Goal: Information Seeking & Learning: Learn about a topic

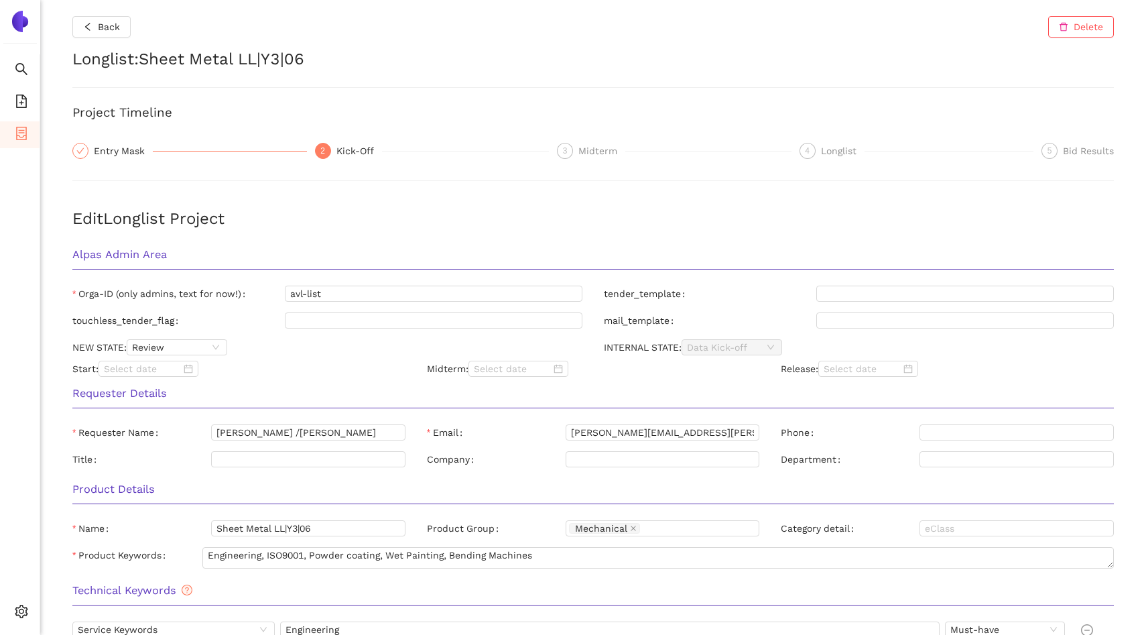
scroll to position [517, 0]
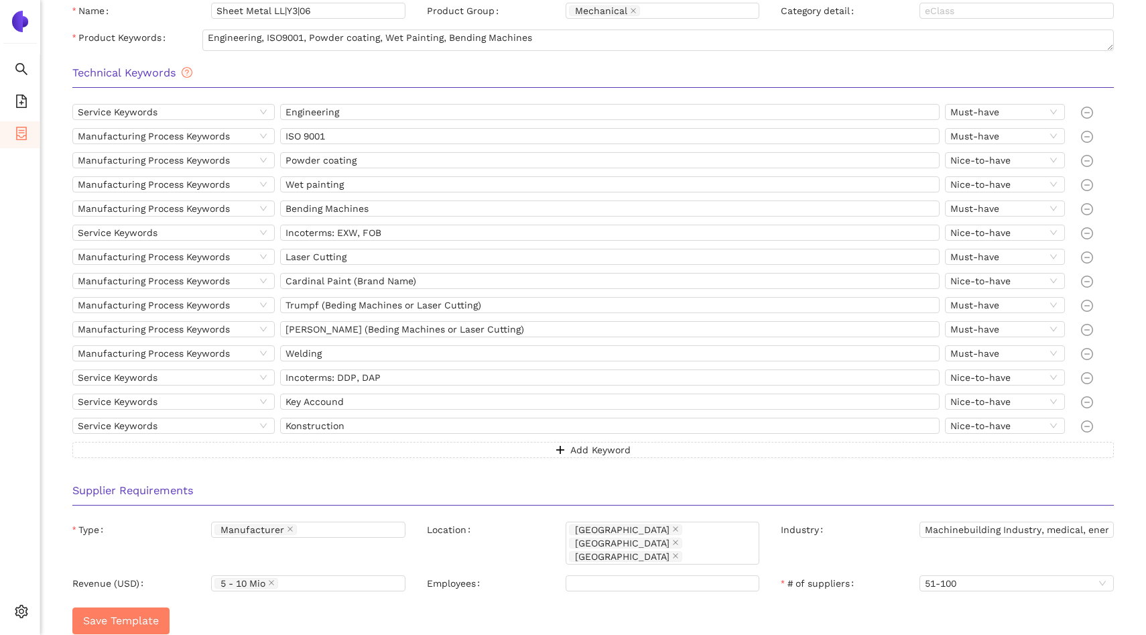
click at [21, 123] on span "container" at bounding box center [21, 135] width 13 height 27
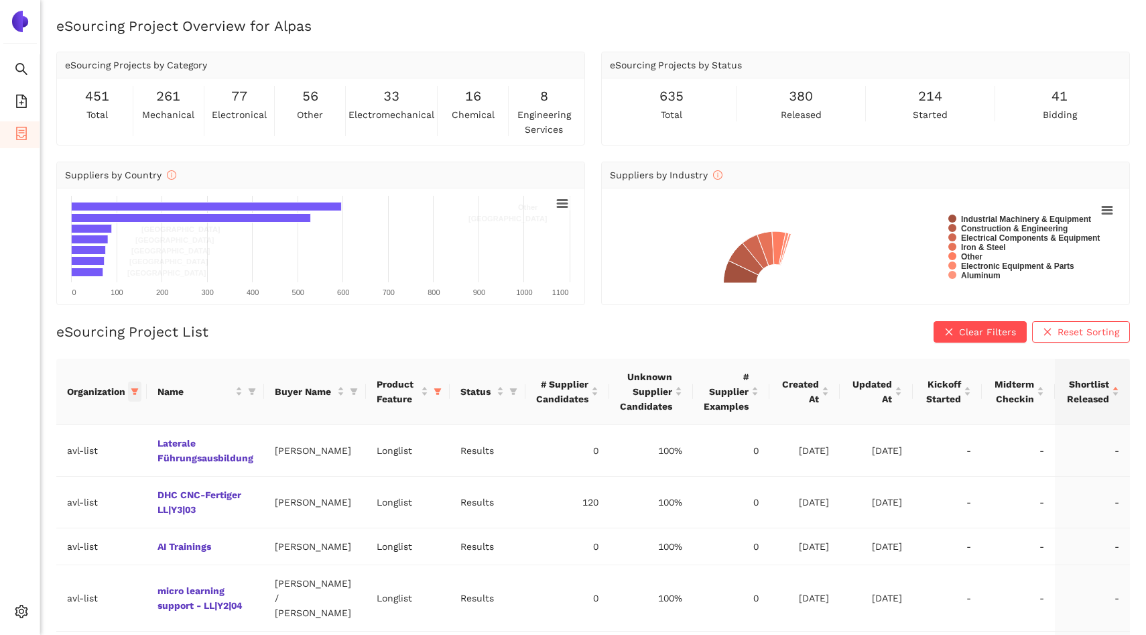
click at [135, 396] on span at bounding box center [134, 391] width 13 height 20
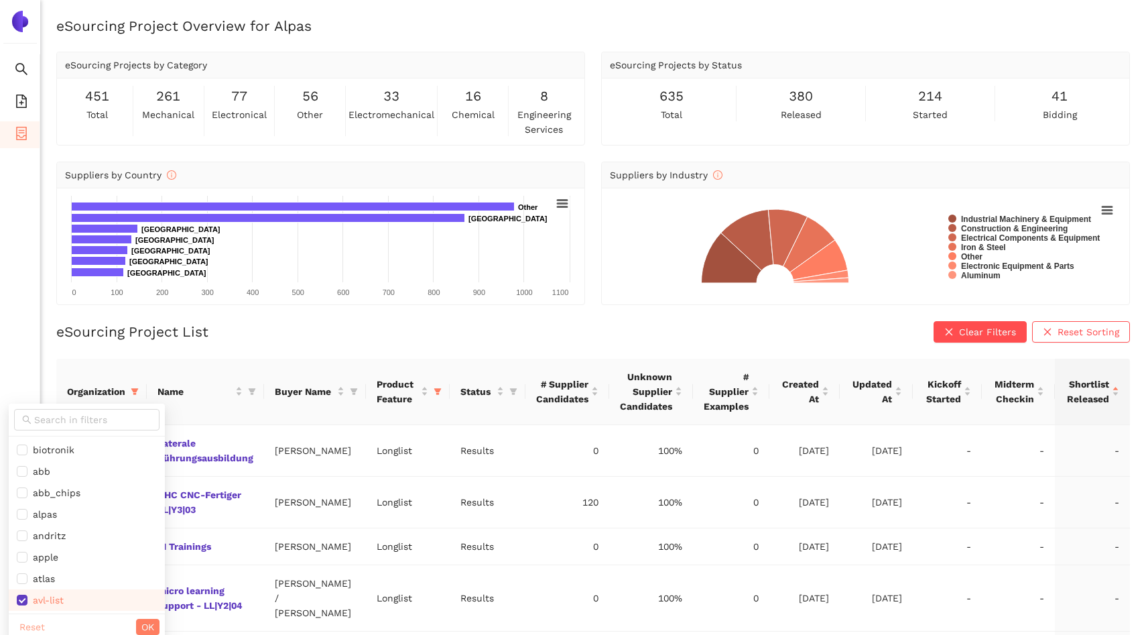
click at [29, 627] on span "Reset" at bounding box center [31, 626] width 25 height 15
checkbox input "false"
click at [54, 416] on input "text" at bounding box center [92, 419] width 117 height 15
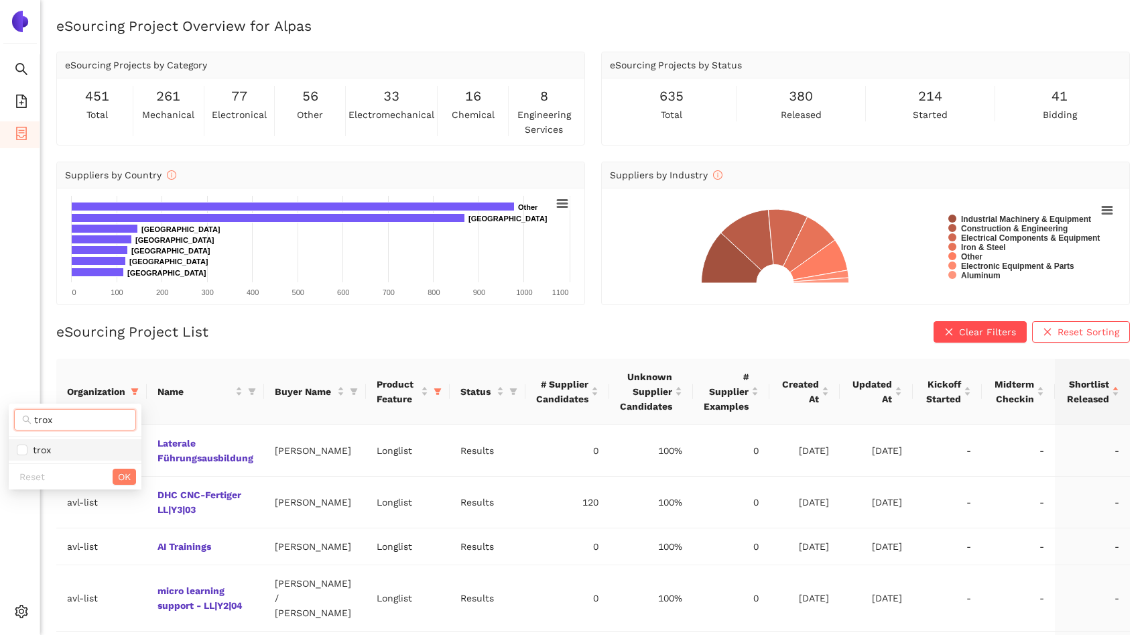
type input "trox"
click at [57, 444] on span "trox" at bounding box center [75, 449] width 117 height 15
checkbox input "true"
click at [113, 481] on button "OK" at bounding box center [124, 476] width 23 height 16
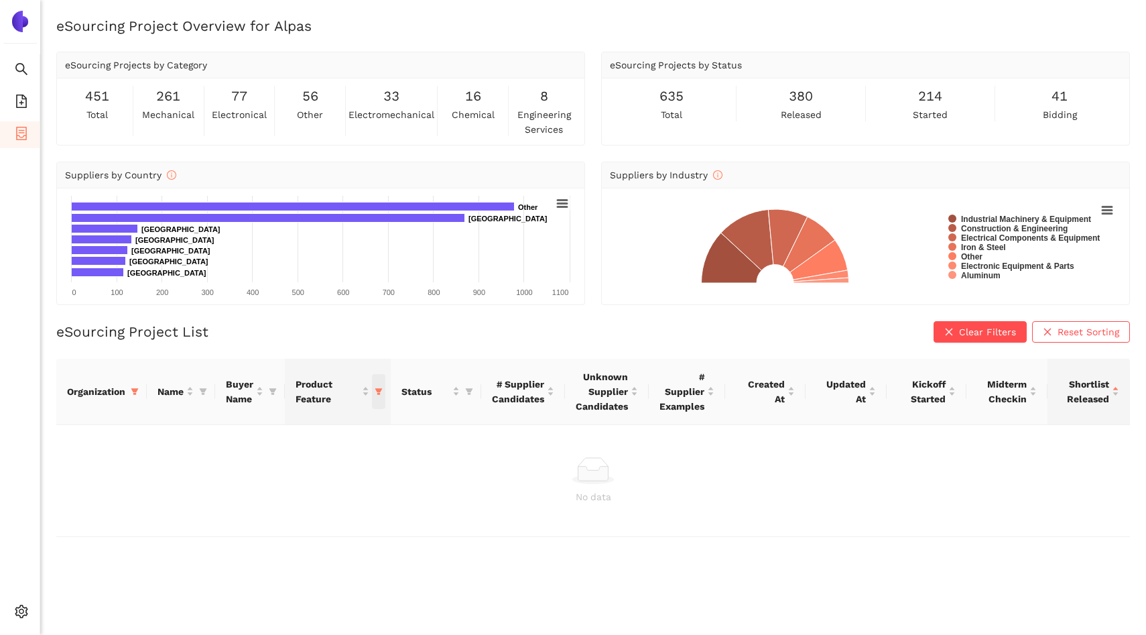
click at [381, 386] on span "this column's title is Product Feature,this column is sortable" at bounding box center [378, 391] width 13 height 35
click at [264, 530] on span "Reset" at bounding box center [275, 526] width 25 height 15
checkbox input "false"
click at [373, 535] on div "Reset OK" at bounding box center [319, 526] width 133 height 26
click at [373, 531] on span "OK" at bounding box center [368, 526] width 13 height 15
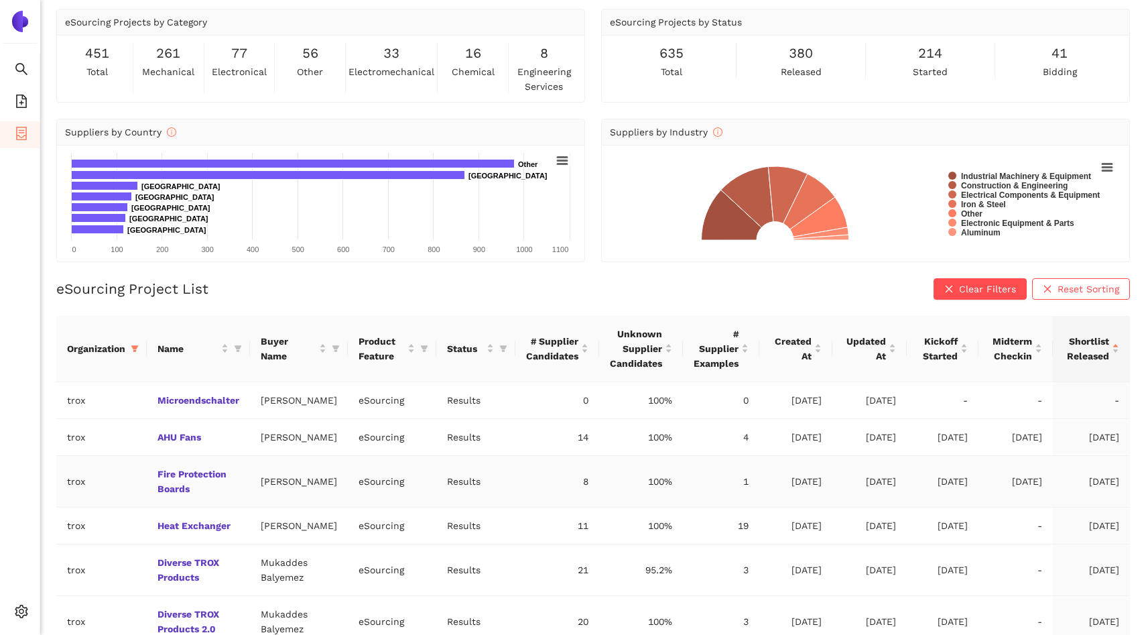
scroll to position [49, 0]
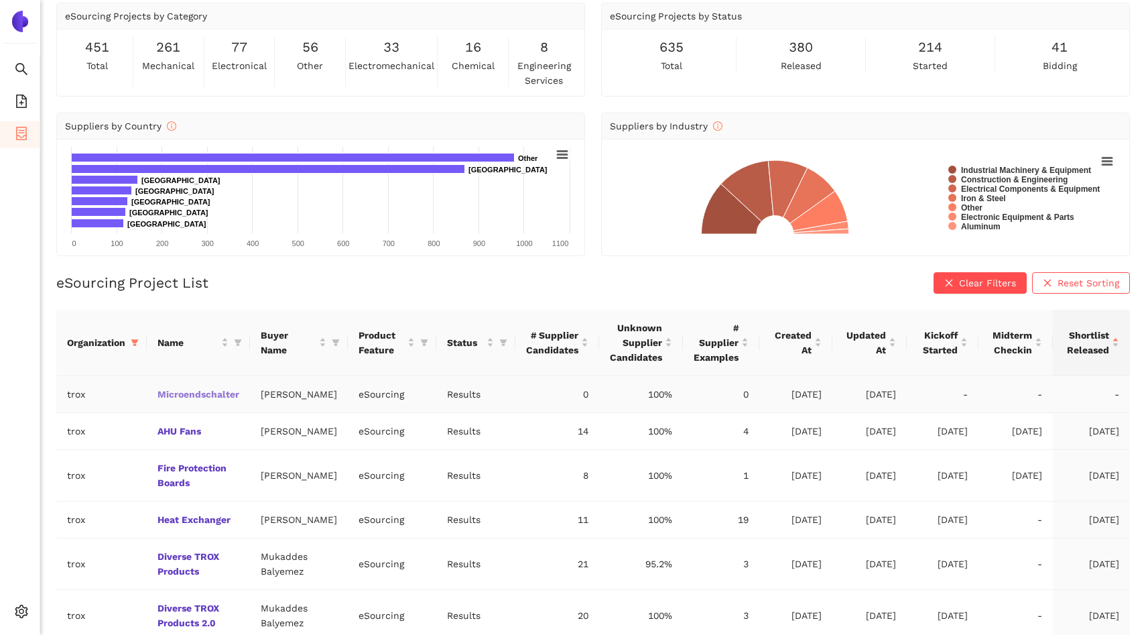
click at [0, 0] on link "Microendschalter" at bounding box center [0, 0] width 0 height 0
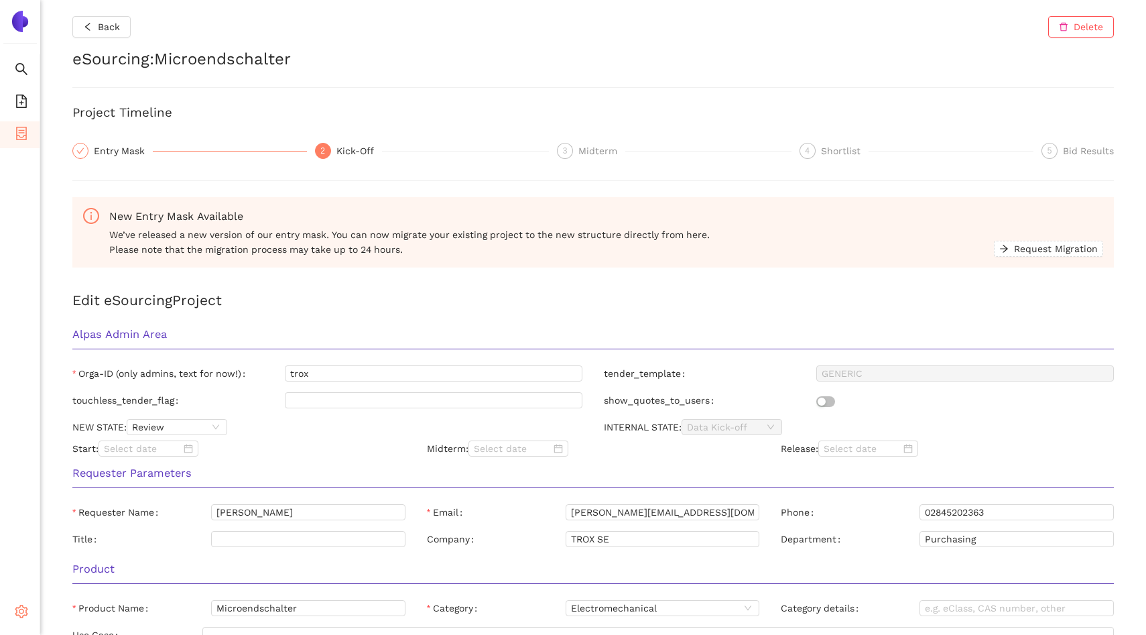
click at [22, 608] on icon "setting" at bounding box center [21, 611] width 13 height 13
click at [86, 515] on span "Internal Area" at bounding box center [97, 514] width 60 height 11
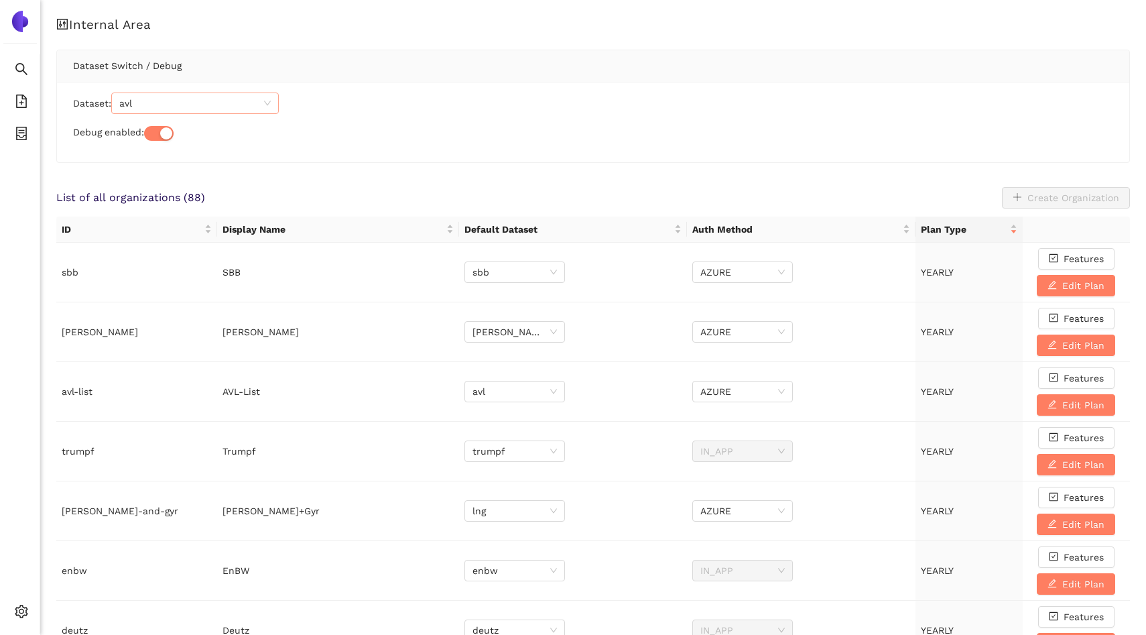
click at [158, 108] on span "avl" at bounding box center [194, 103] width 151 height 20
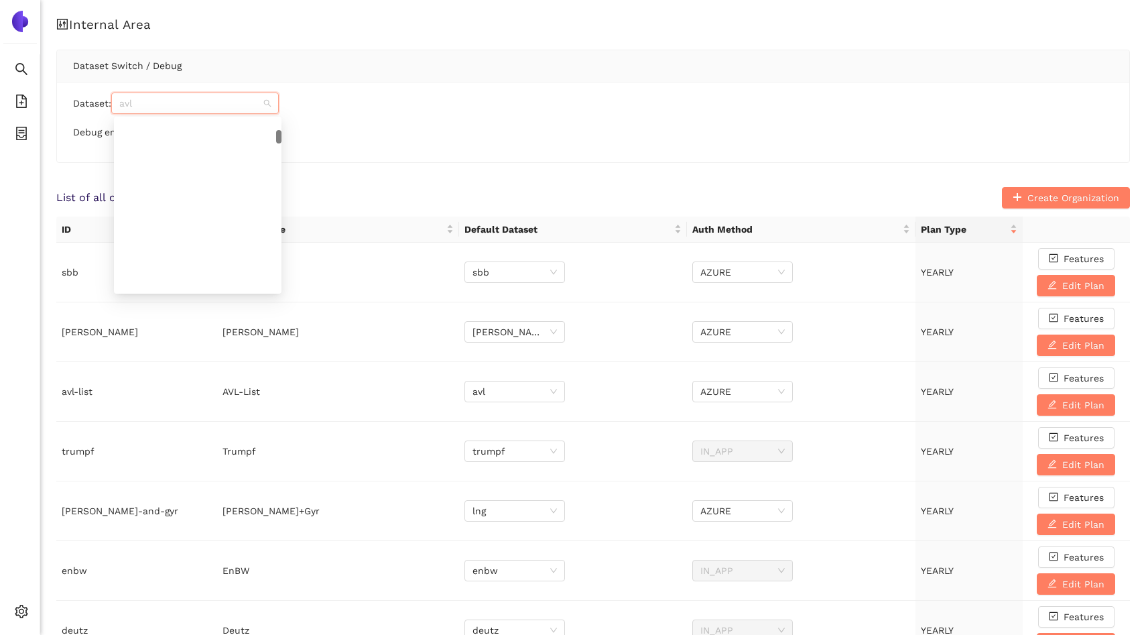
paste input "trox_jqyegc"
type input "trox_jqyegc"
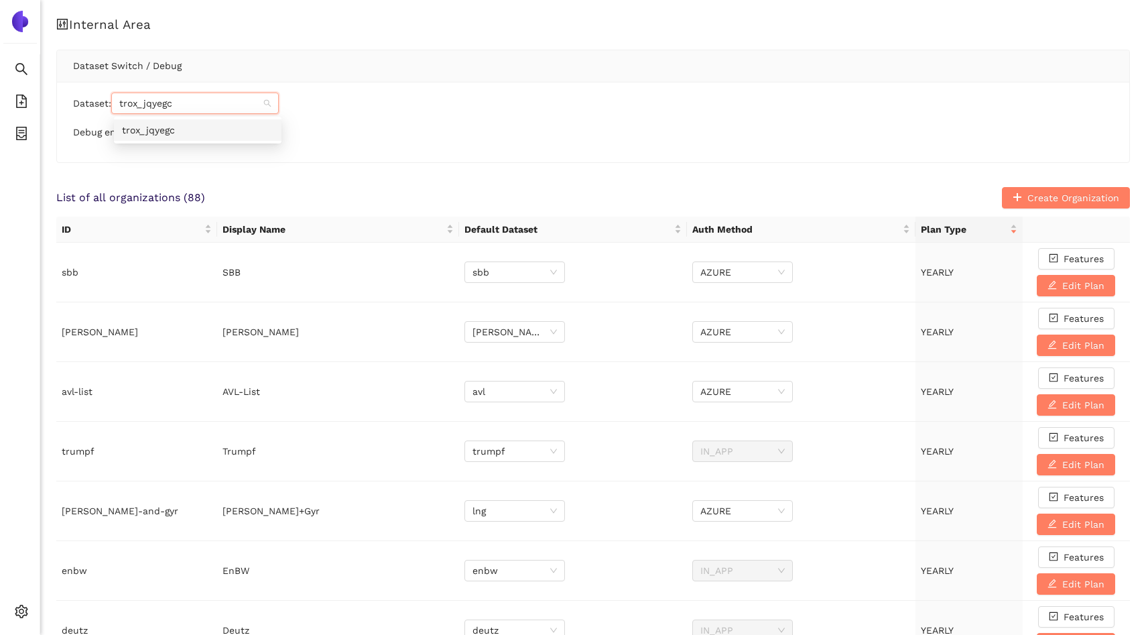
click at [167, 131] on div "trox_jqyegc" at bounding box center [197, 130] width 151 height 15
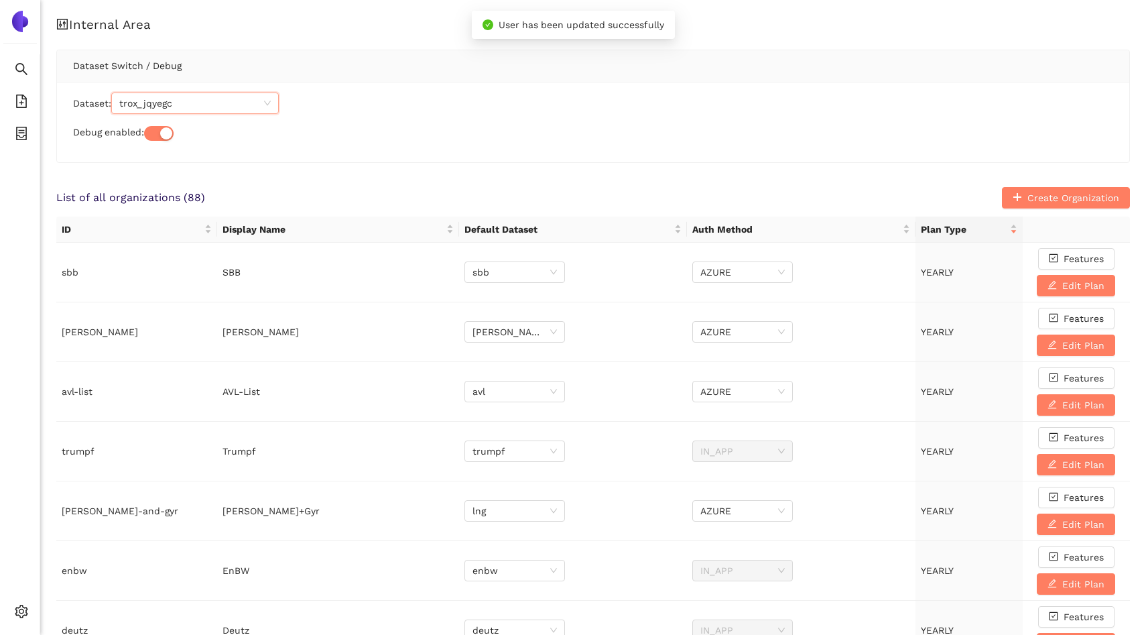
click at [269, 153] on div "Dataset: trox_jqyegc trox_jqyegc Debug enabled:" at bounding box center [593, 122] width 1072 height 80
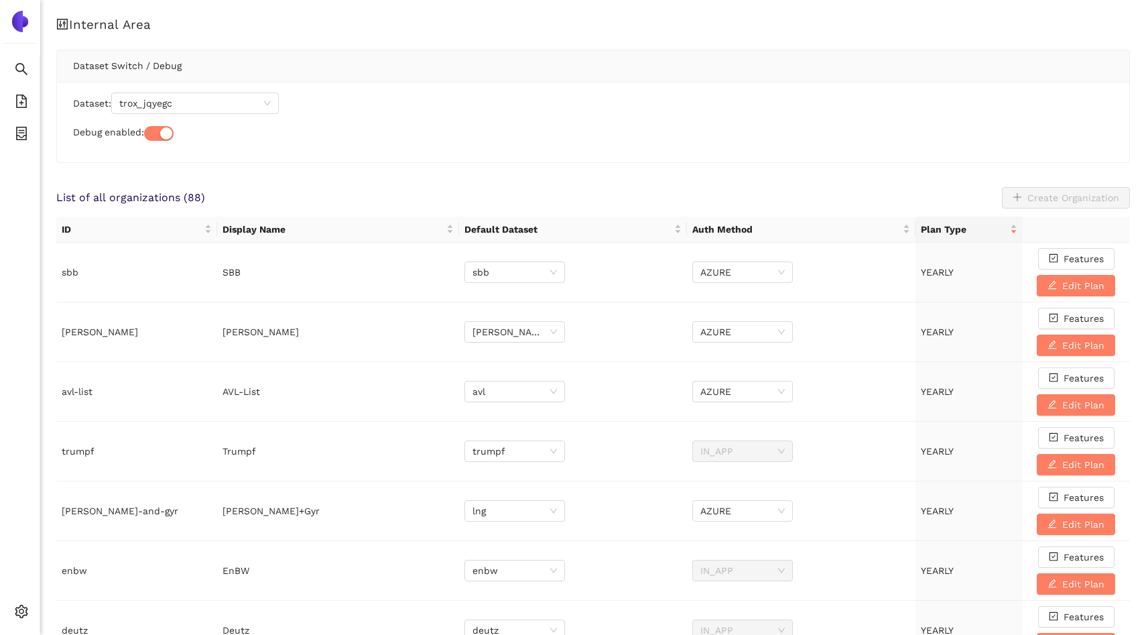
click at [288, 191] on div "List of all organizations ( 88 ) Create Organization" at bounding box center [593, 197] width 1074 height 21
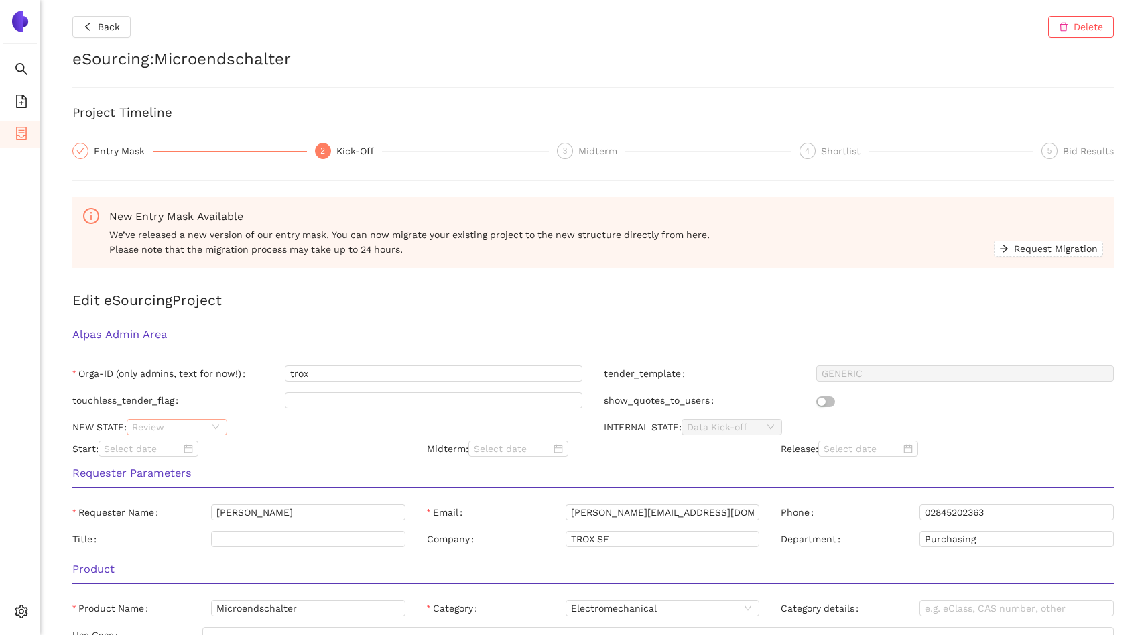
click at [197, 430] on span "Review" at bounding box center [177, 427] width 90 height 15
click at [199, 489] on div "Released" at bounding box center [177, 494] width 84 height 15
click at [279, 475] on h3 "Requester Parameters" at bounding box center [593, 472] width 1042 height 17
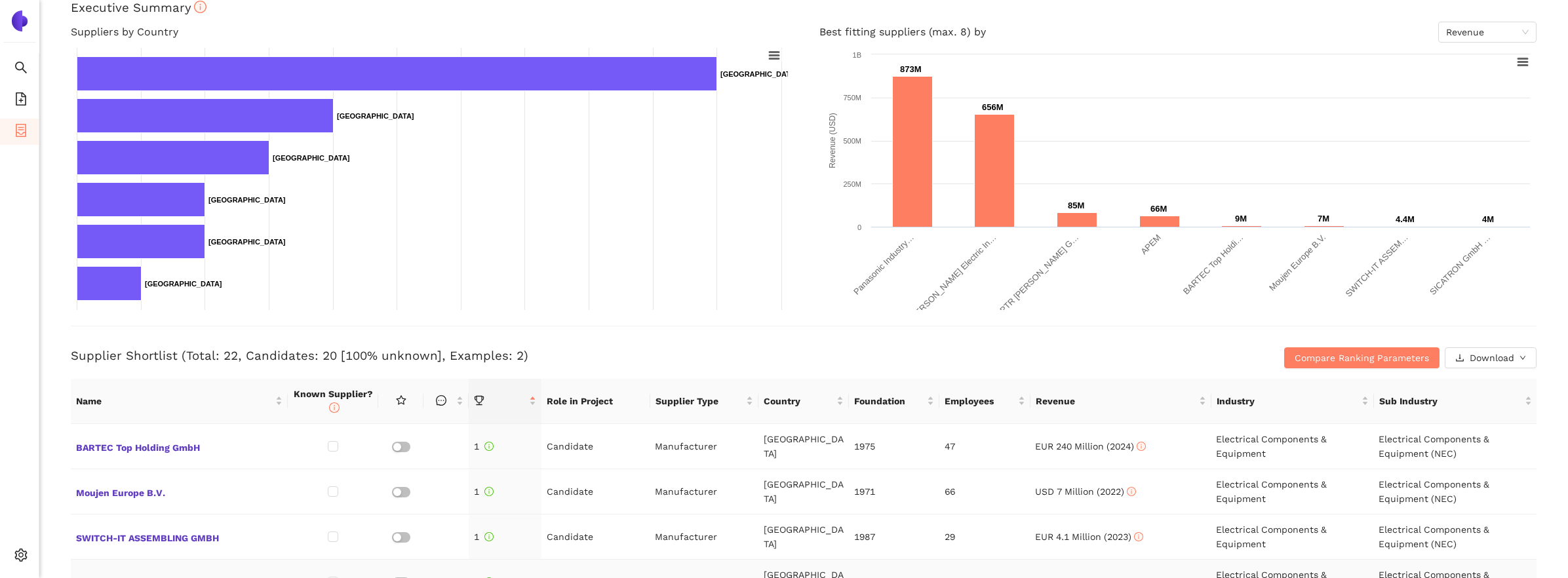
scroll to position [22, 0]
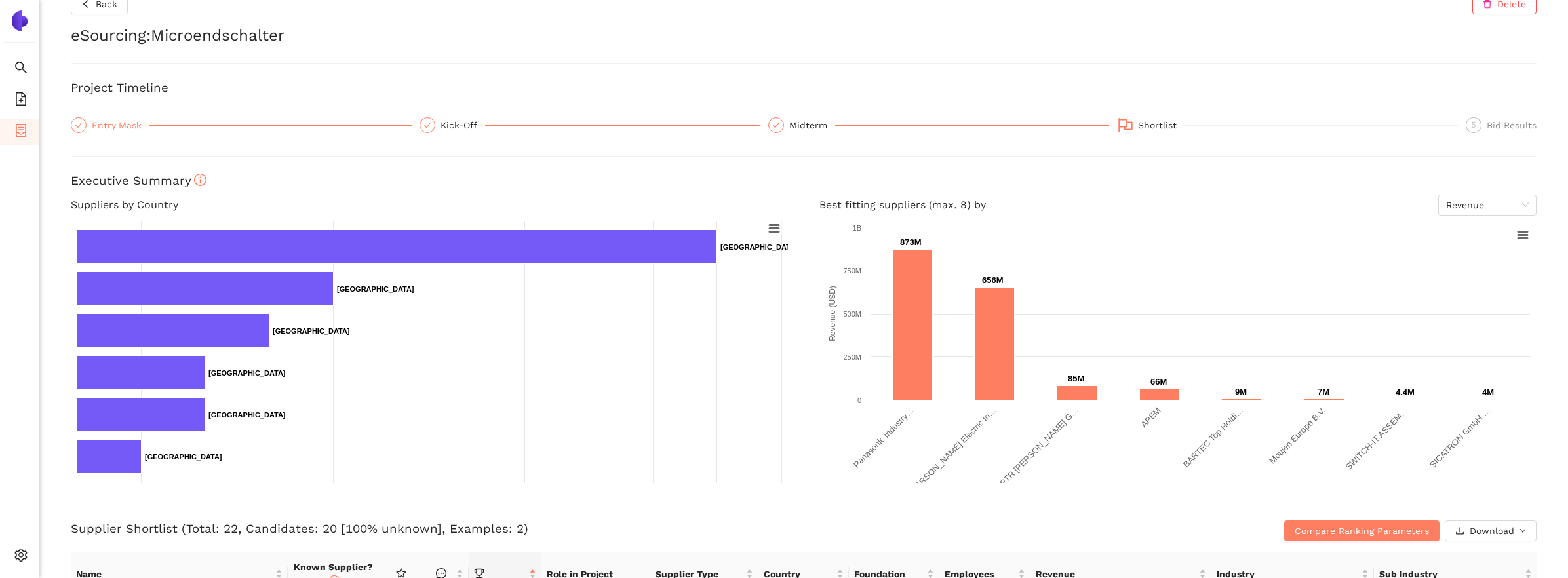
click at [108, 121] on div "Entry Mask" at bounding box center [120, 125] width 58 height 16
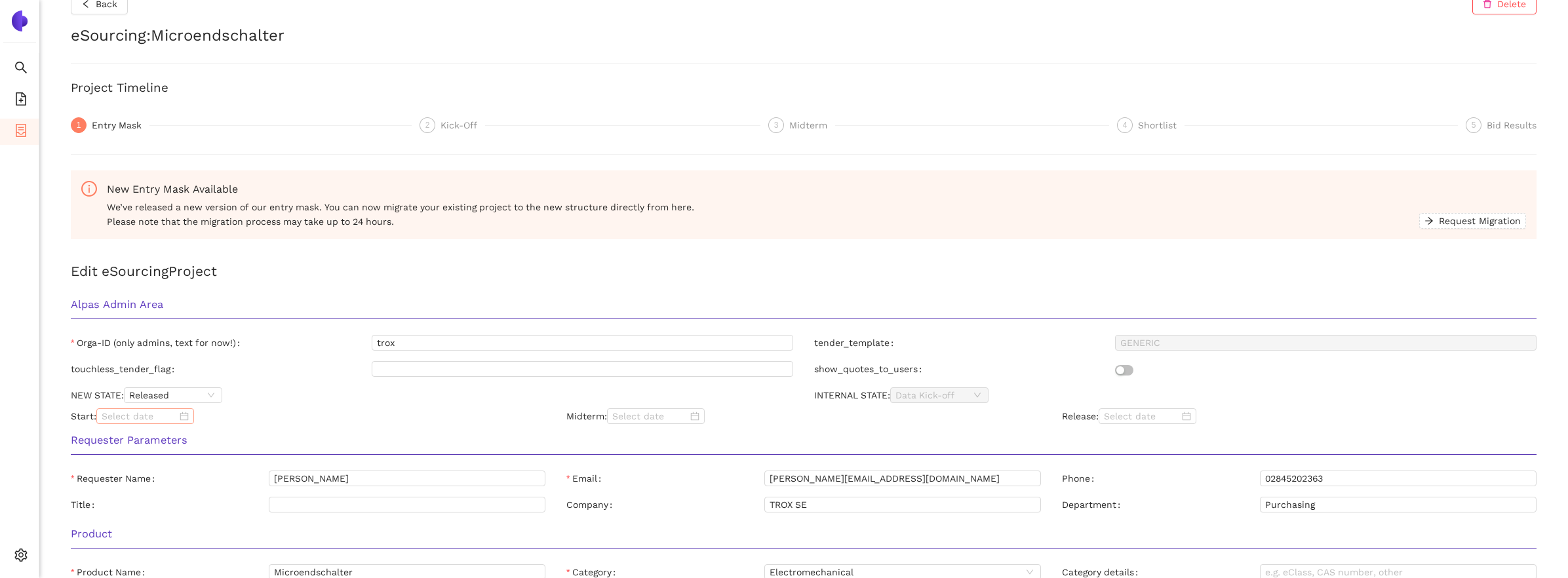
click at [158, 417] on input at bounding box center [139, 416] width 75 height 15
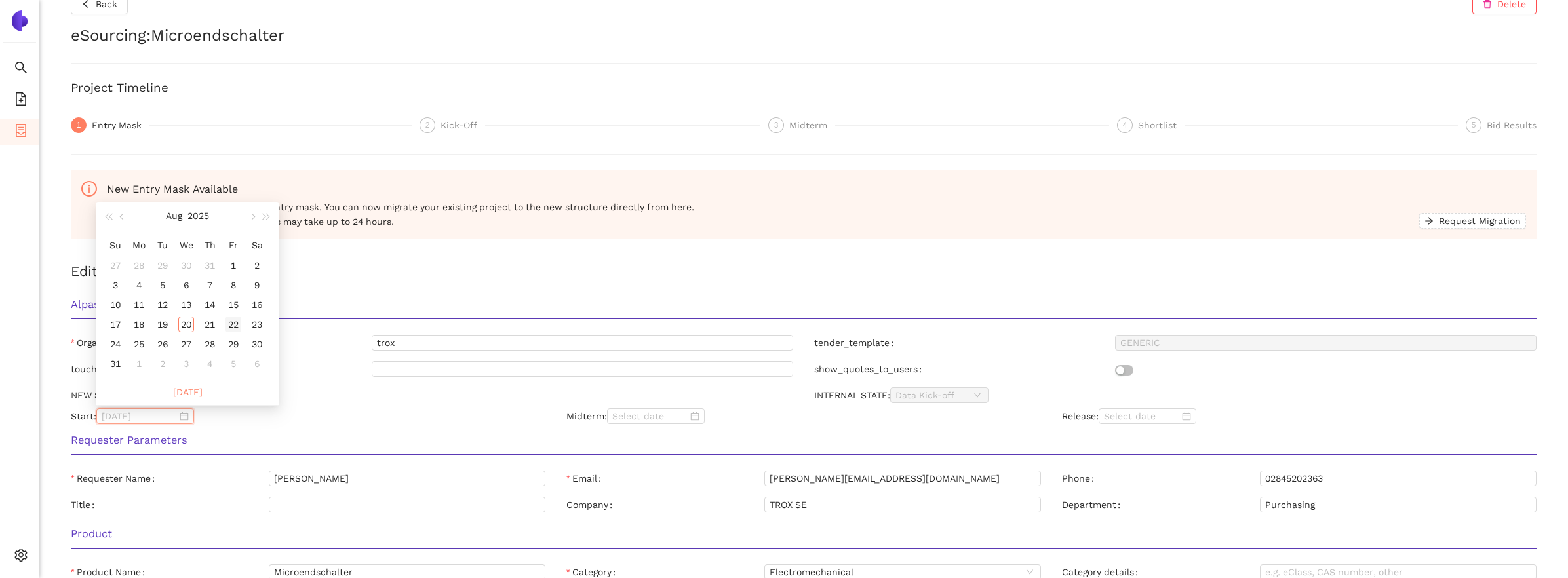
type input "2025/08/22"
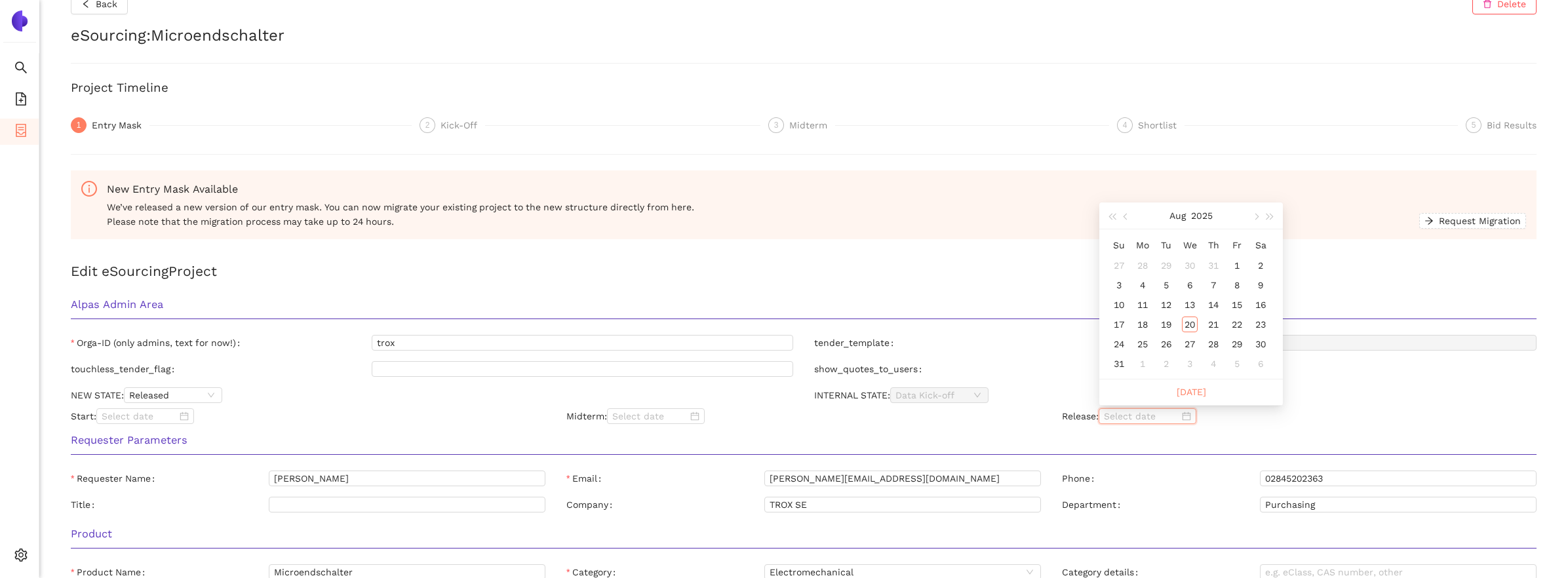
click at [1119, 422] on input at bounding box center [1142, 416] width 75 height 15
type input "2025/08/20"
click at [1120, 322] on div "20" at bounding box center [1189, 325] width 16 height 16
click at [134, 420] on input at bounding box center [139, 416] width 75 height 15
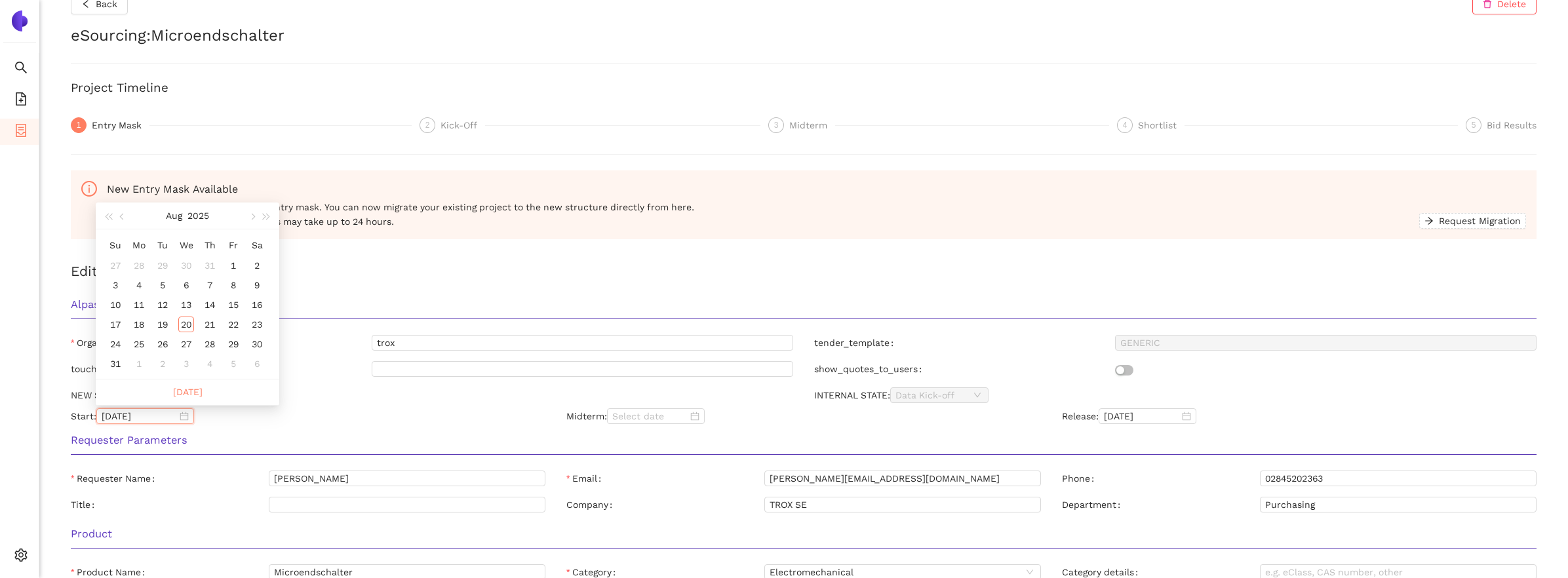
type input "2025/07/28"
type input "2025/08/01"
click at [226, 262] on div "1" at bounding box center [234, 265] width 16 height 16
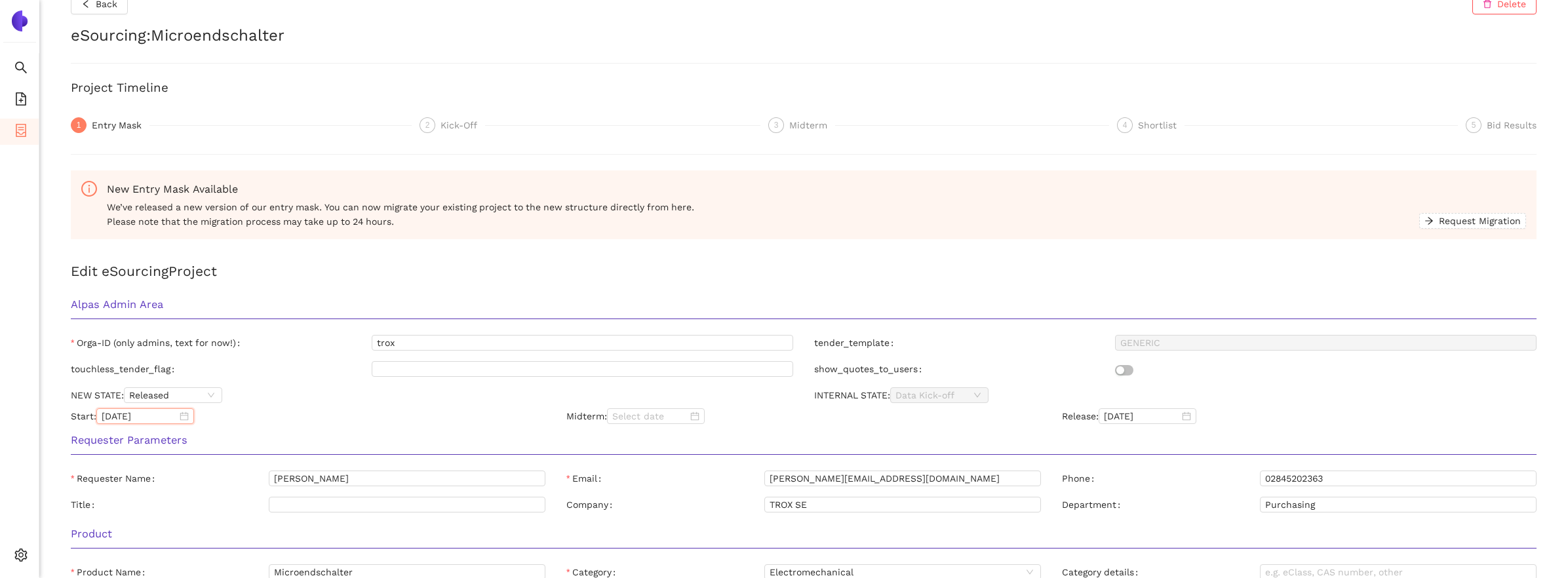
click at [375, 273] on h2 "Edit eSourcing Project" at bounding box center [803, 271] width 1466 height 22
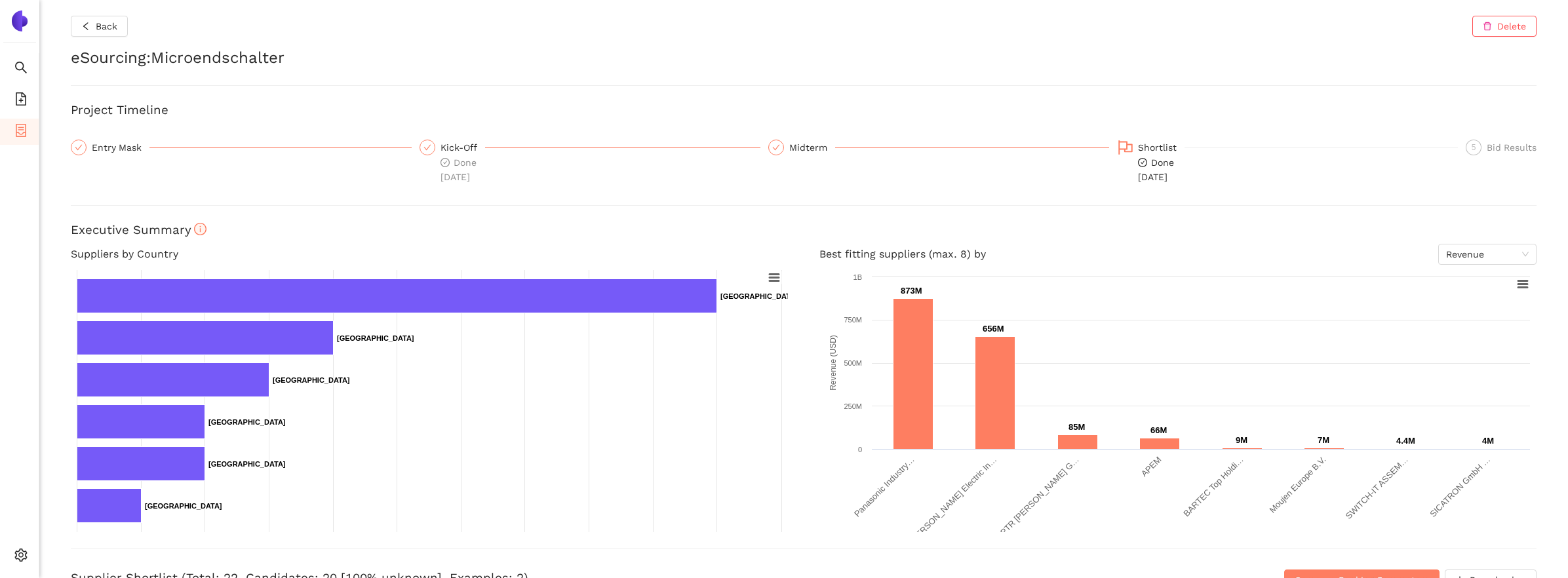
click at [714, 203] on div "Back Delete eSourcing : Microendschalter Project Timeline Entry Mask Kick-Off D…" at bounding box center [803, 289] width 1529 height 578
click at [528, 76] on div "Back Delete eSourcing : Microendschalter Project Timeline Entry Mask Kick-Off D…" at bounding box center [803, 289] width 1529 height 578
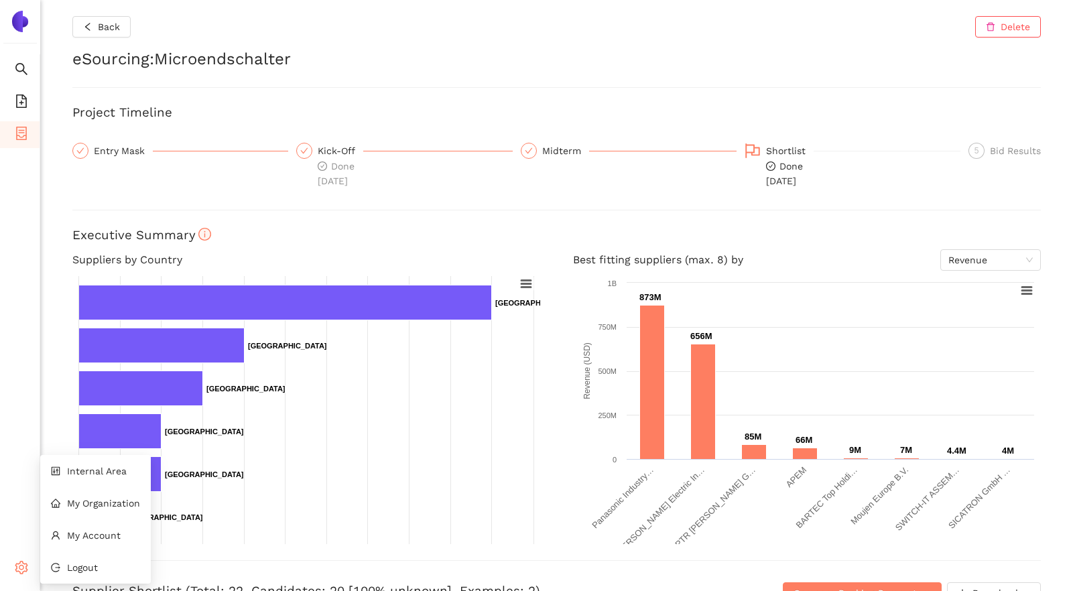
click at [27, 561] on icon "setting" at bounding box center [21, 567] width 13 height 13
click at [101, 469] on span "Internal Area" at bounding box center [97, 471] width 60 height 11
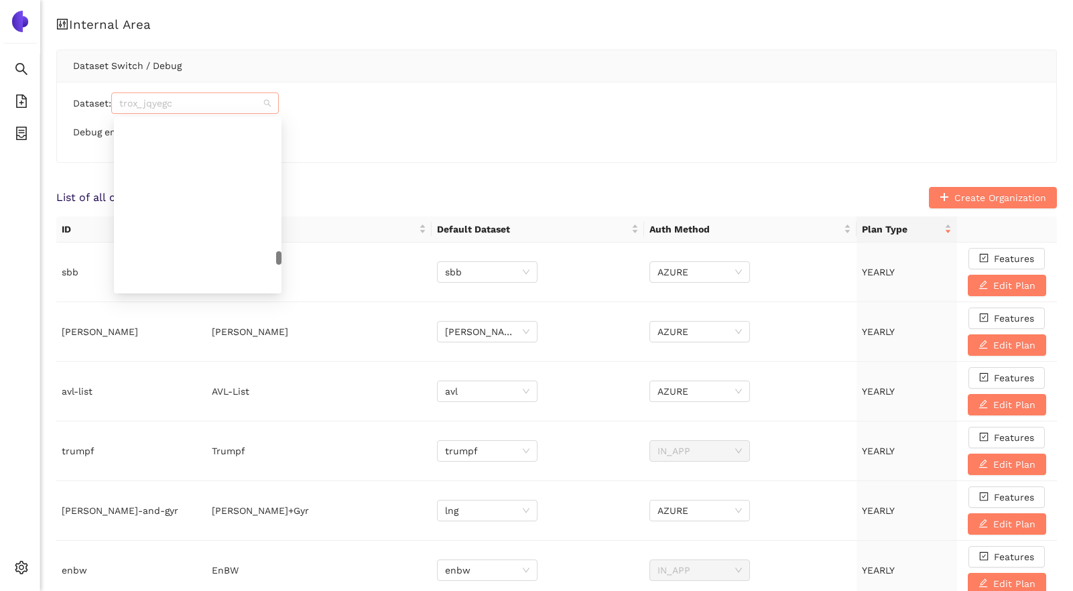
click at [174, 99] on span "trox_jqyegc" at bounding box center [194, 103] width 151 height 20
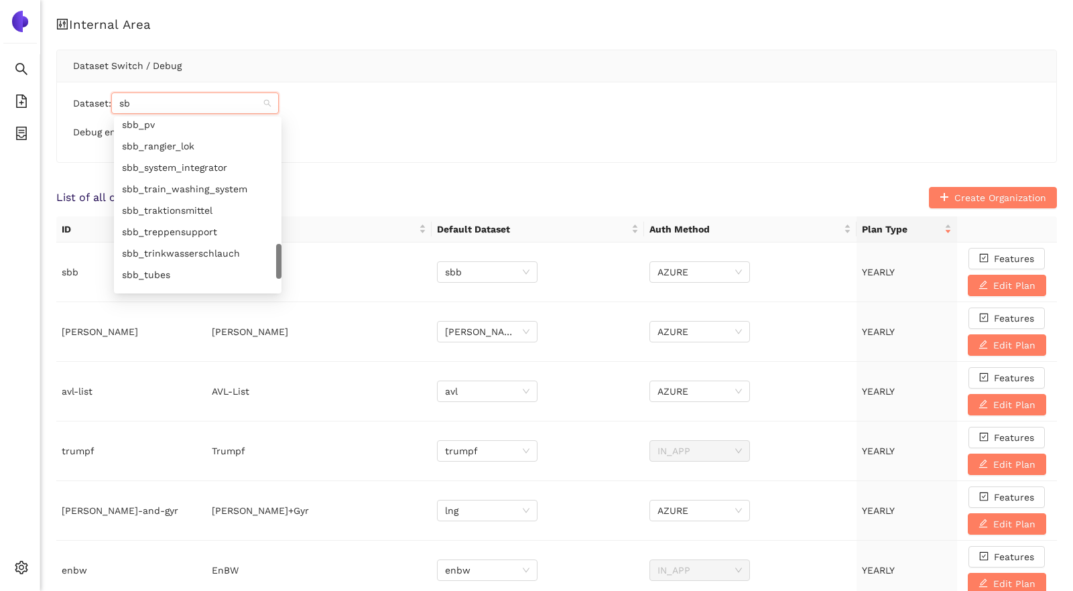
type input "sbb"
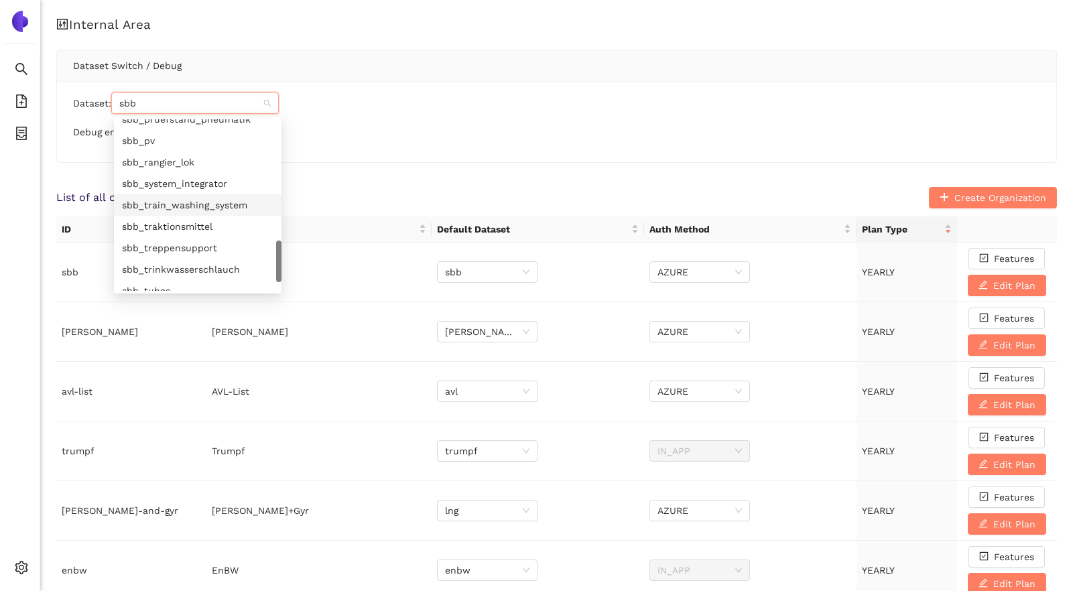
scroll to position [0, 0]
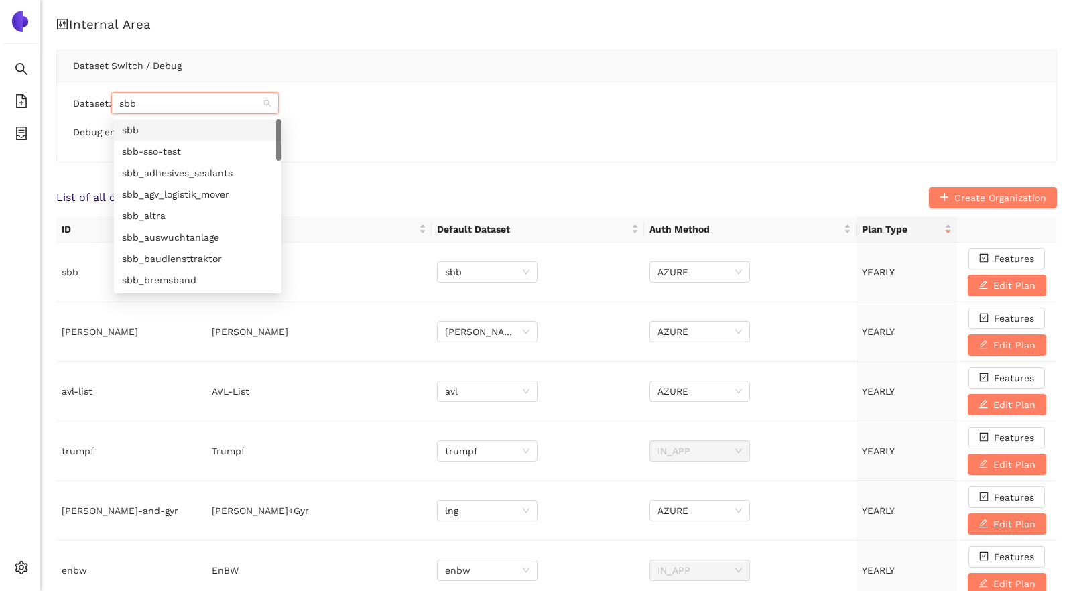
click at [168, 129] on div "sbb" at bounding box center [197, 130] width 151 height 15
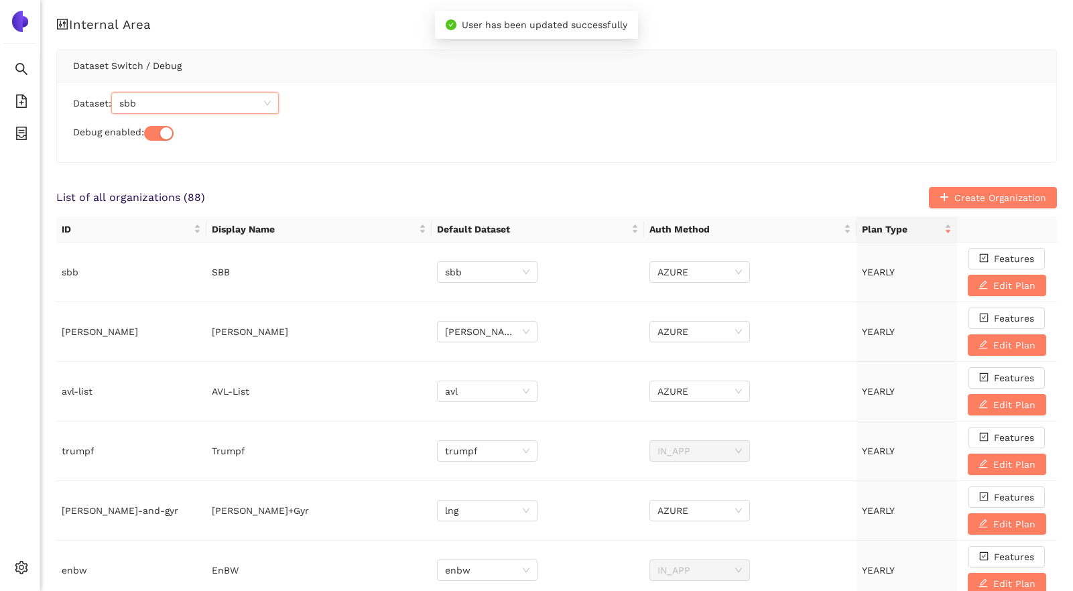
click at [348, 139] on div "Debug enabled:" at bounding box center [556, 133] width 967 height 16
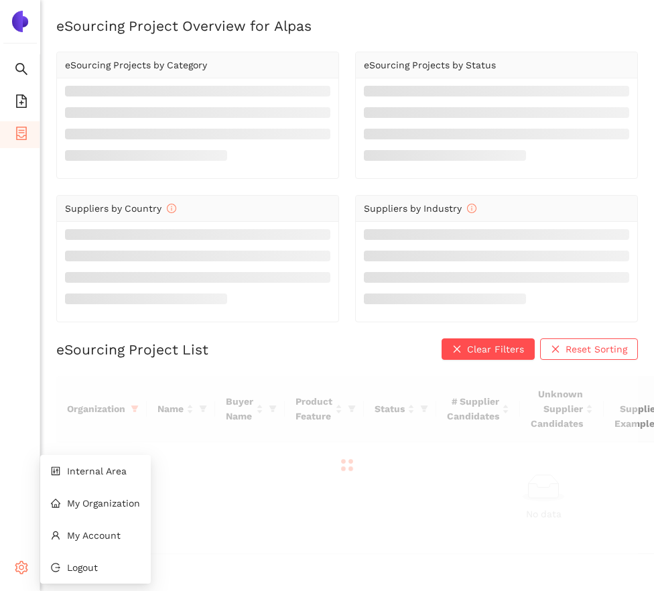
click at [22, 564] on icon "setting" at bounding box center [21, 567] width 13 height 13
click at [90, 477] on li "Internal Area" at bounding box center [95, 471] width 111 height 27
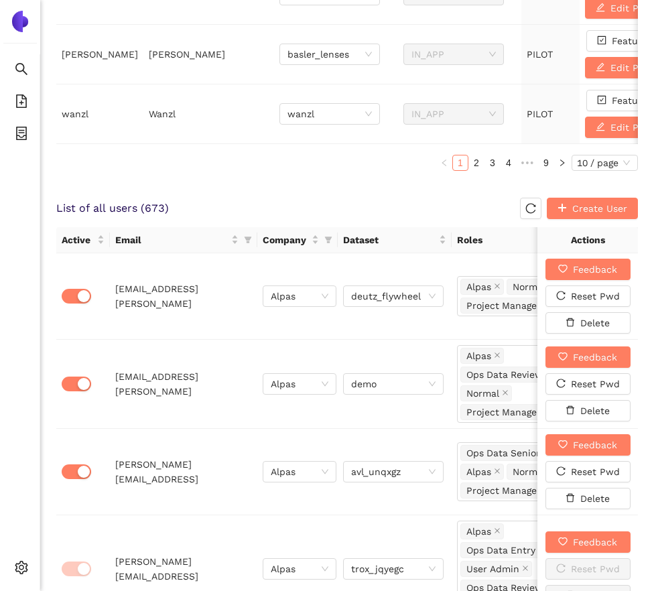
scroll to position [733, 0]
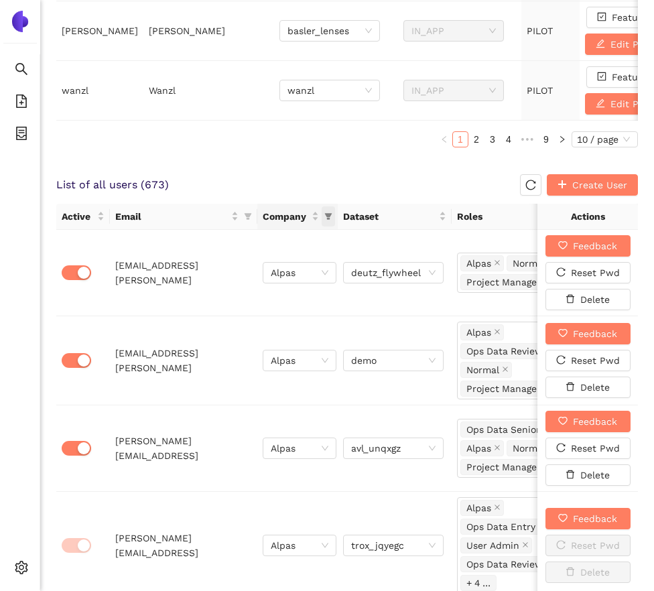
click at [330, 214] on icon "filter" at bounding box center [328, 216] width 7 height 7
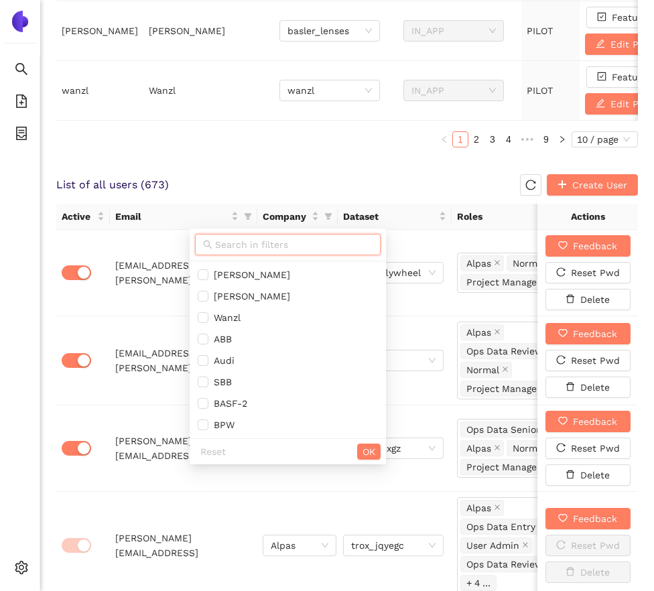
click at [288, 238] on input "text" at bounding box center [293, 244] width 157 height 15
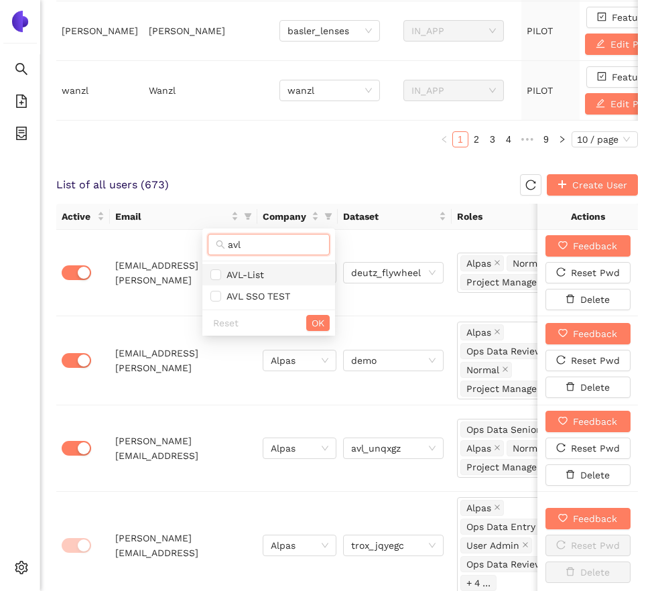
type input "avl"
click at [253, 278] on span "AVL-List" at bounding box center [242, 274] width 43 height 11
checkbox input "true"
click at [312, 322] on span "OK" at bounding box center [318, 323] width 13 height 15
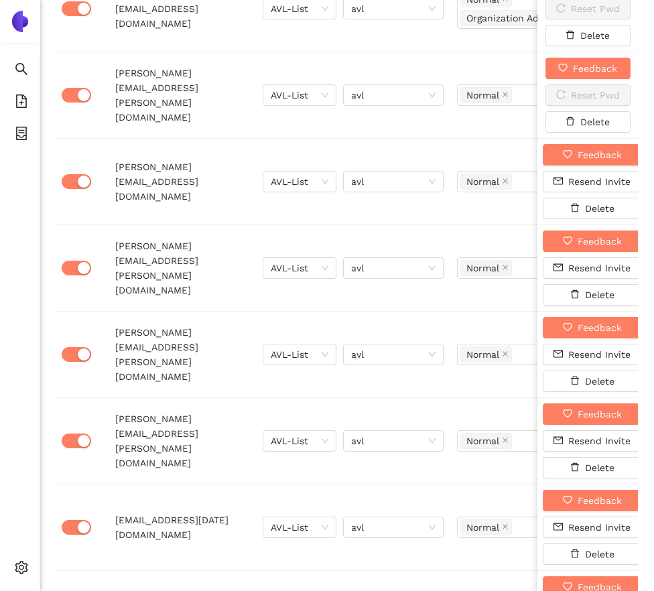
scroll to position [1306, 0]
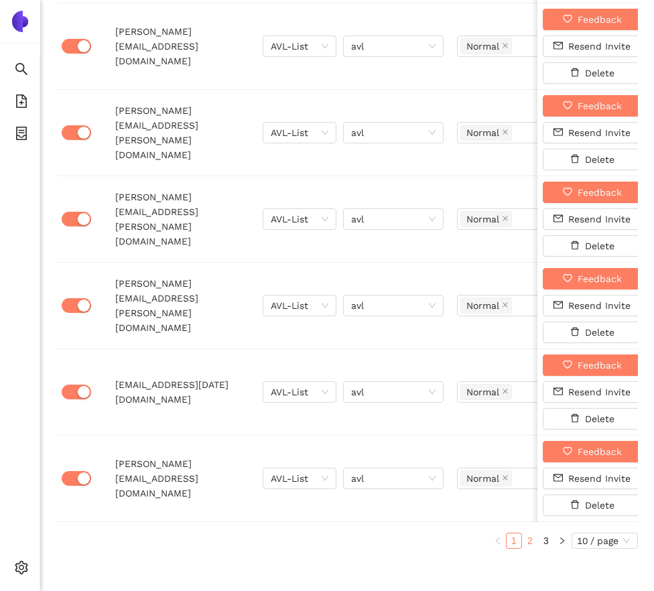
click at [528, 541] on link "2" at bounding box center [530, 540] width 15 height 15
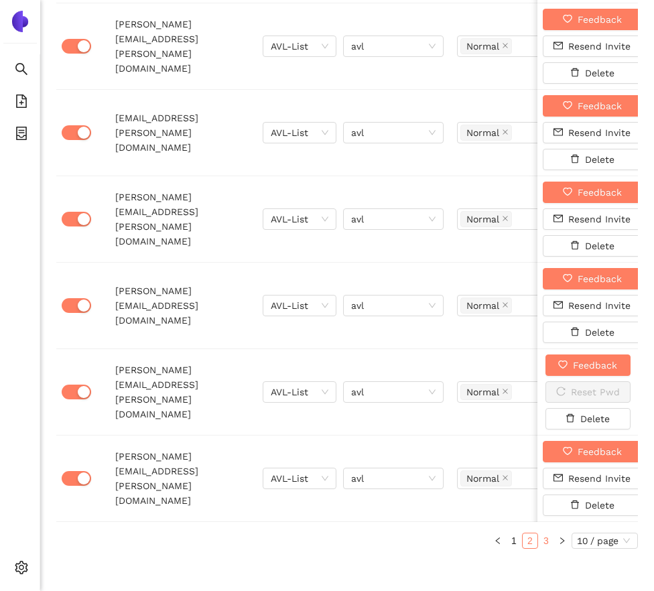
click at [546, 534] on link "3" at bounding box center [546, 540] width 15 height 15
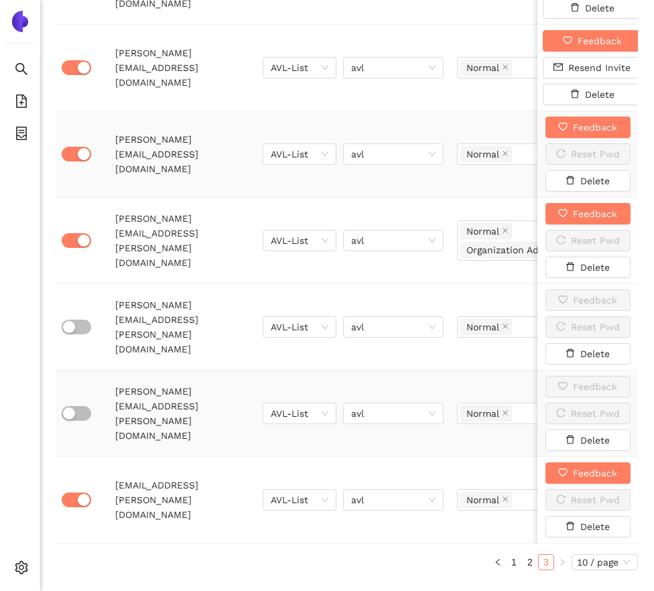
scroll to position [1133, 0]
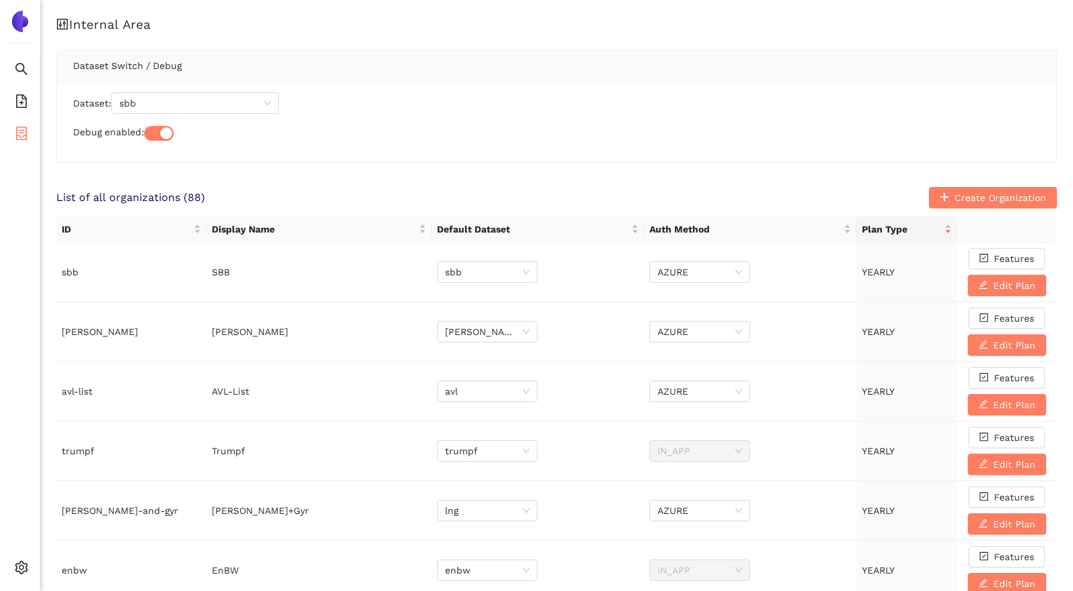
click at [16, 127] on icon "container" at bounding box center [21, 133] width 13 height 13
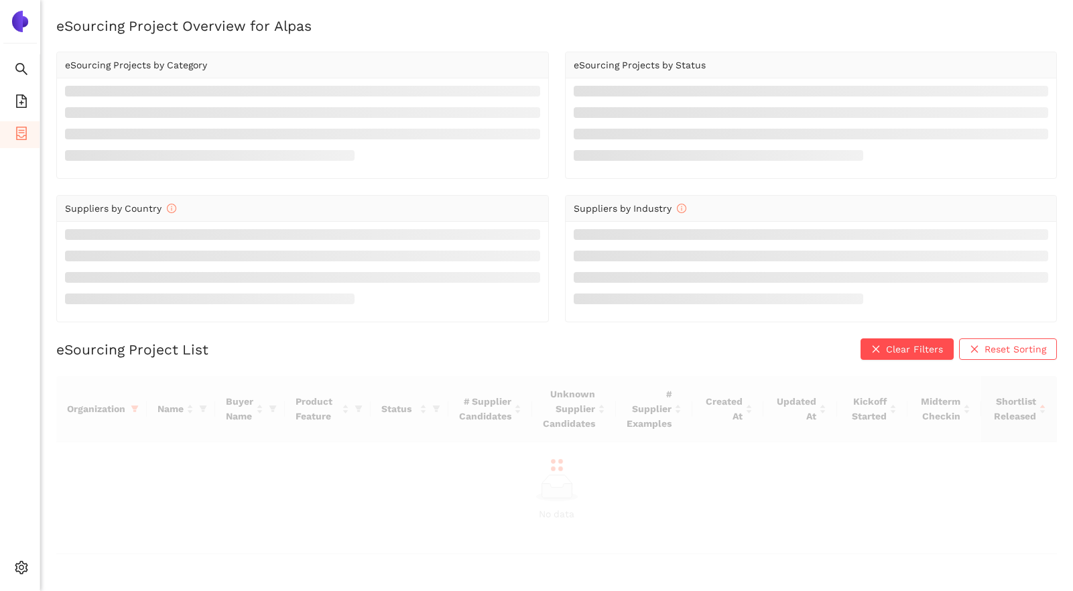
scroll to position [16, 0]
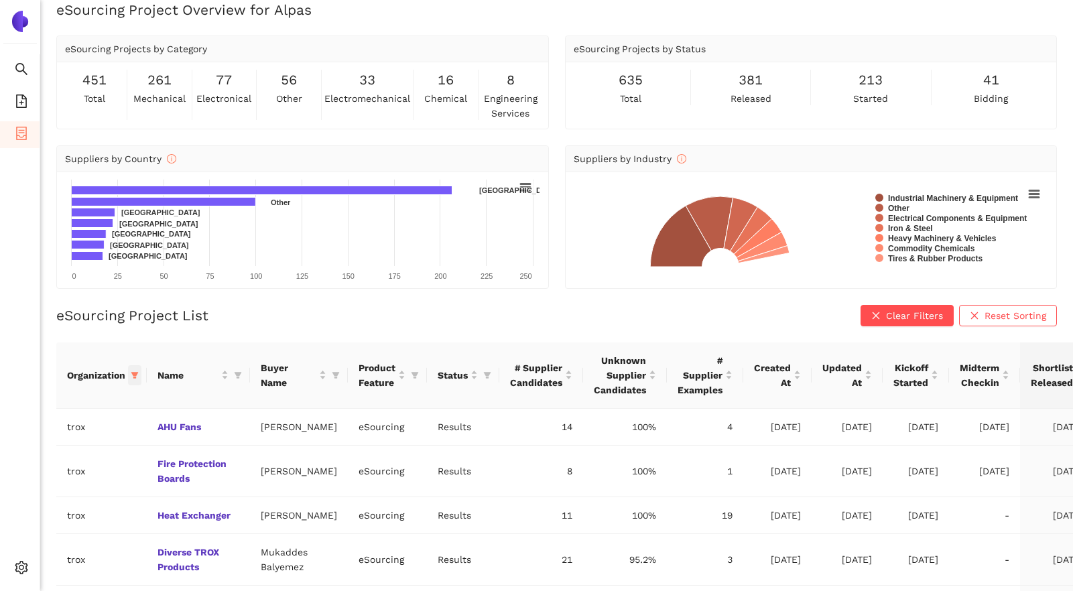
click at [135, 376] on icon "filter" at bounding box center [134, 375] width 7 height 7
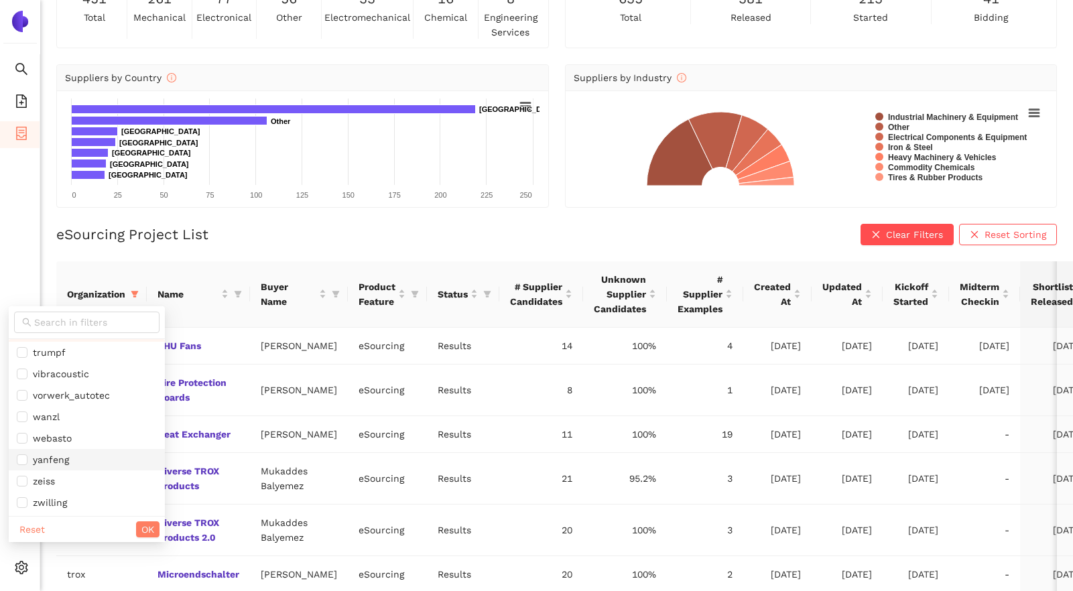
scroll to position [186, 0]
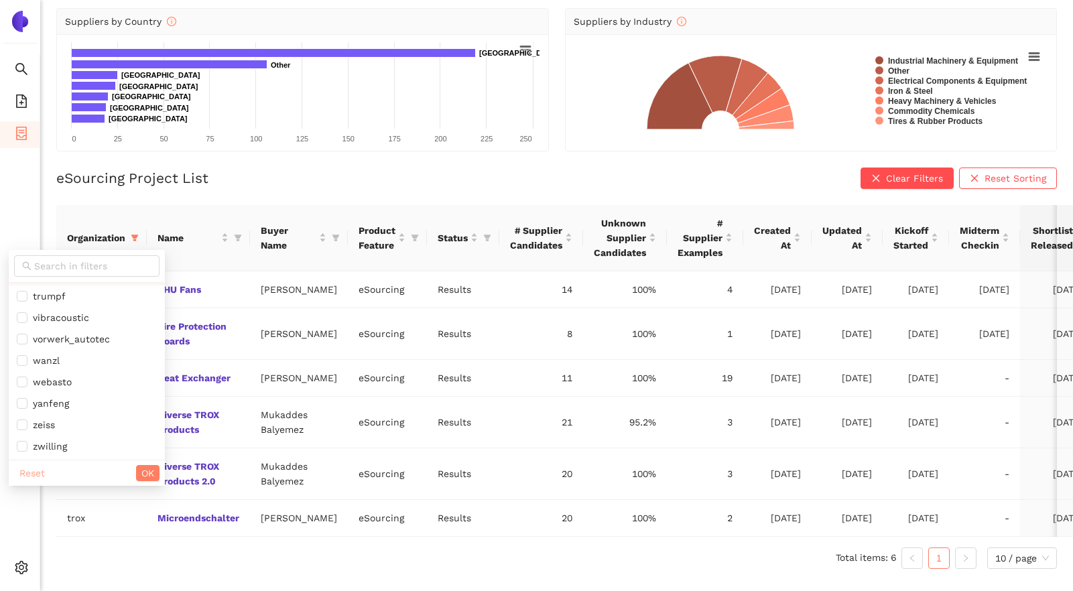
click at [38, 466] on span "Reset" at bounding box center [31, 473] width 25 height 15
checkbox input "false"
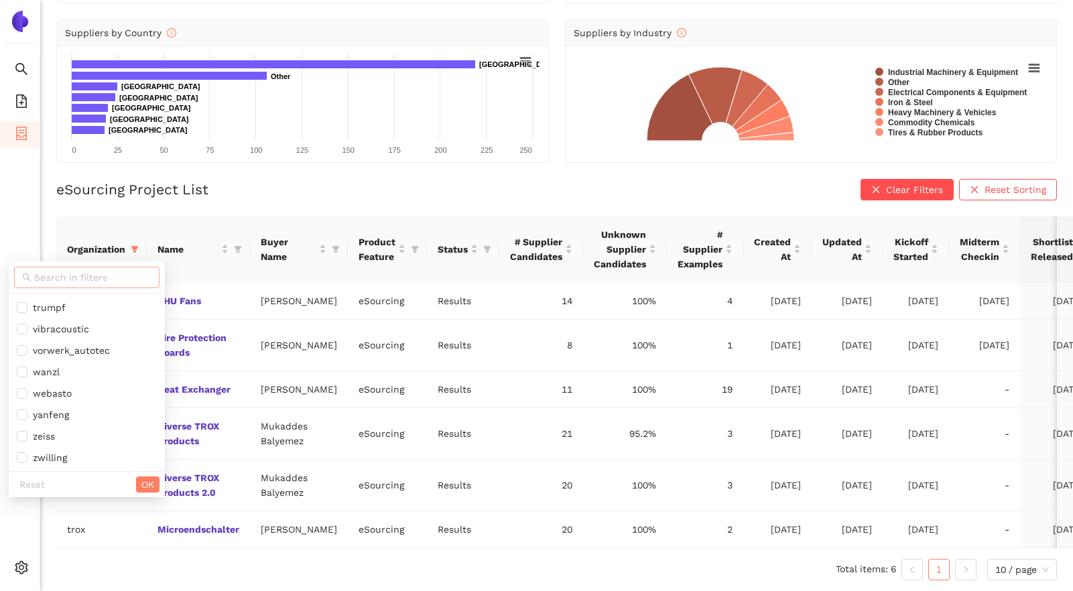
click at [56, 270] on input "text" at bounding box center [92, 277] width 117 height 15
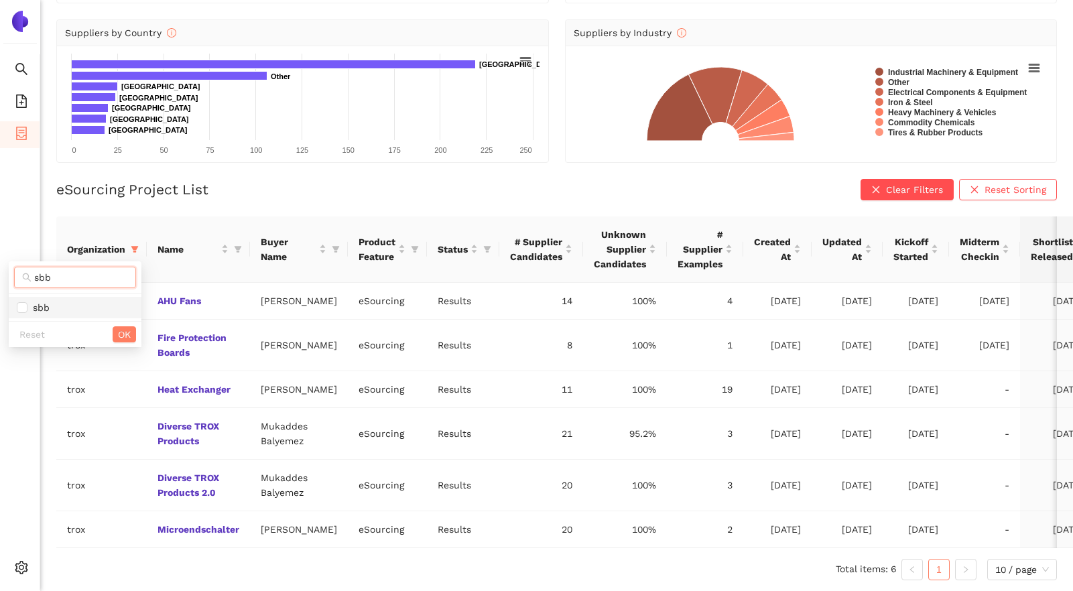
type input "sbb"
click at [57, 300] on span "sbb" at bounding box center [75, 307] width 117 height 15
checkbox input "true"
click at [125, 327] on span "OK" at bounding box center [124, 334] width 13 height 15
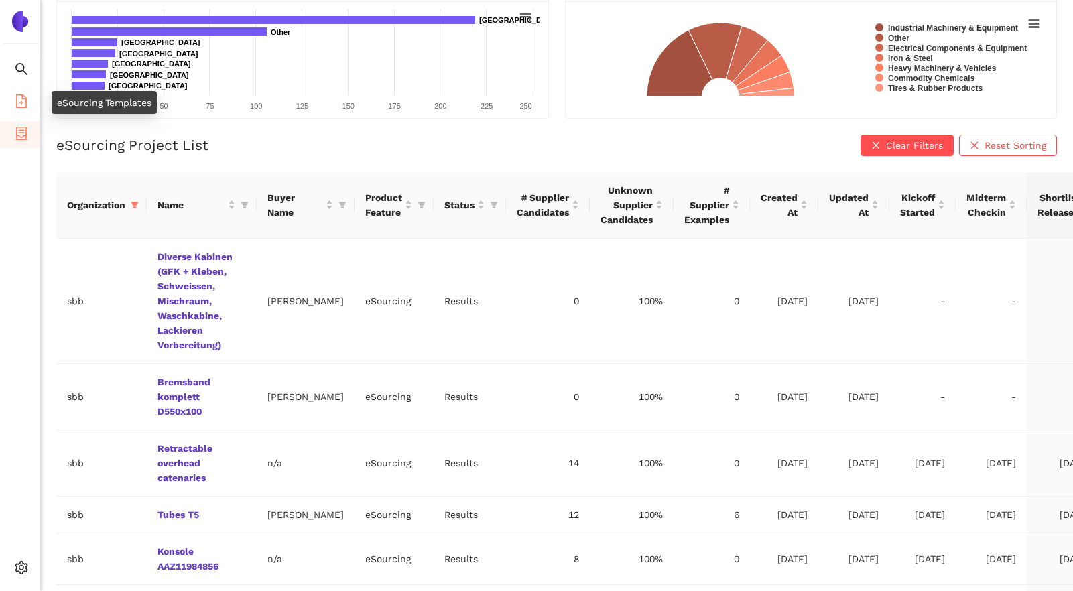
click at [24, 96] on icon "file-add" at bounding box center [21, 100] width 11 height 13
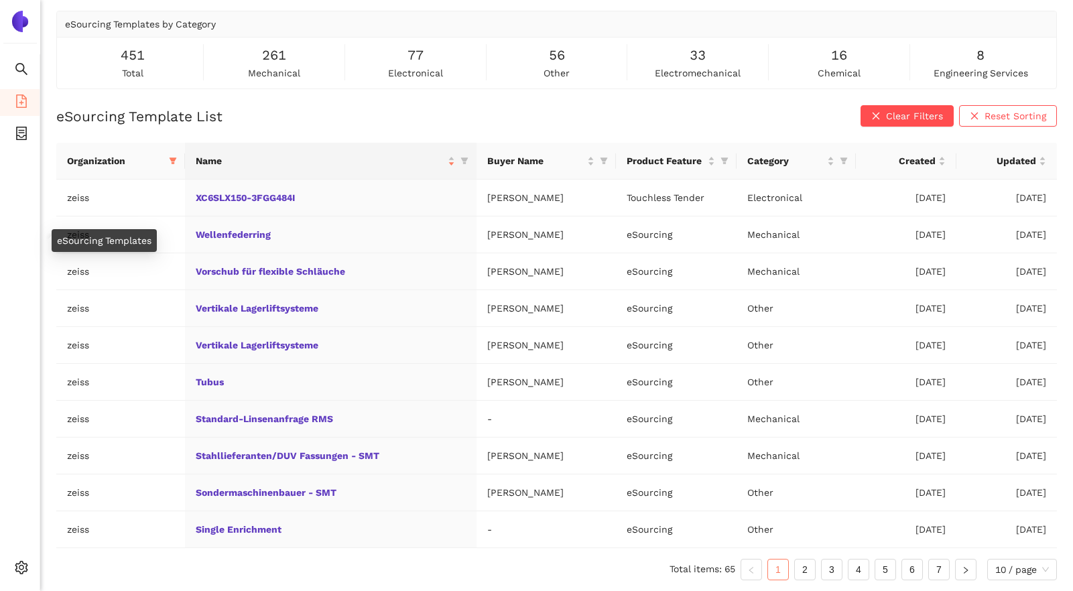
scroll to position [48, 0]
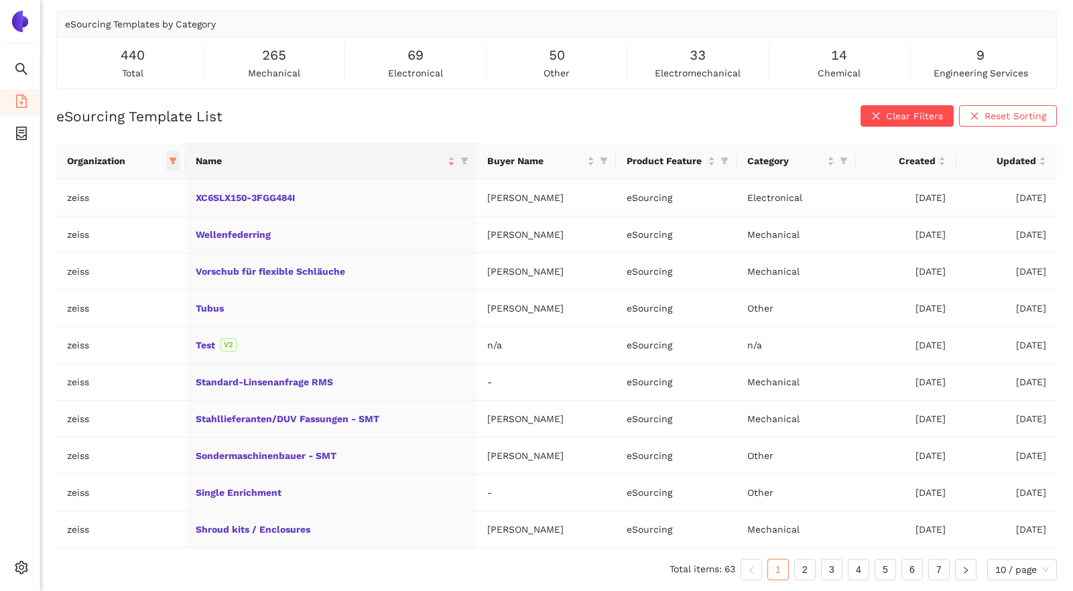
click at [171, 160] on icon "filter" at bounding box center [172, 161] width 7 height 7
click at [64, 392] on span "Reset" at bounding box center [68, 396] width 25 height 15
checkbox input "false"
click at [81, 186] on input "text" at bounding box center [126, 189] width 110 height 15
type input "sbb"
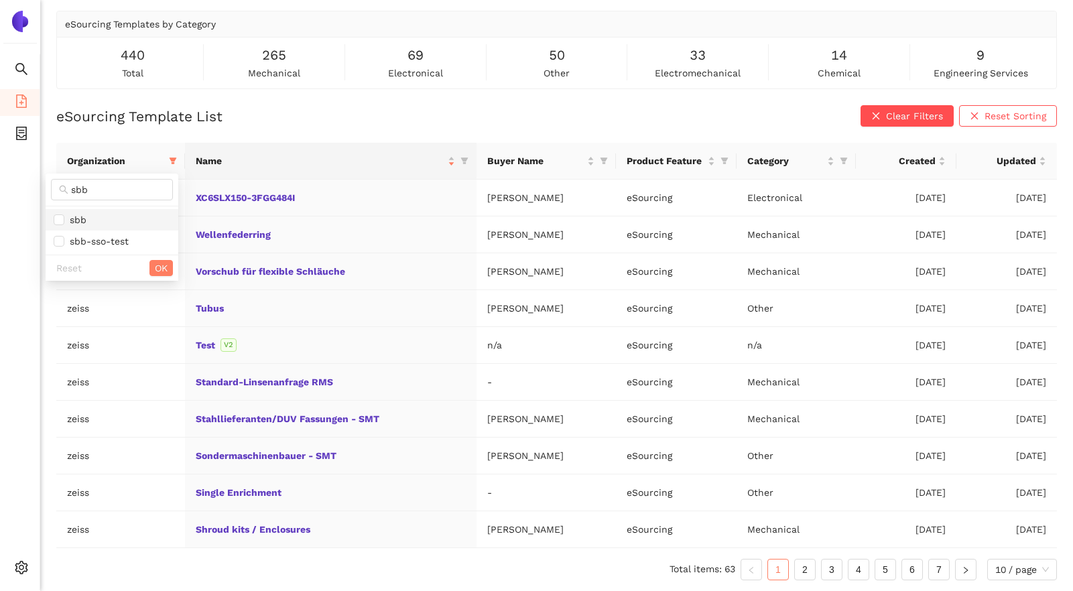
click at [81, 223] on span "sbb" at bounding box center [75, 219] width 22 height 11
checkbox input "true"
click at [159, 267] on span "OK" at bounding box center [161, 268] width 13 height 15
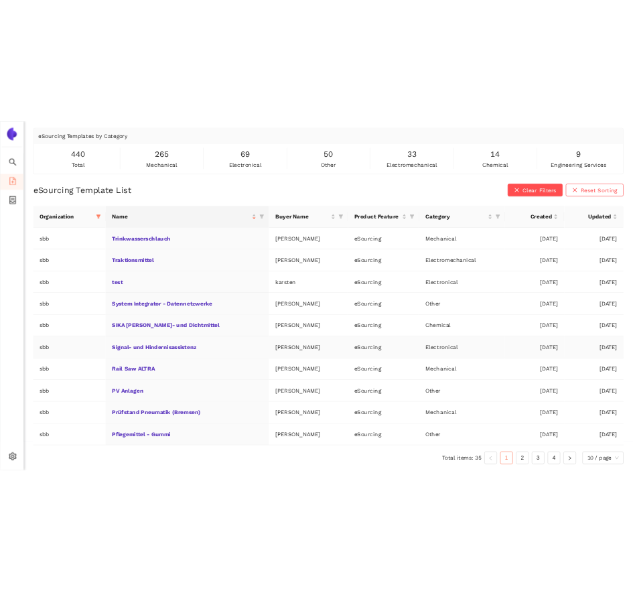
scroll to position [0, 0]
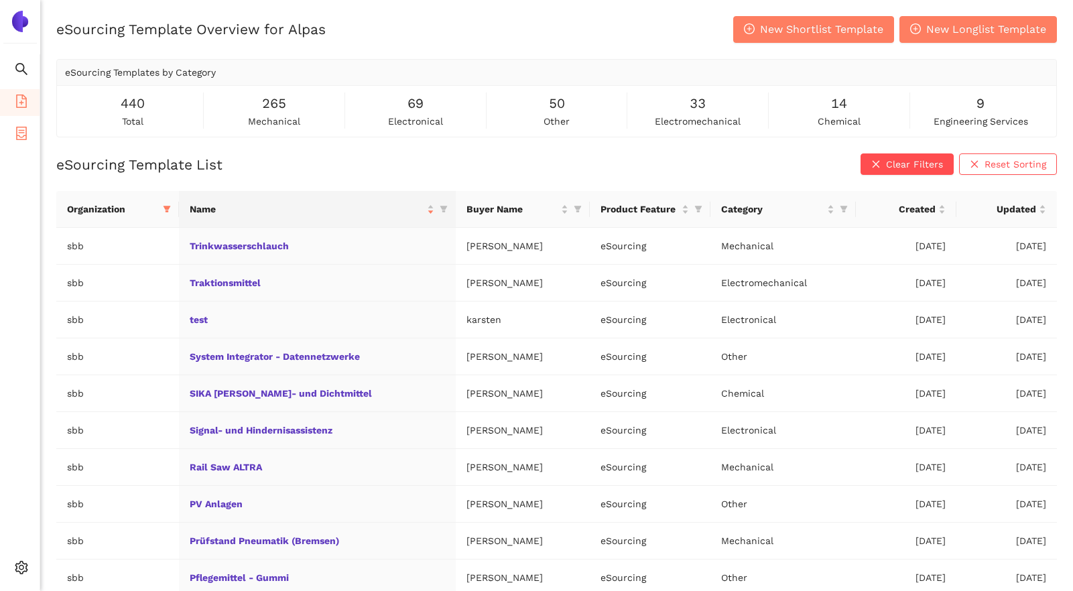
click at [30, 138] on li "eSourcing Projects" at bounding box center [20, 134] width 40 height 27
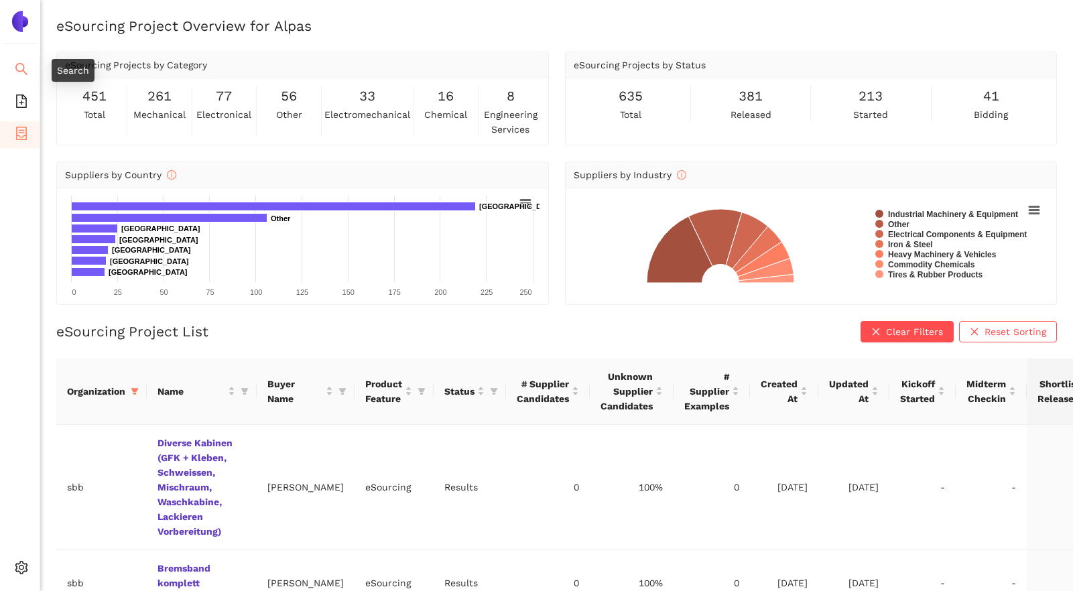
click at [31, 70] on li "Search" at bounding box center [20, 70] width 40 height 27
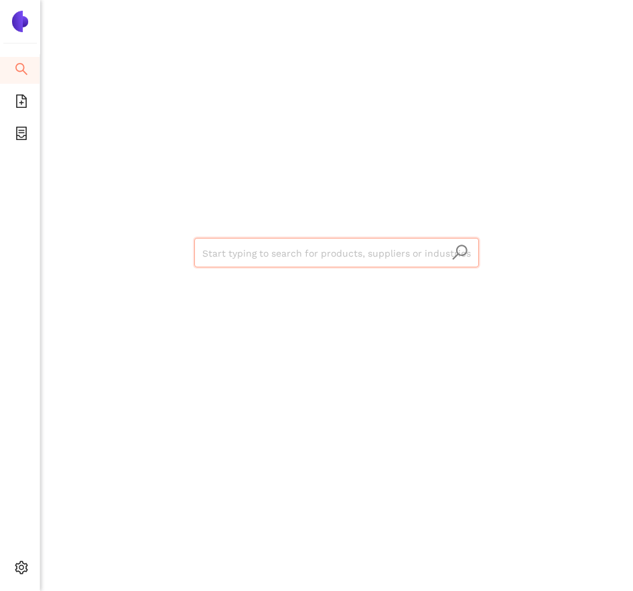
click at [226, 245] on input "search" at bounding box center [336, 253] width 269 height 29
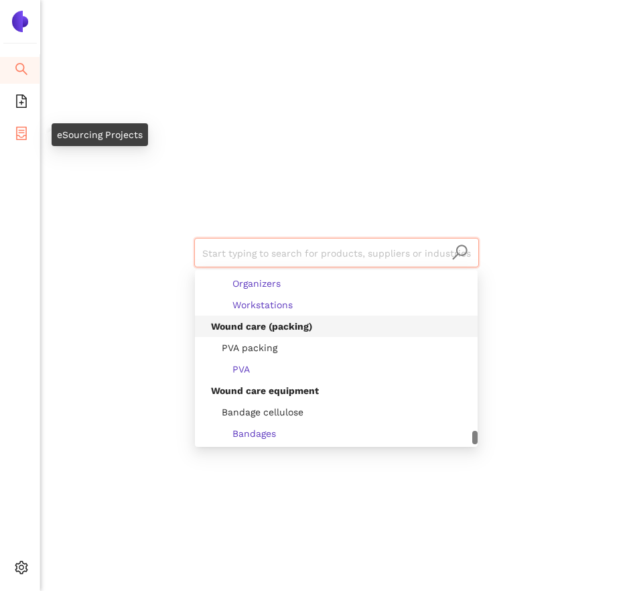
click at [19, 129] on icon "container" at bounding box center [21, 133] width 11 height 13
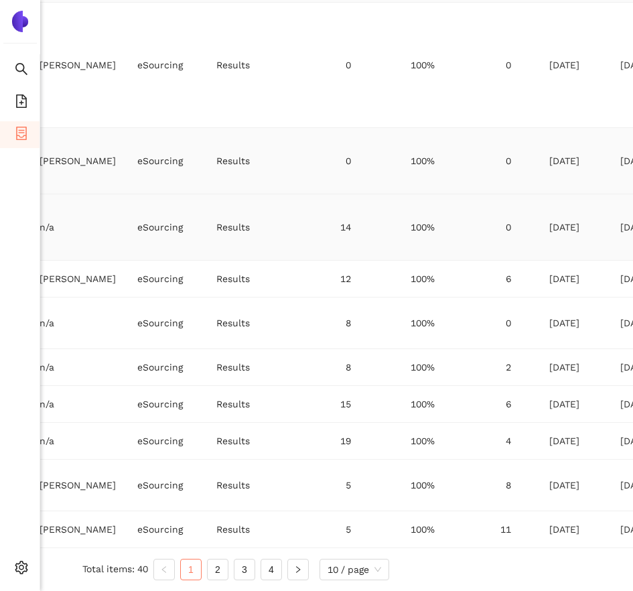
scroll to position [452, 228]
click at [221, 571] on link "2" at bounding box center [218, 570] width 20 height 20
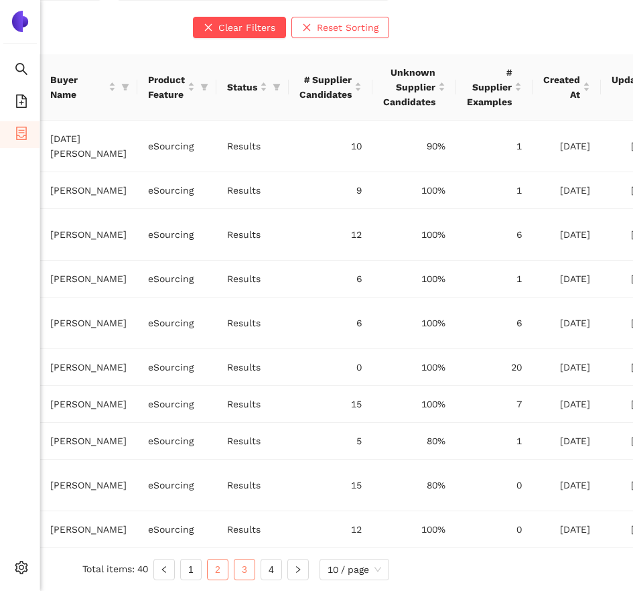
click at [243, 572] on link "3" at bounding box center [245, 570] width 20 height 20
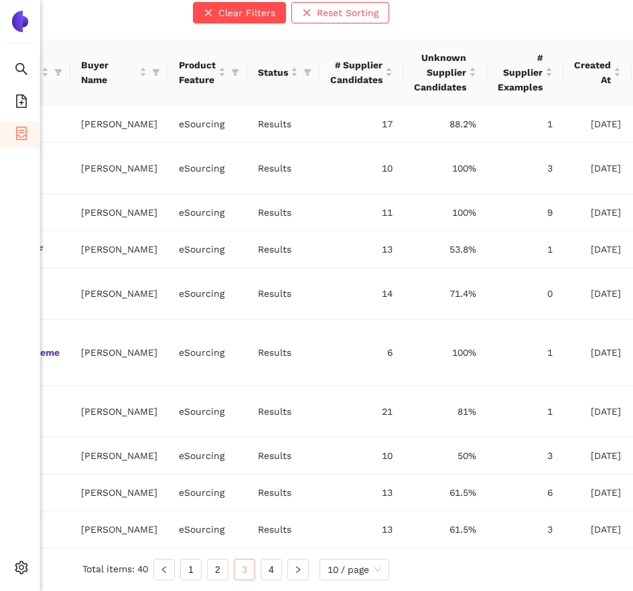
scroll to position [437, 228]
click at [261, 571] on link "4" at bounding box center [271, 570] width 20 height 20
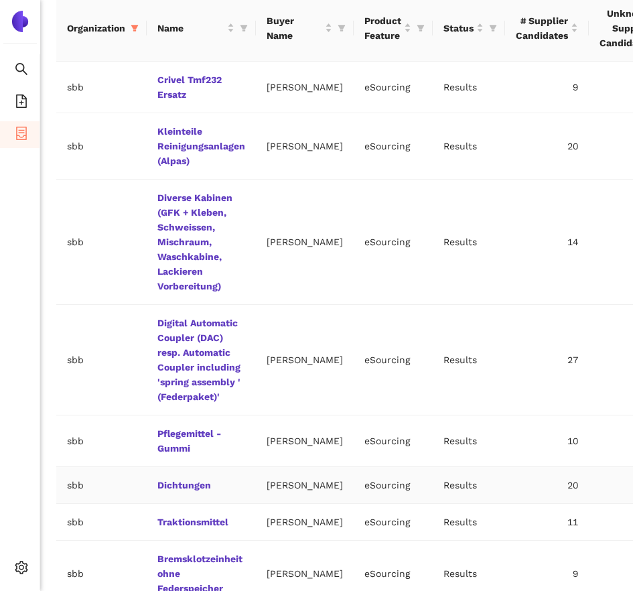
scroll to position [0, 0]
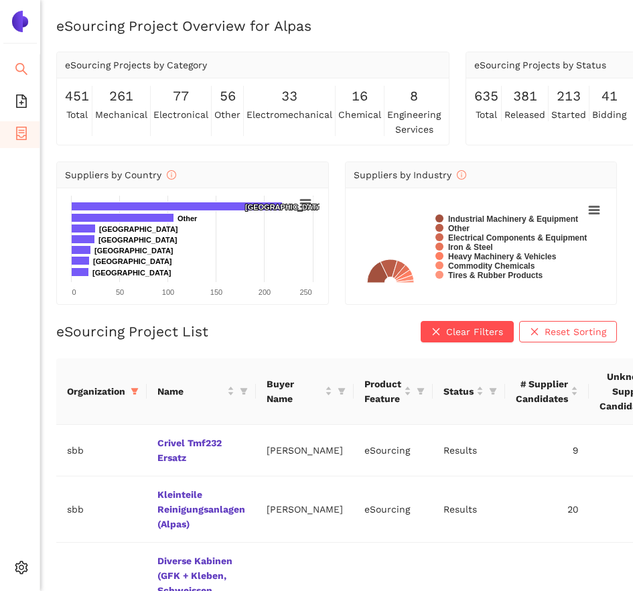
click at [22, 63] on icon "search" at bounding box center [21, 68] width 13 height 13
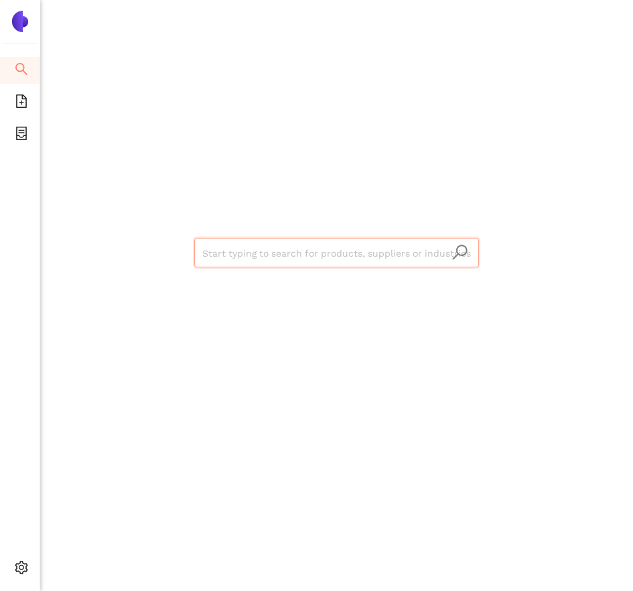
click at [257, 265] on input "search" at bounding box center [336, 253] width 269 height 29
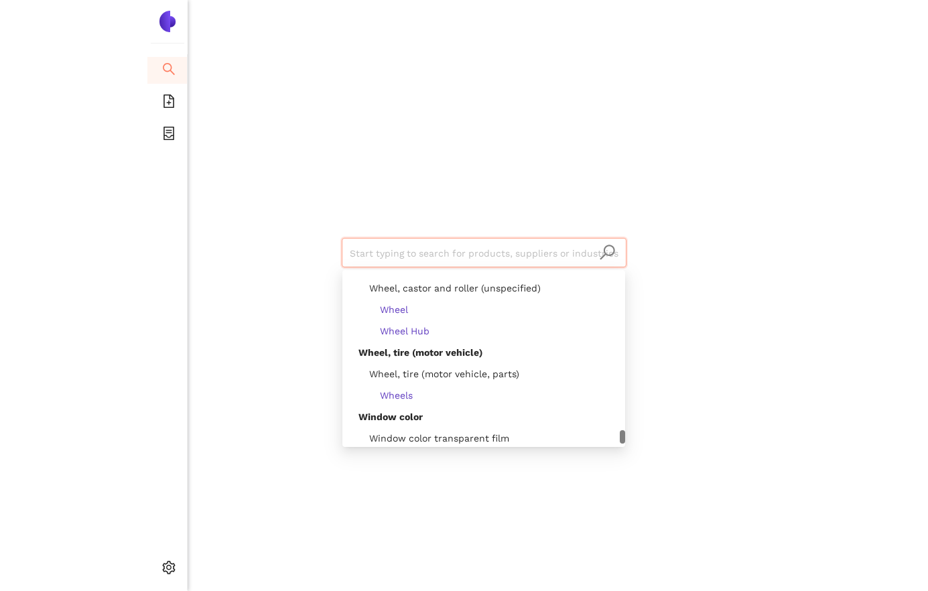
scroll to position [58635, 0]
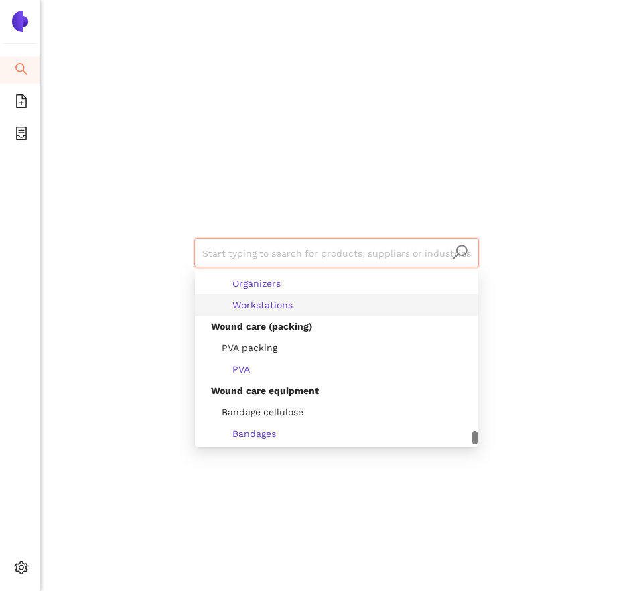
click at [105, 299] on div "Start typing to search for products, suppliers or industries" at bounding box center [336, 251] width 593 height 503
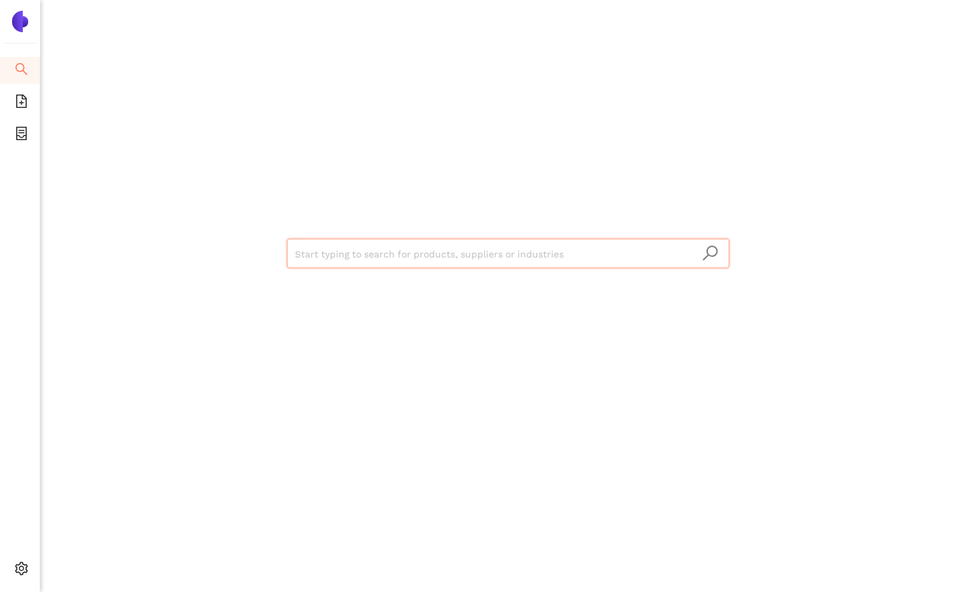
click at [328, 259] on input "search" at bounding box center [508, 253] width 426 height 29
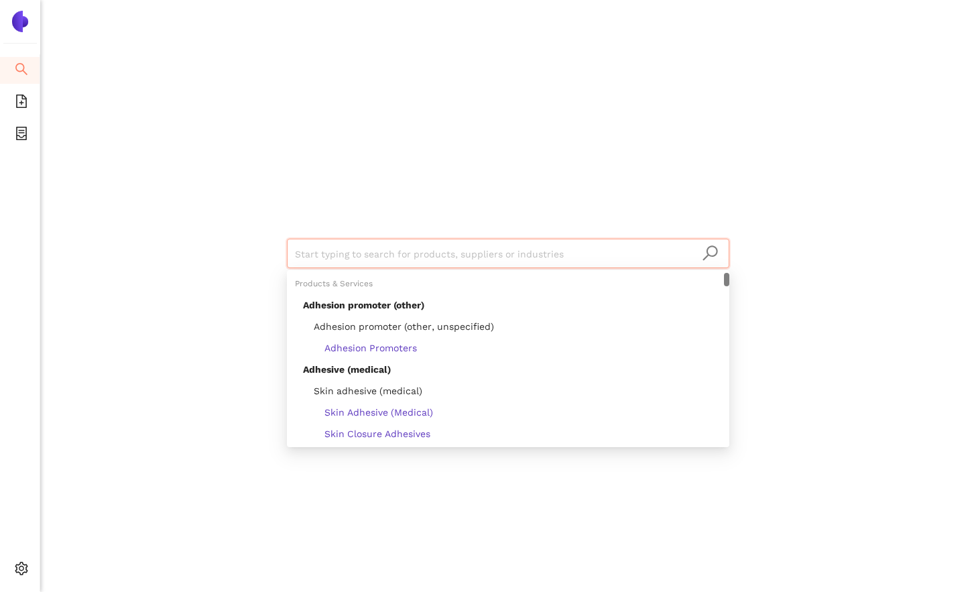
click at [330, 286] on div "Products & Services" at bounding box center [508, 283] width 442 height 21
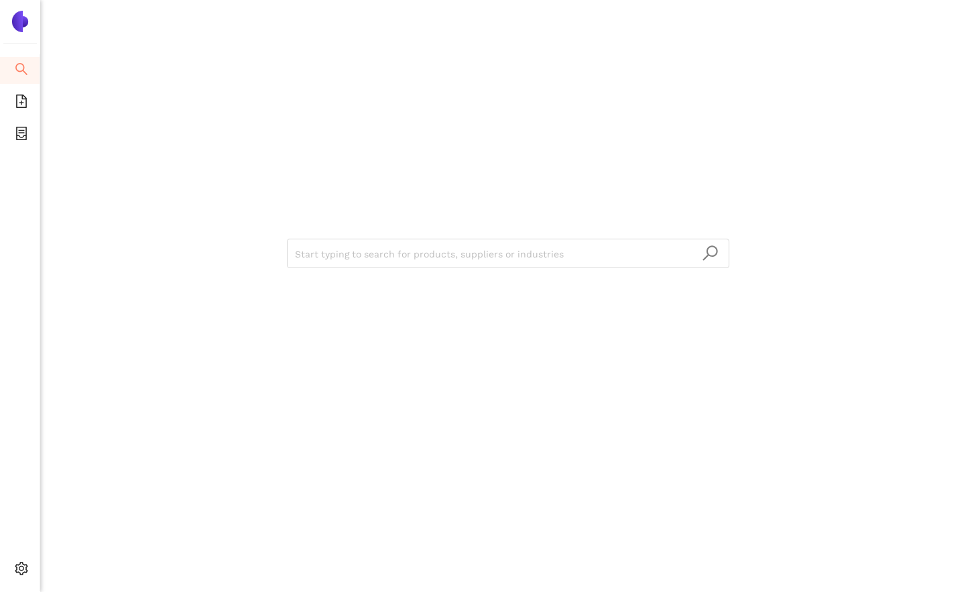
click at [268, 235] on div "Start typing to search for products, suppliers or industries" at bounding box center [508, 251] width 804 height 503
click at [310, 253] on input "search" at bounding box center [508, 253] width 426 height 29
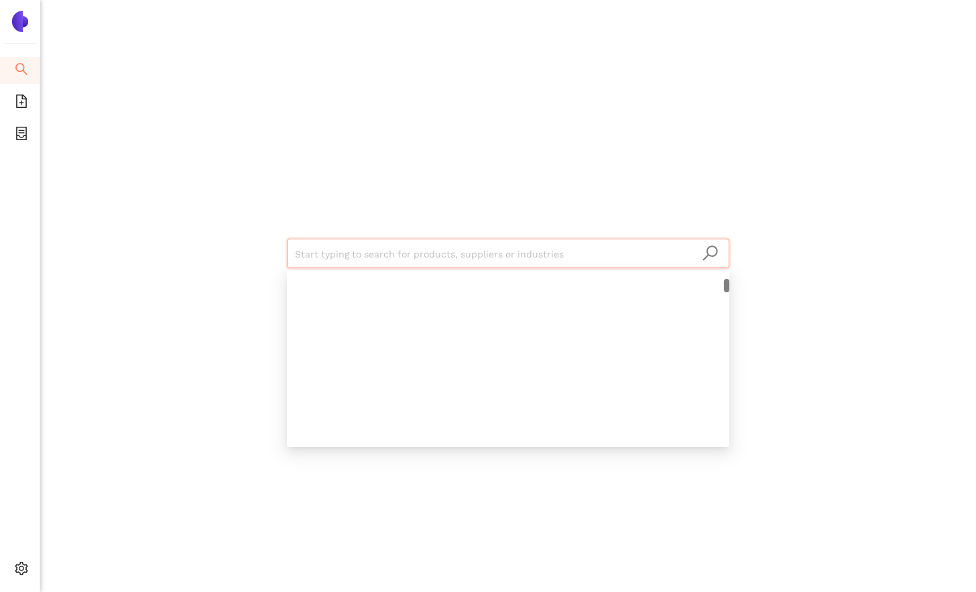
scroll to position [1618, 0]
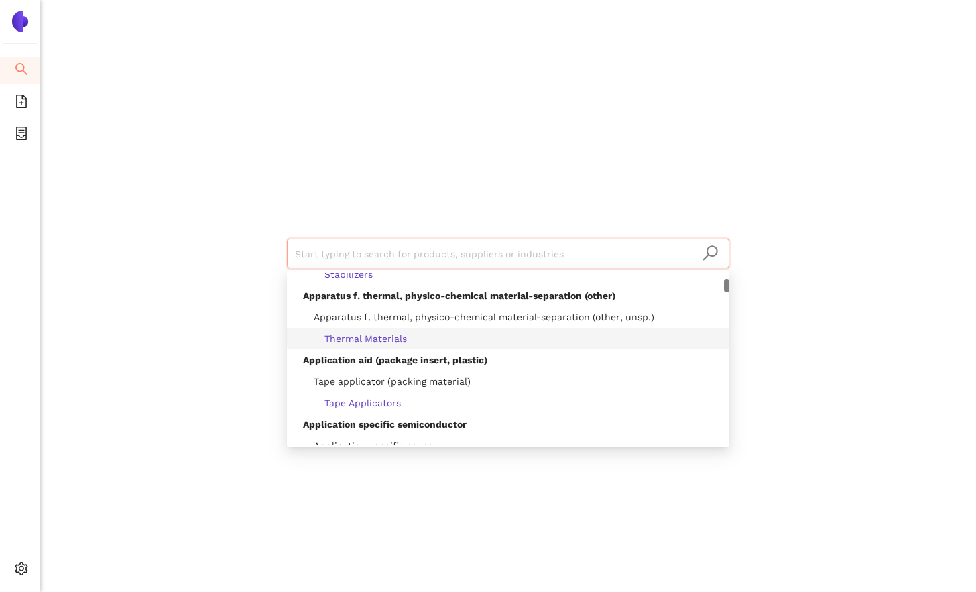
click at [341, 335] on span "Thermal Materials" at bounding box center [355, 338] width 104 height 11
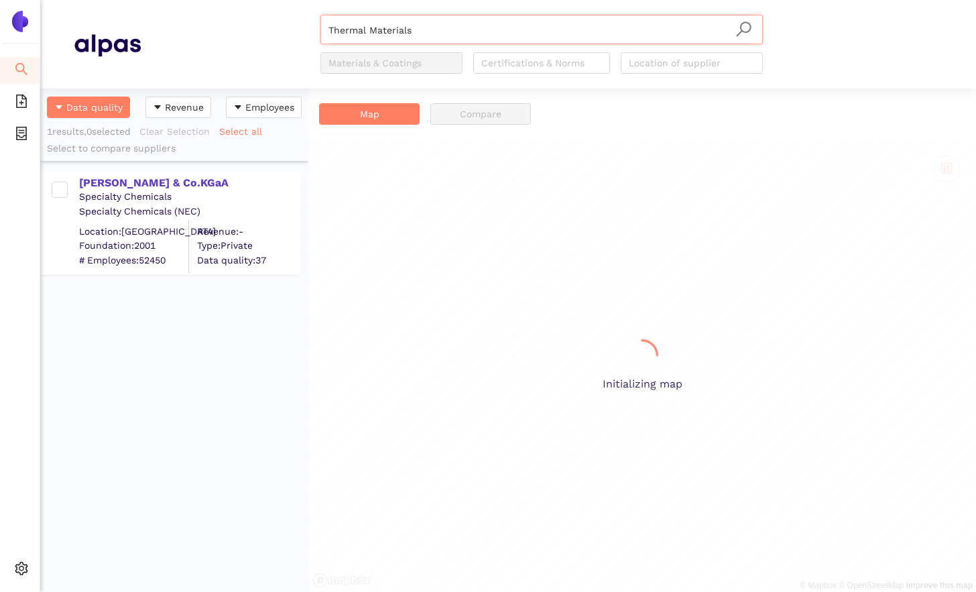
scroll to position [503, 268]
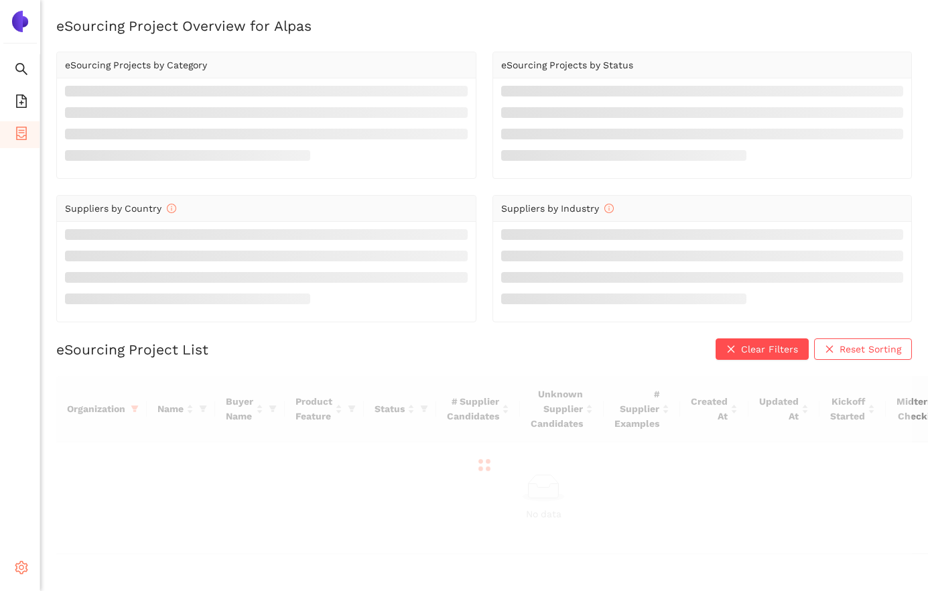
click at [23, 570] on icon at bounding box center [26, 570] width 7 height 0
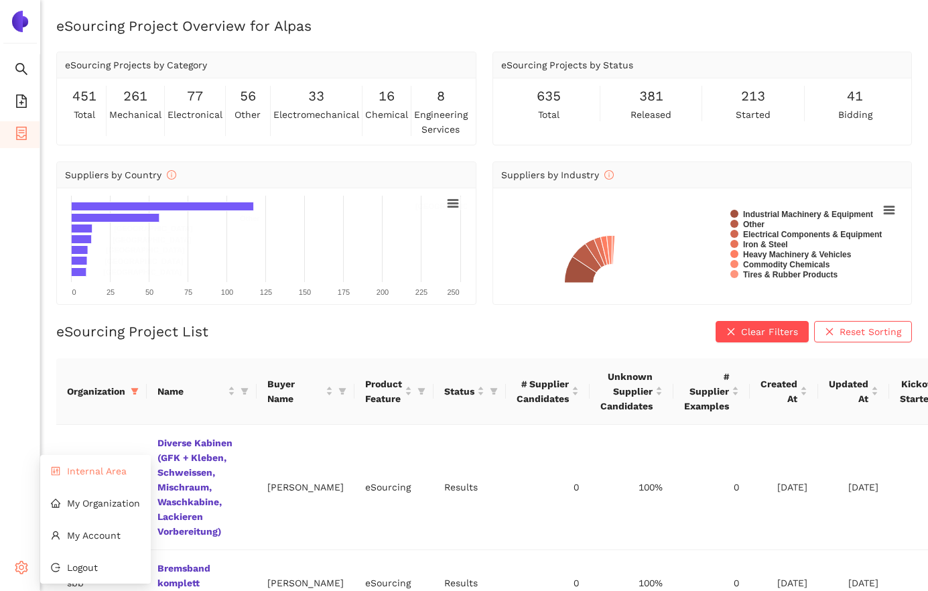
click at [98, 473] on span "Internal Area" at bounding box center [97, 471] width 60 height 11
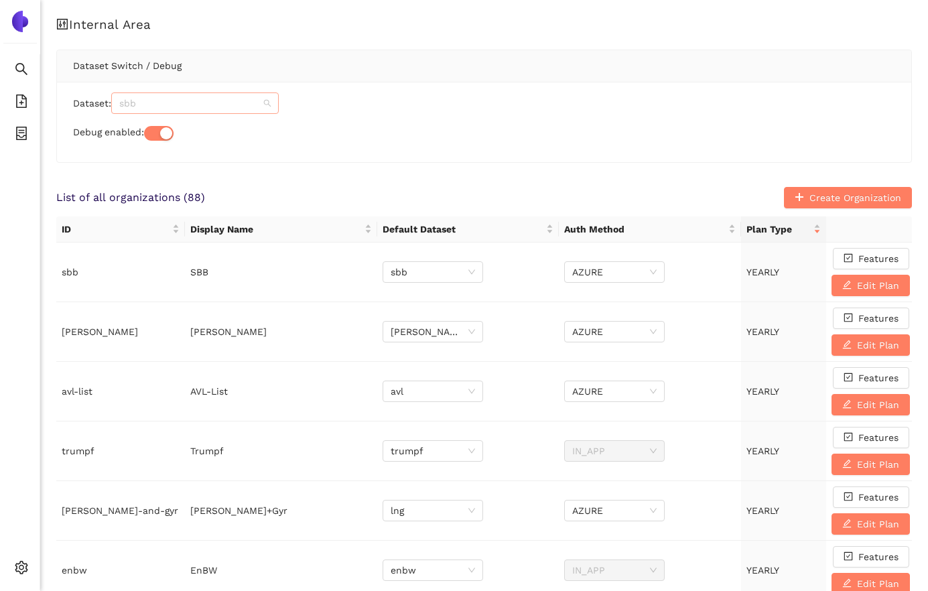
click at [149, 104] on span "sbb" at bounding box center [194, 103] width 151 height 20
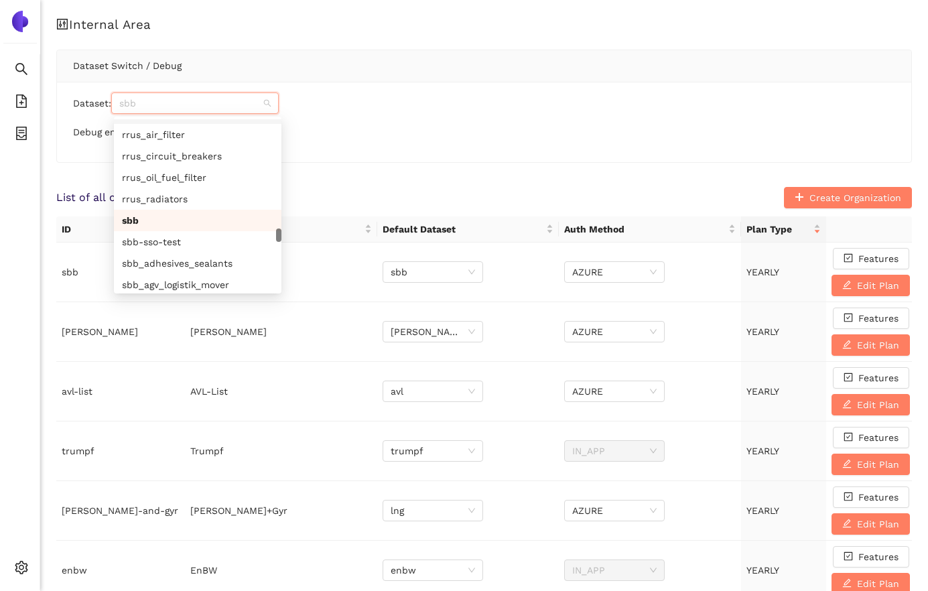
scroll to position [5622, 0]
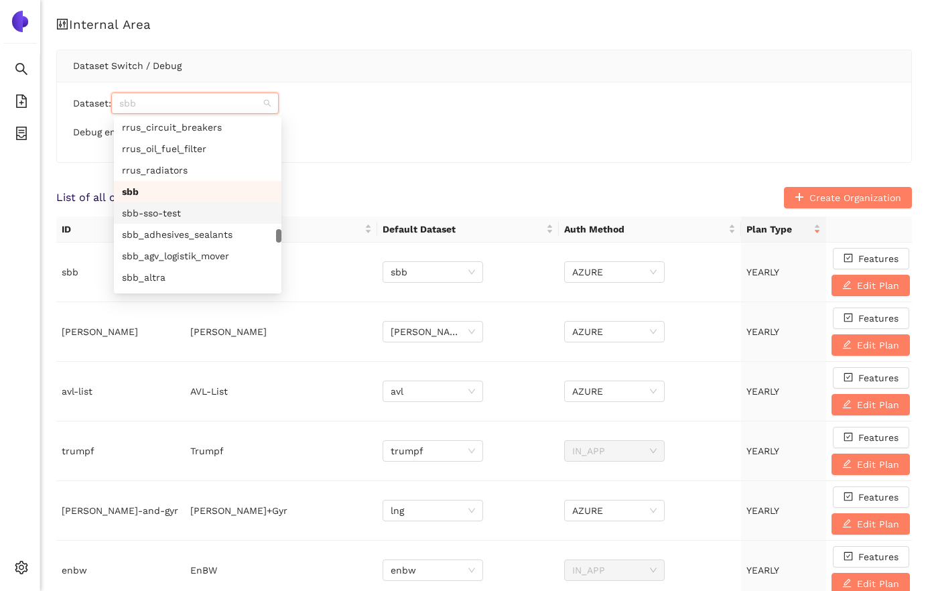
click at [162, 215] on div "sbb-sso-test" at bounding box center [197, 213] width 151 height 15
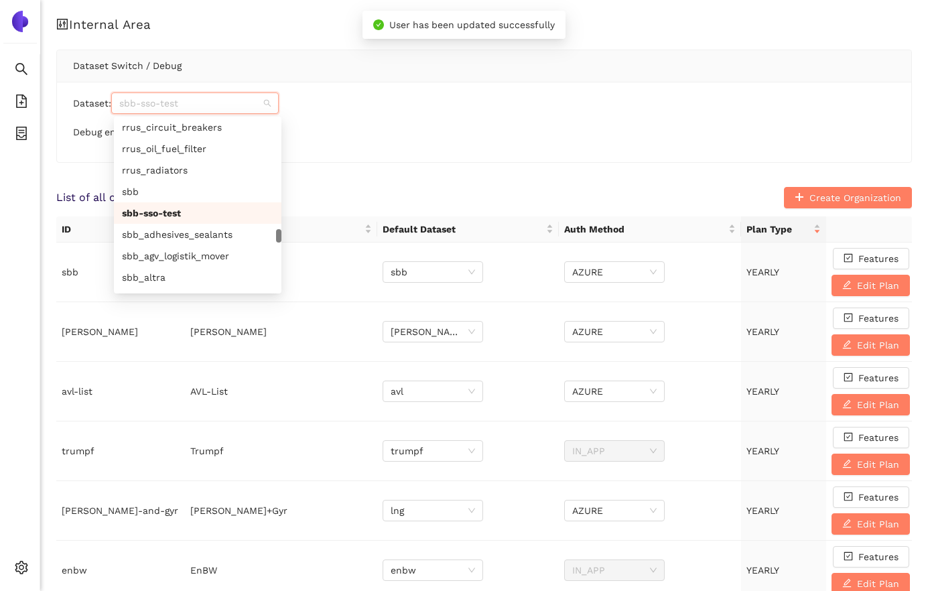
click at [191, 100] on span "sbb-sso-test" at bounding box center [194, 103] width 151 height 20
click at [174, 229] on div "sbb_adhesives_sealants" at bounding box center [197, 234] width 151 height 15
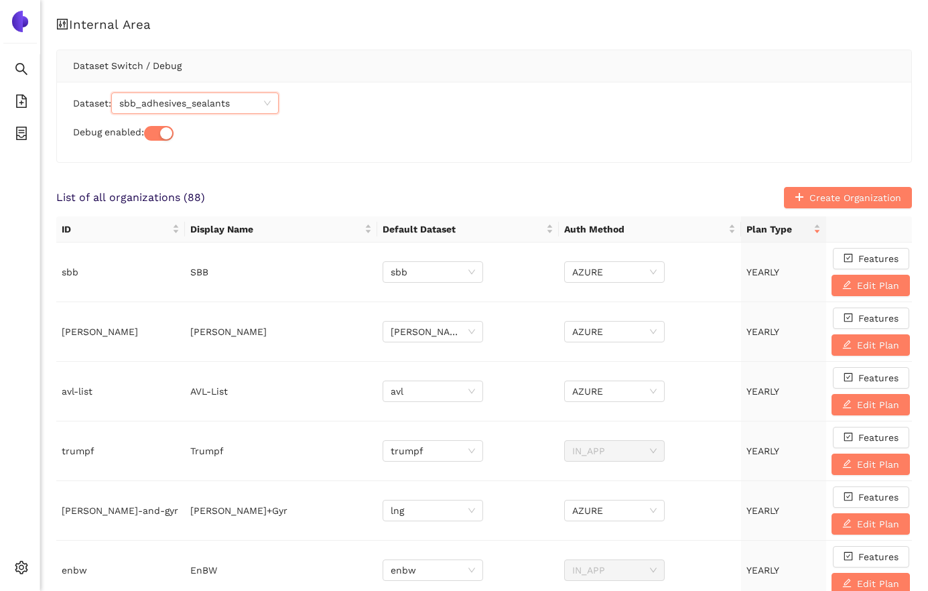
click at [160, 105] on span "sbb_adhesives_sealants" at bounding box center [194, 103] width 151 height 20
click at [168, 98] on span "sbb_adhesives_sealants" at bounding box center [194, 103] width 151 height 20
click at [161, 107] on span "sbb_adhesives_sealants" at bounding box center [194, 103] width 151 height 20
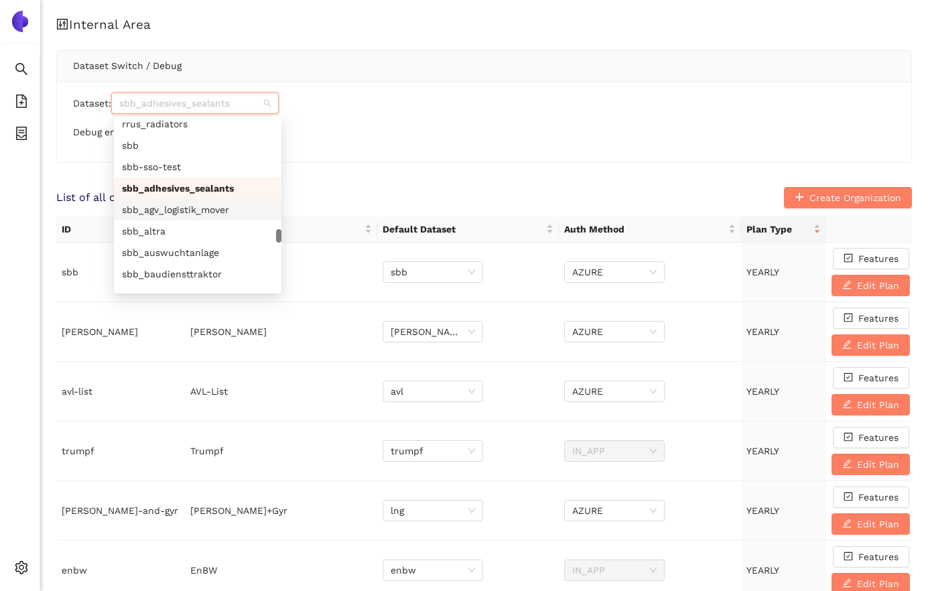
scroll to position [5673, 0]
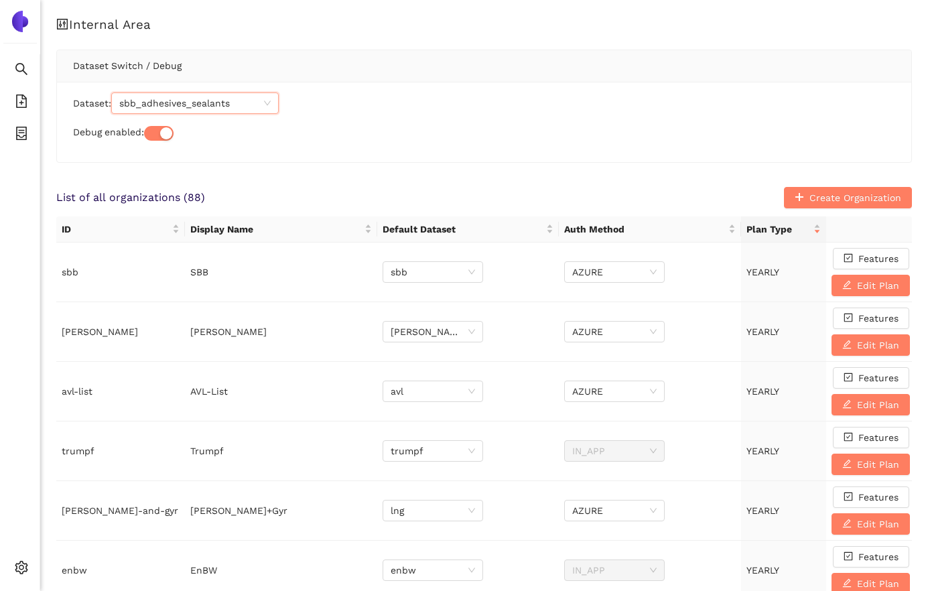
click at [193, 106] on span "sbb_adhesives_sealants" at bounding box center [194, 103] width 151 height 20
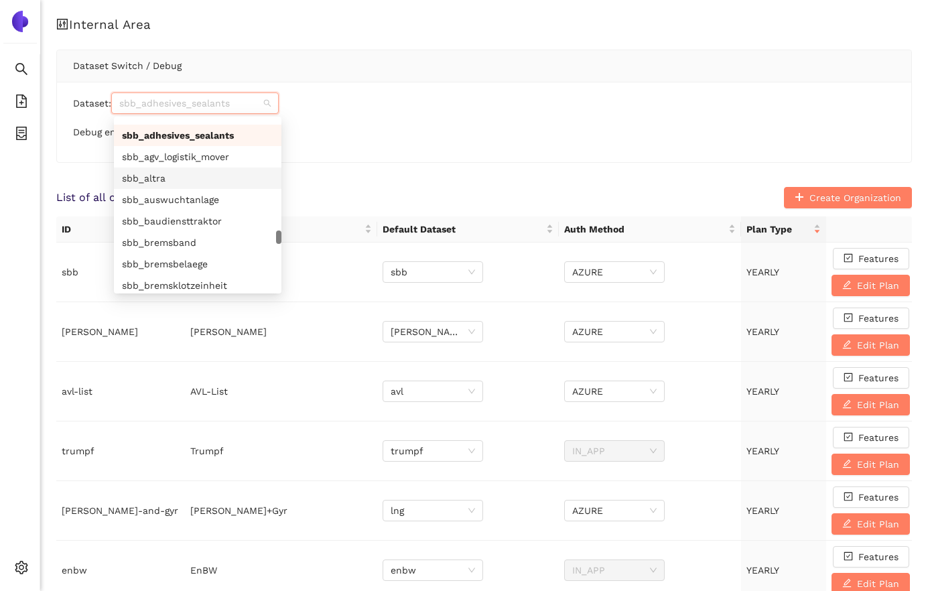
scroll to position [5721, 0]
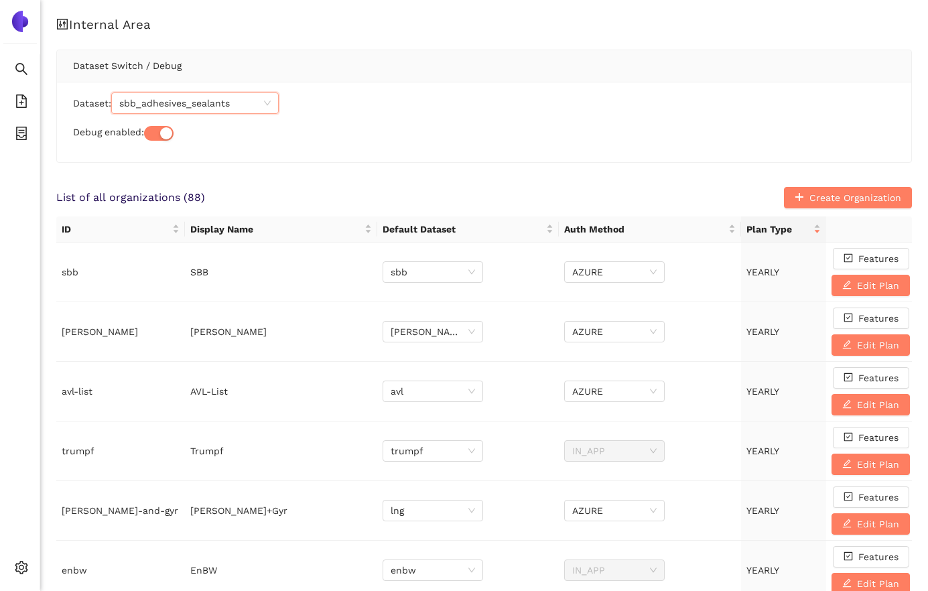
click at [188, 107] on span "sbb_adhesives_sealants" at bounding box center [194, 103] width 151 height 20
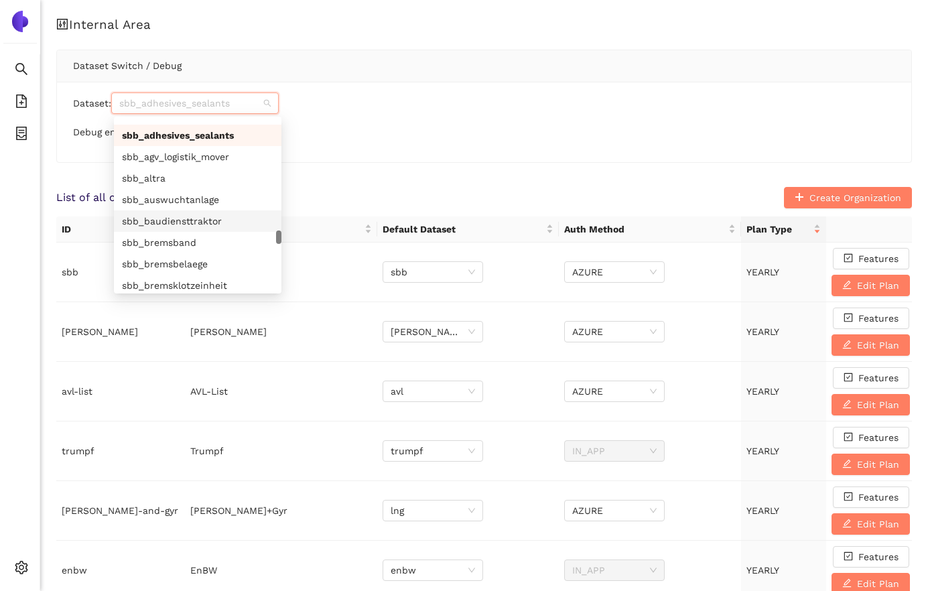
scroll to position [5733, 0]
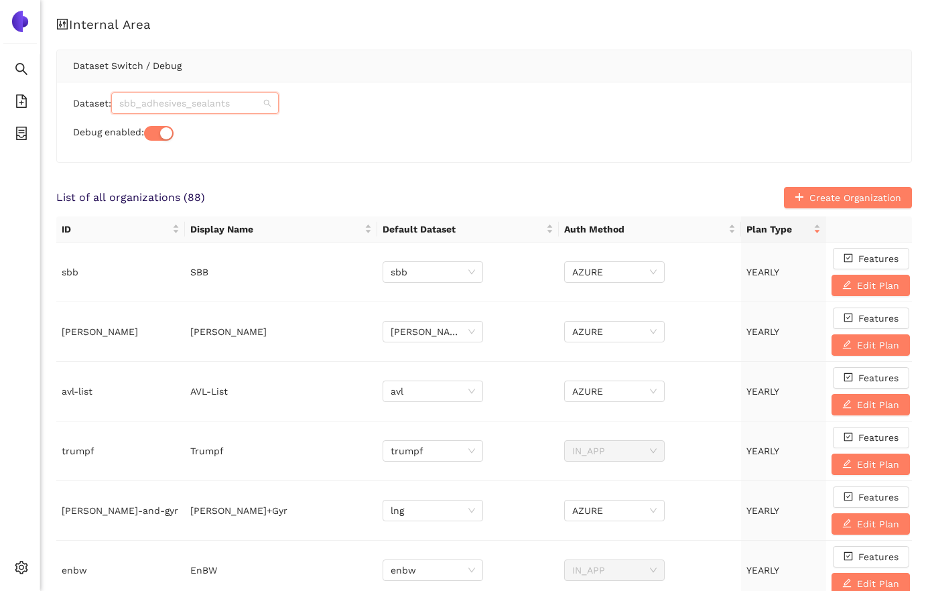
click at [234, 107] on span "sbb_adhesives_sealants" at bounding box center [194, 103] width 151 height 20
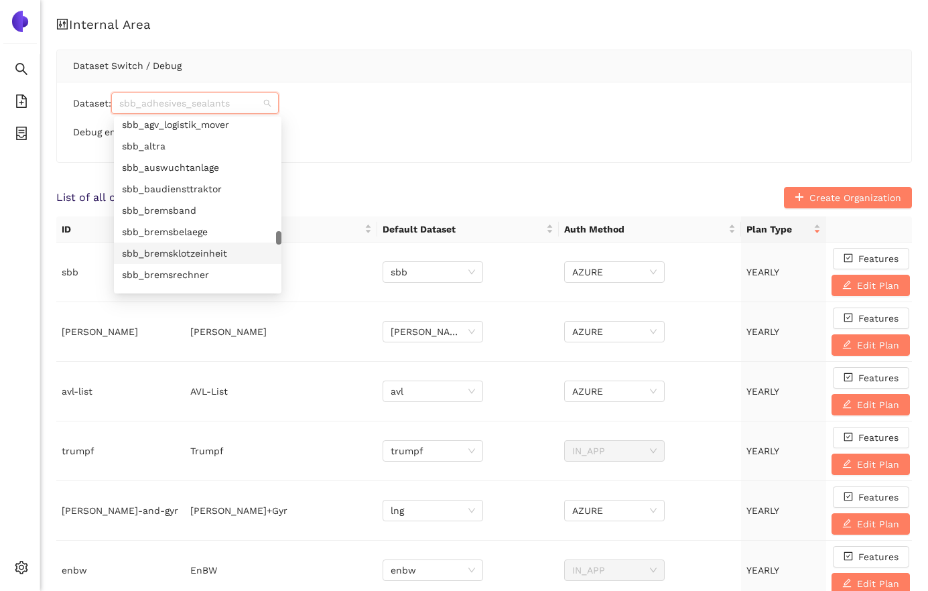
scroll to position [5754, 0]
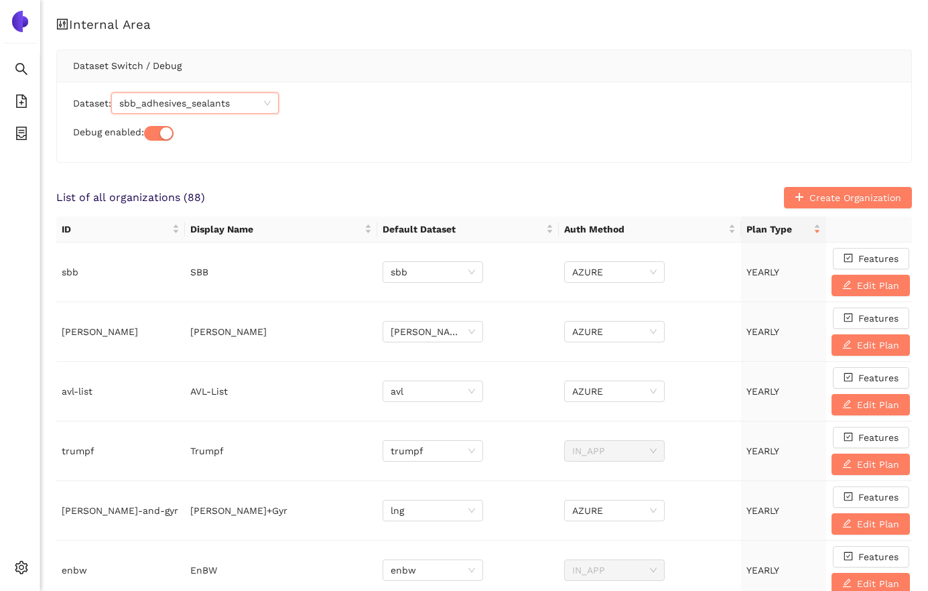
click at [164, 105] on span "sbb_adhesives_sealants" at bounding box center [194, 103] width 151 height 20
click at [186, 103] on span "sbb_adhesives_sealants" at bounding box center [194, 103] width 151 height 20
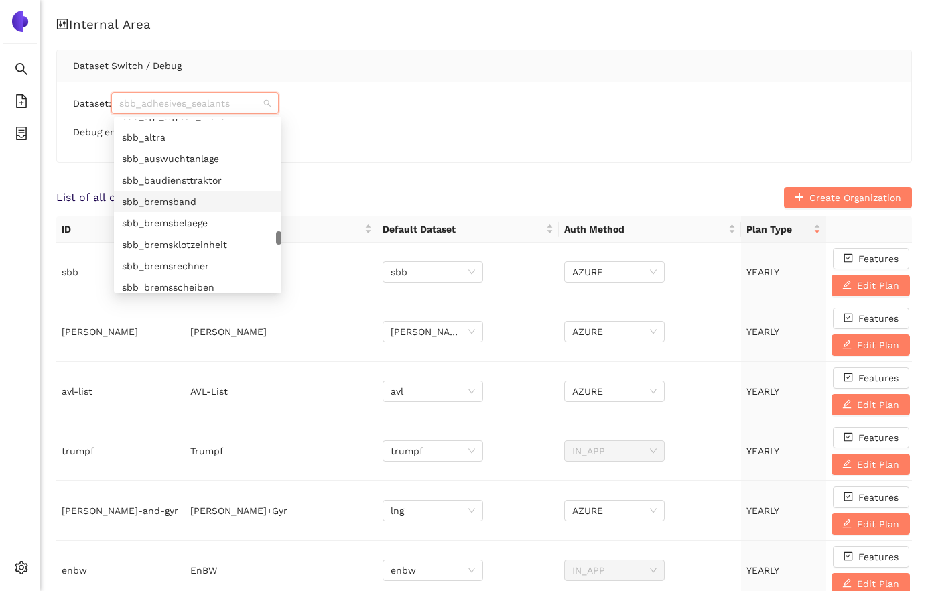
scroll to position [5769, 0]
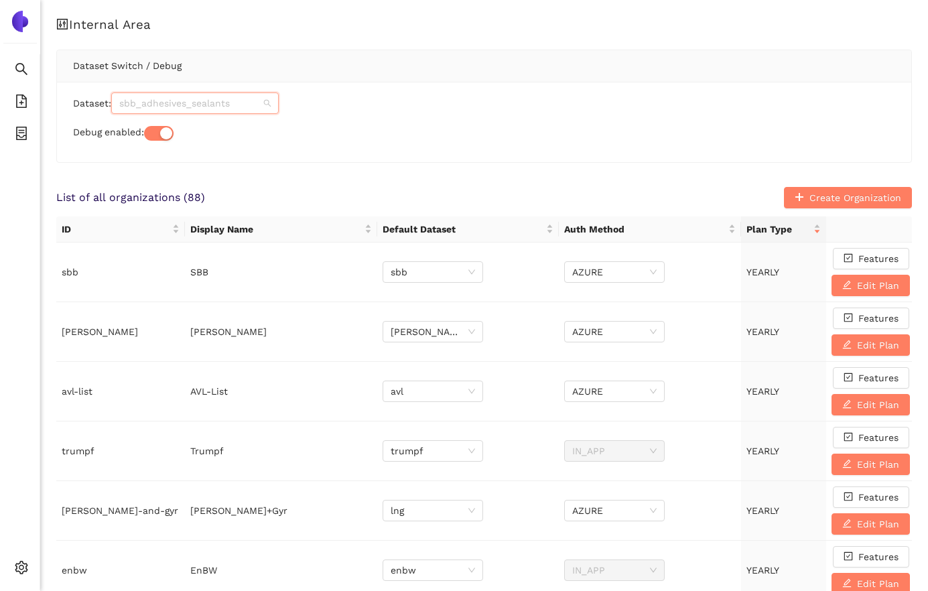
click at [210, 109] on span "sbb_adhesives_sealants" at bounding box center [194, 103] width 151 height 20
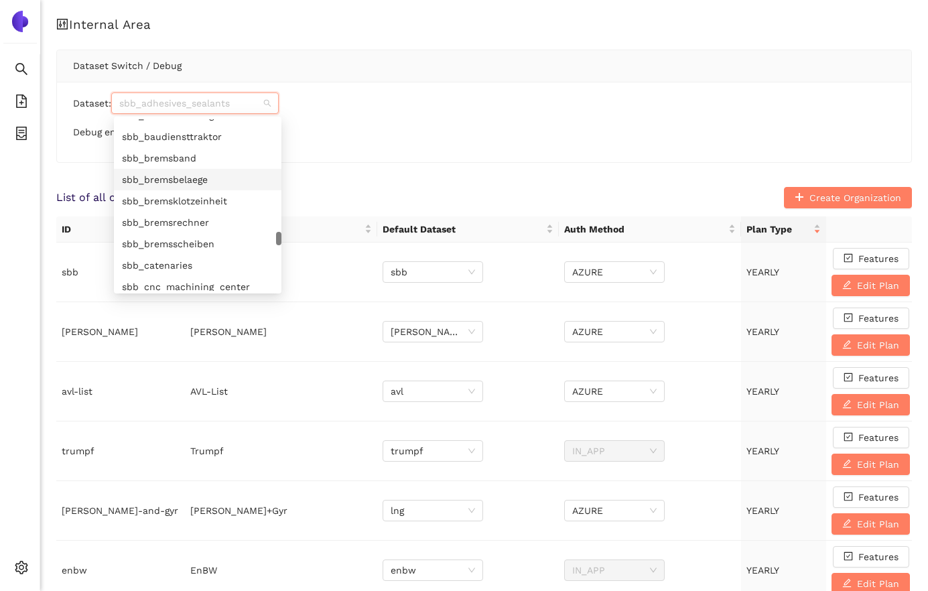
scroll to position [5809, 0]
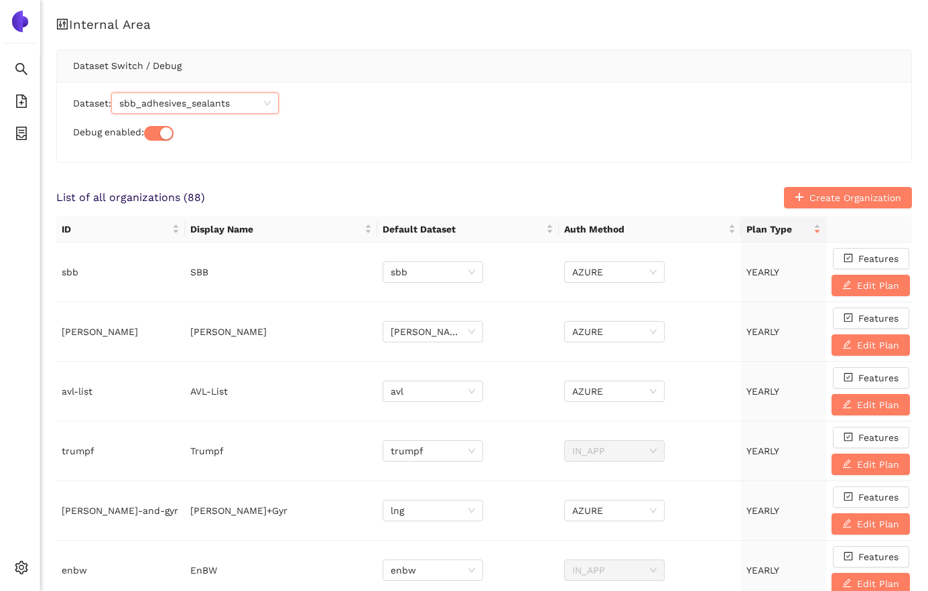
click at [223, 106] on span "sbb_adhesives_sealants" at bounding box center [194, 103] width 151 height 20
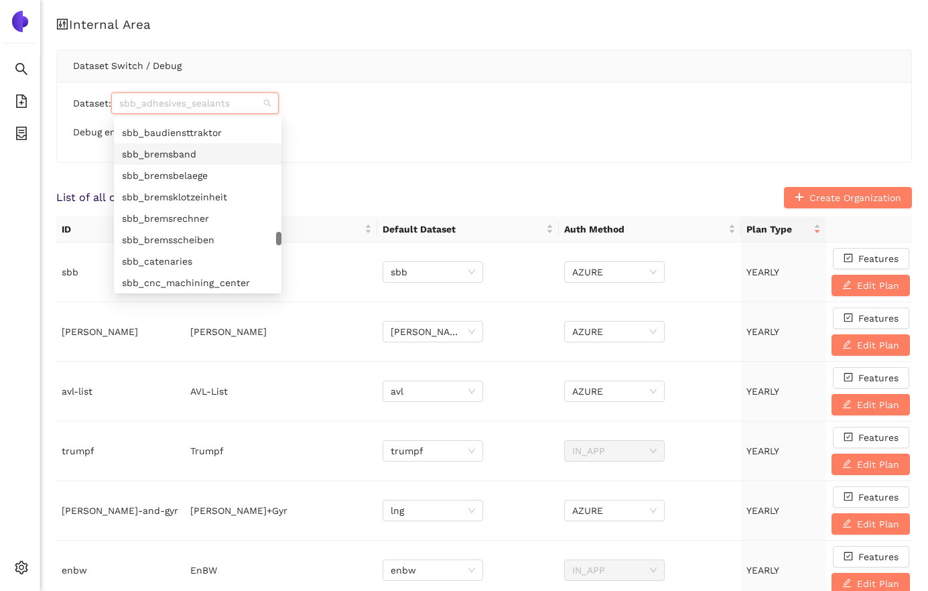
scroll to position [5813, 0]
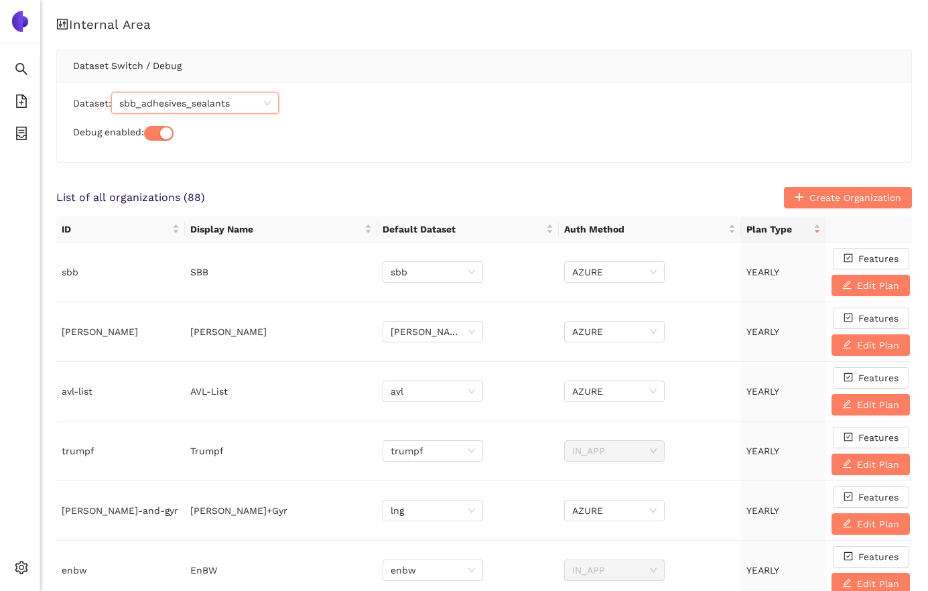
click at [219, 105] on span "sbb_adhesives_sealants" at bounding box center [194, 103] width 151 height 20
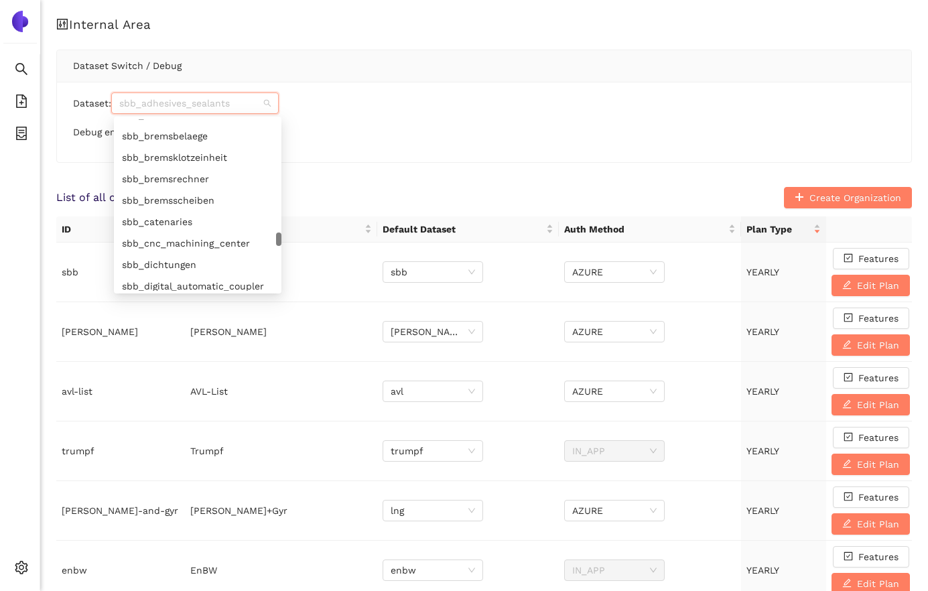
scroll to position [5850, 0]
click at [168, 104] on span "sbb_adhesives_sealants" at bounding box center [194, 103] width 151 height 20
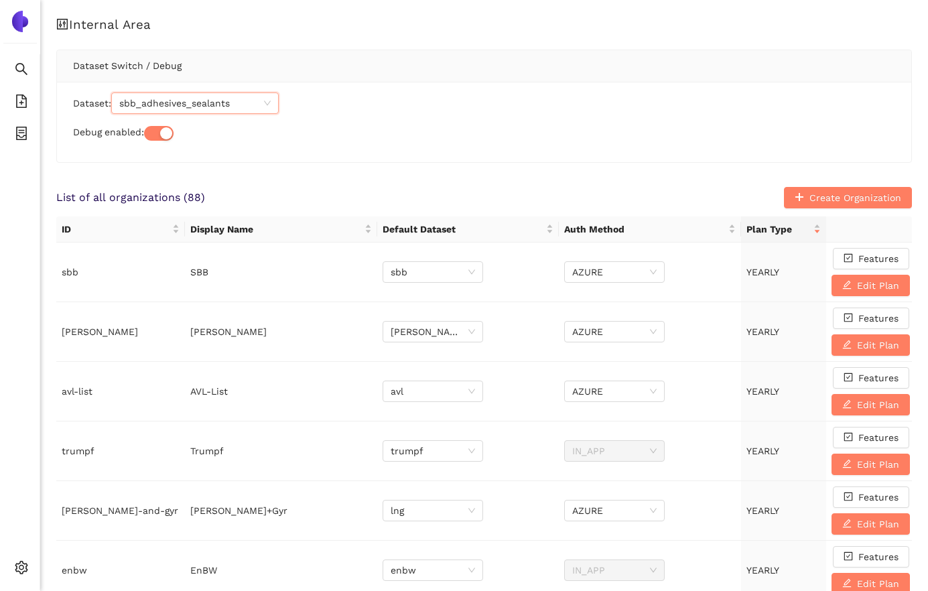
click at [207, 100] on span "sbb_adhesives_sealants" at bounding box center [194, 103] width 151 height 20
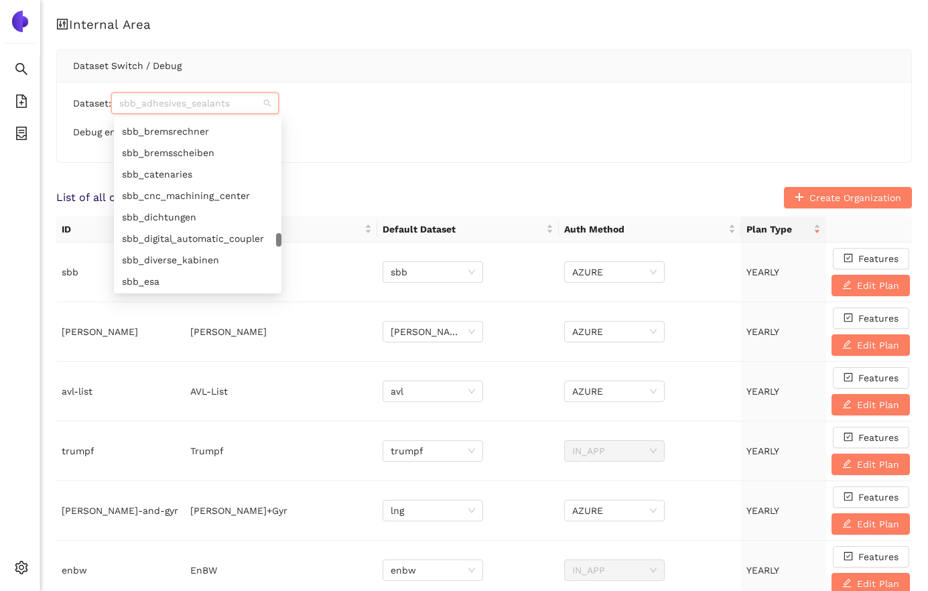
scroll to position [5900, 0]
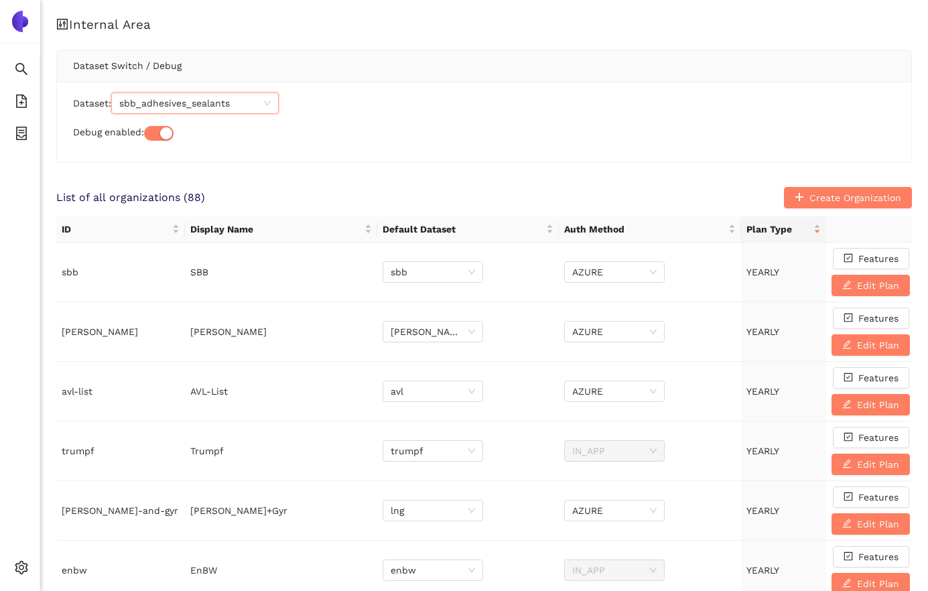
click at [159, 104] on span "sbb_adhesives_sealants" at bounding box center [194, 103] width 151 height 20
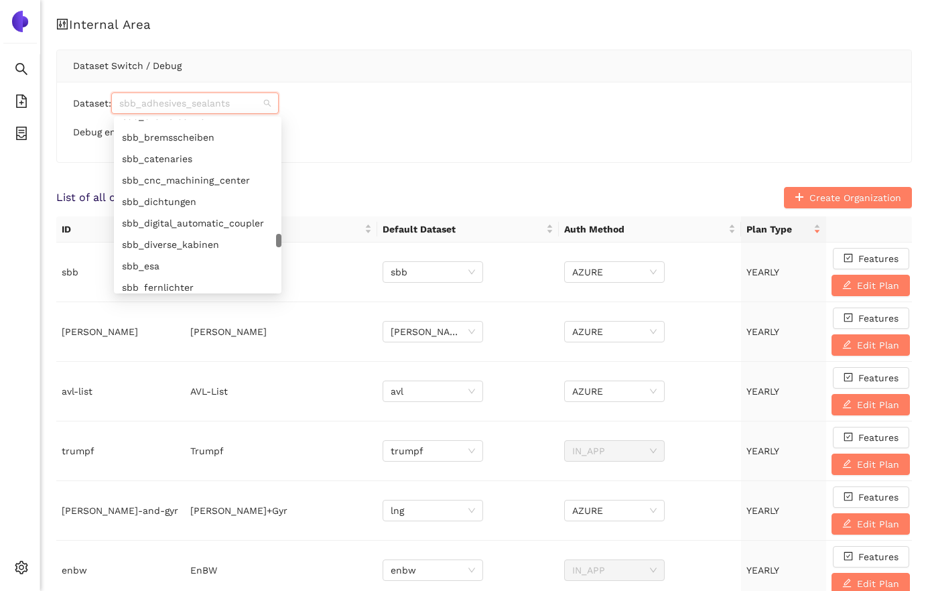
scroll to position [5912, 0]
click at [195, 227] on div "sbb_digital_automatic_coupler" at bounding box center [197, 223] width 151 height 15
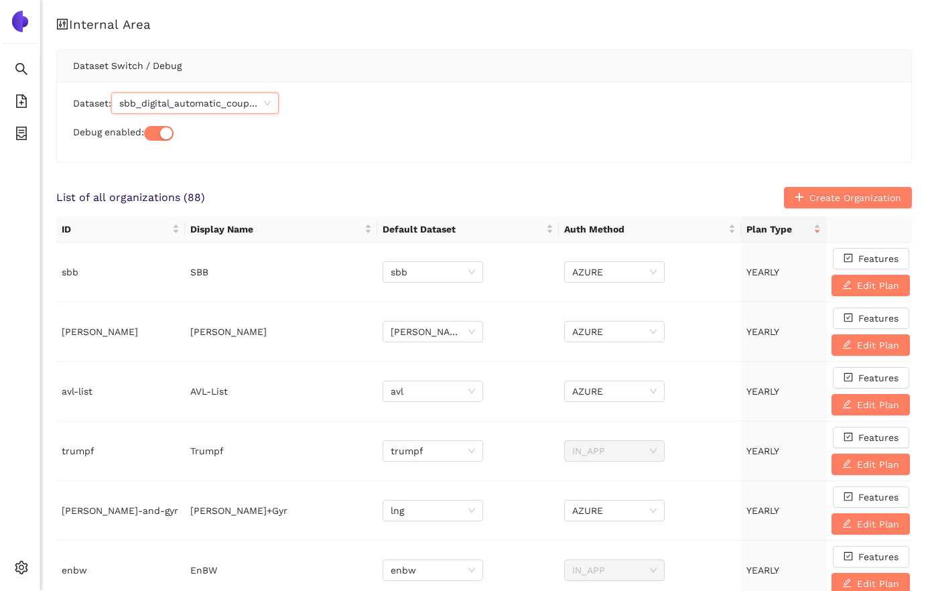
click at [212, 106] on span "sbb_digital_automatic_coupler" at bounding box center [194, 103] width 151 height 20
click at [216, 93] on span "sbb_digital_automatic_coupler" at bounding box center [194, 103] width 151 height 20
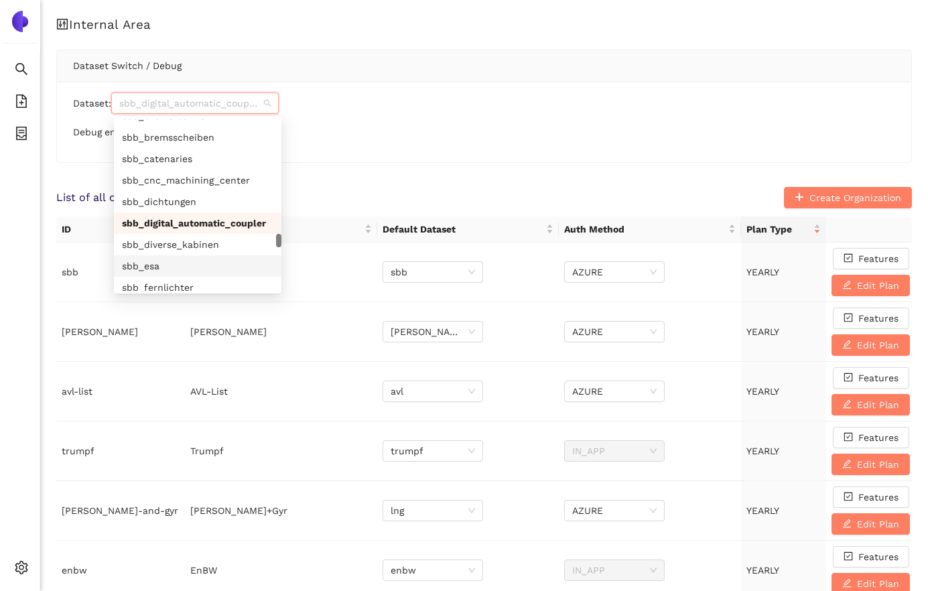
click at [181, 259] on div "sbb_esa" at bounding box center [197, 266] width 151 height 15
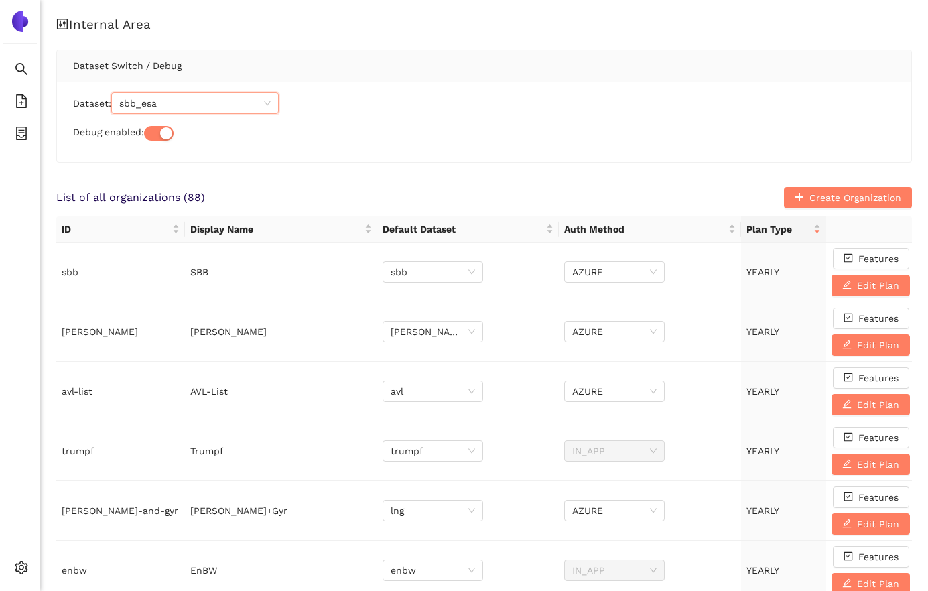
click at [193, 101] on span "sbb_esa" at bounding box center [194, 103] width 151 height 20
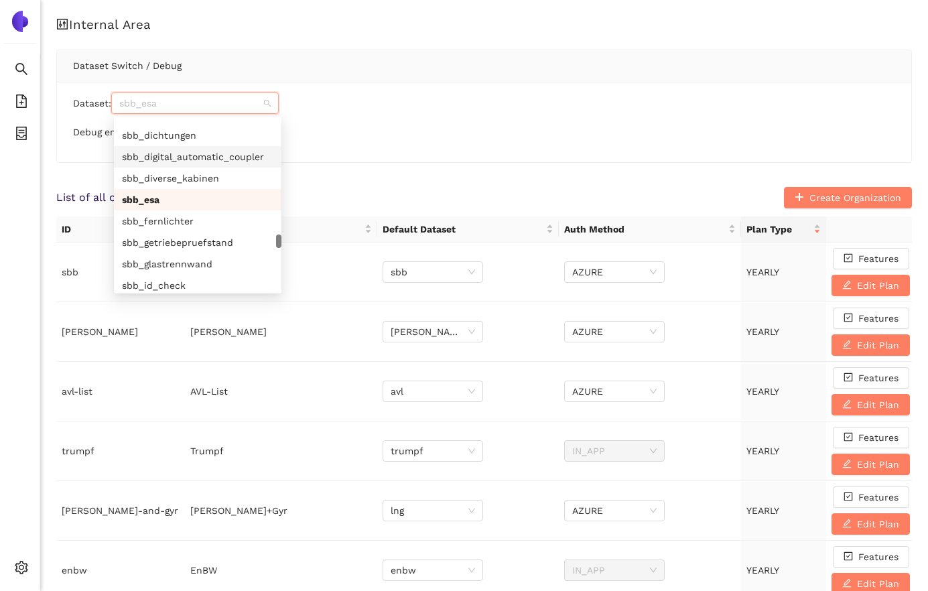
scroll to position [5980, 0]
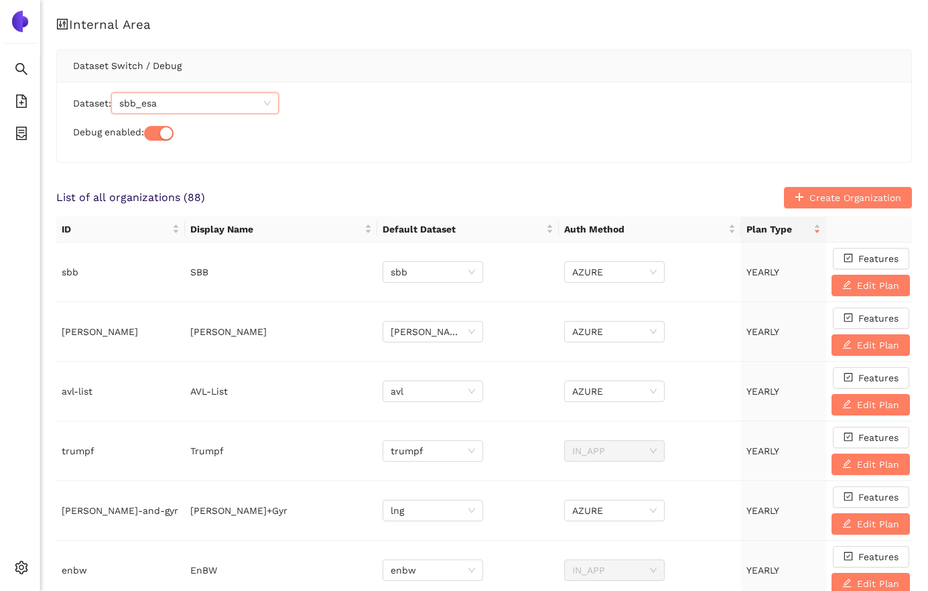
click at [164, 94] on span "sbb_esa" at bounding box center [194, 103] width 151 height 20
click at [170, 104] on span "sbb_esa" at bounding box center [194, 103] width 151 height 20
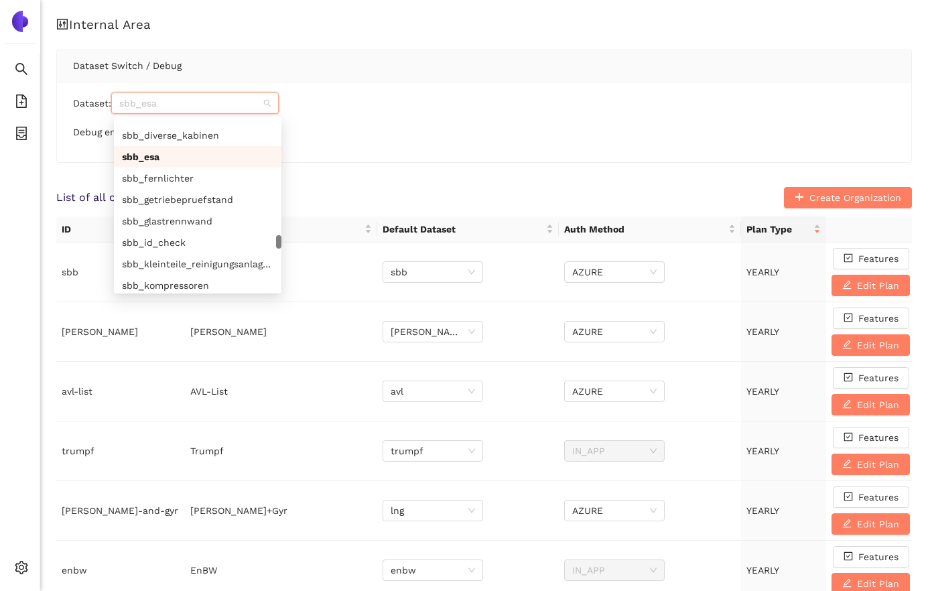
scroll to position [6025, 0]
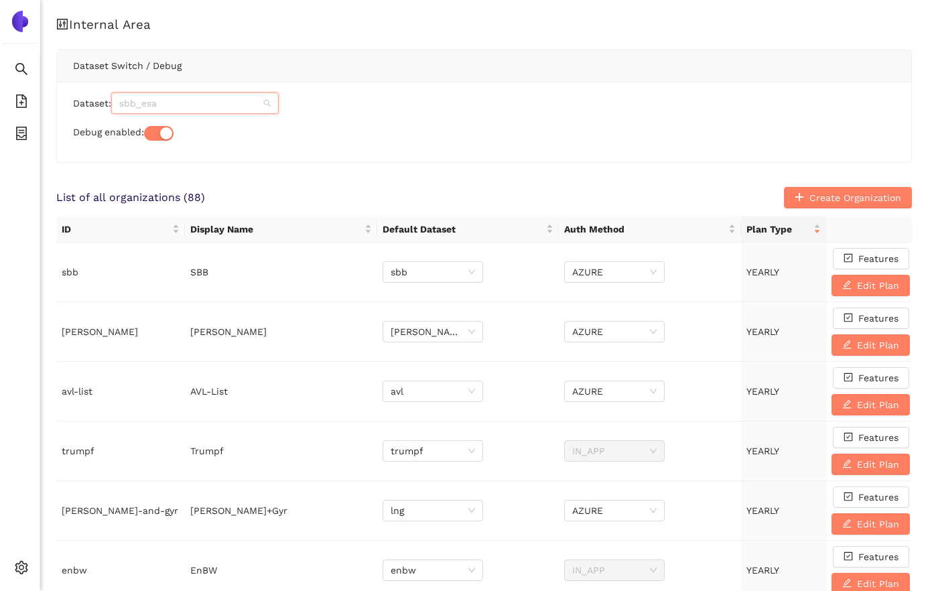
click at [215, 103] on span "sbb_esa" at bounding box center [194, 103] width 151 height 20
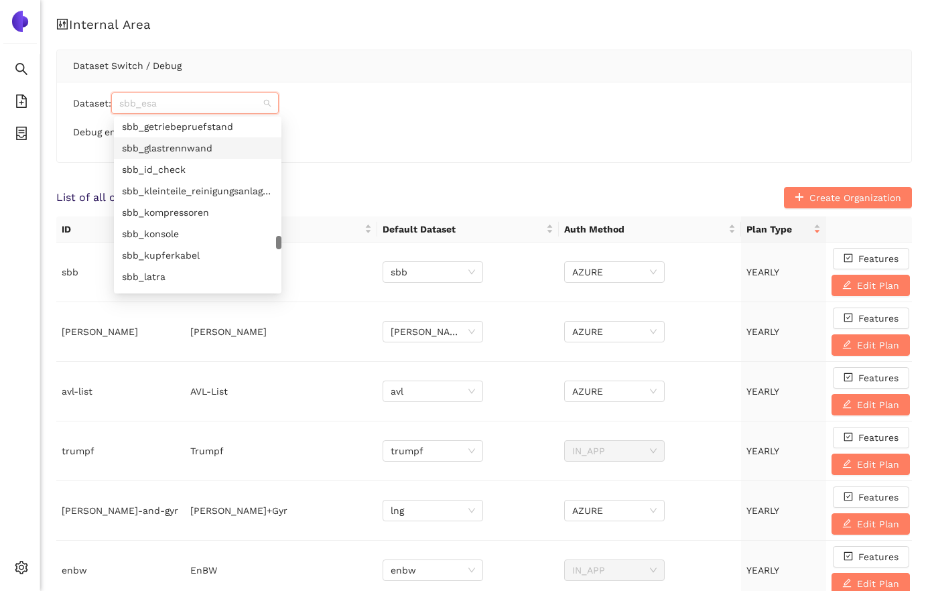
scroll to position [6089, 0]
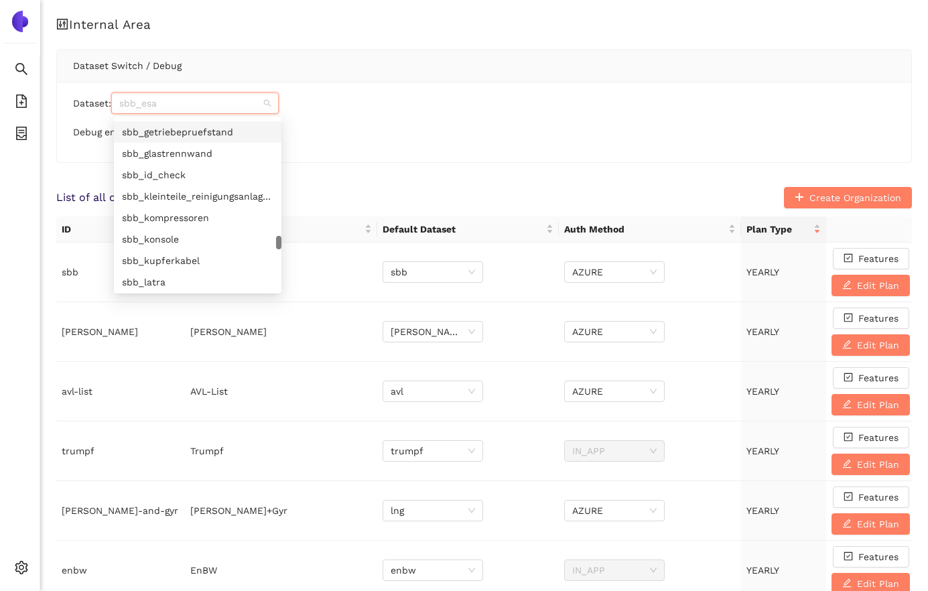
click at [200, 132] on div "sbb_getriebepruefstand" at bounding box center [197, 132] width 151 height 15
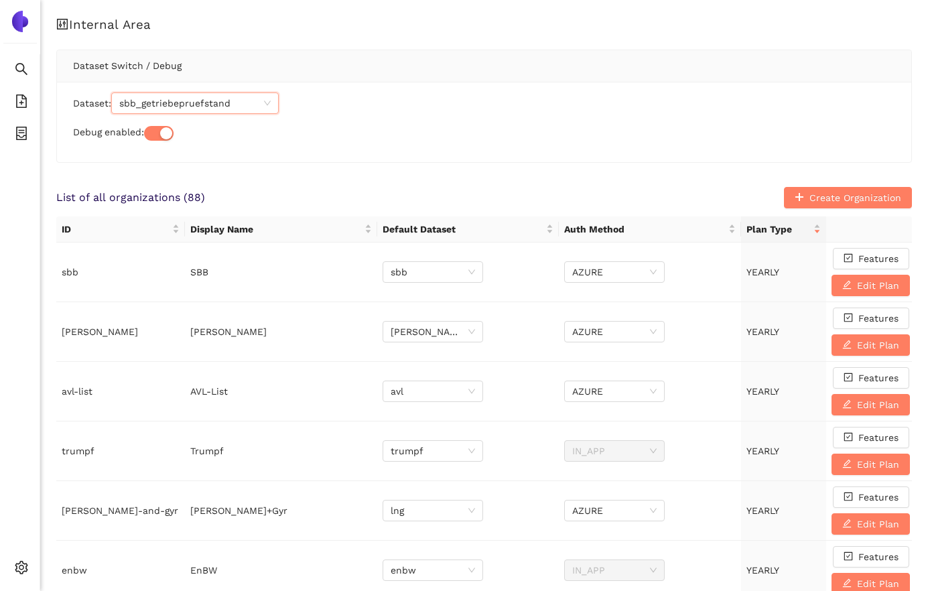
click at [257, 100] on span "sbb_getriebepruefstand" at bounding box center [194, 103] width 151 height 20
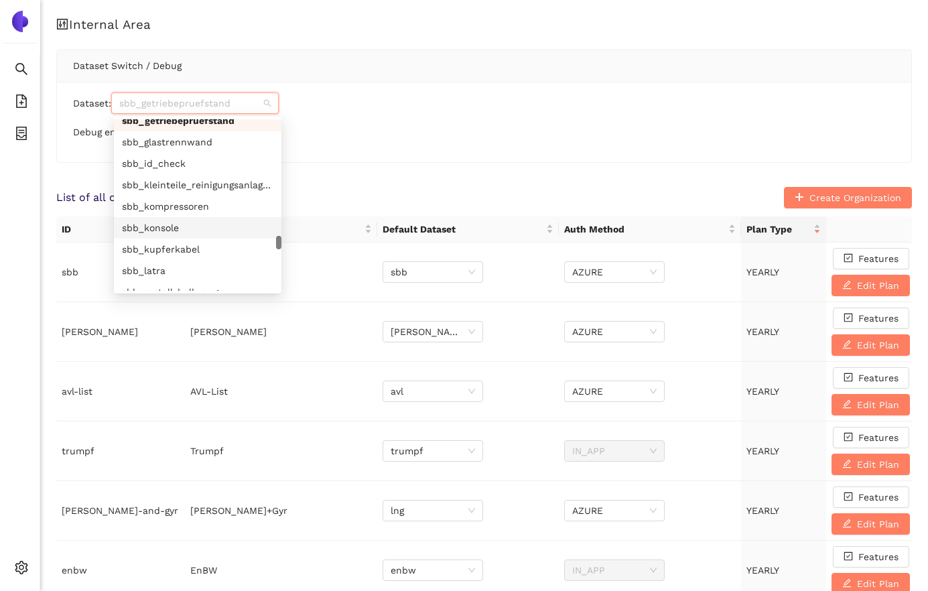
scroll to position [6101, 0]
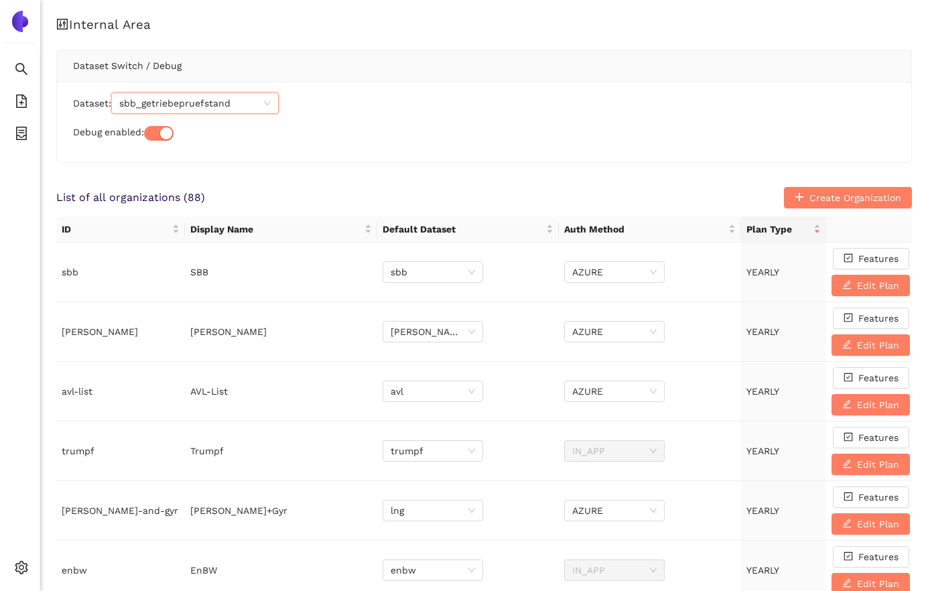
click at [166, 105] on span "sbb_getriebepruefstand" at bounding box center [194, 103] width 151 height 20
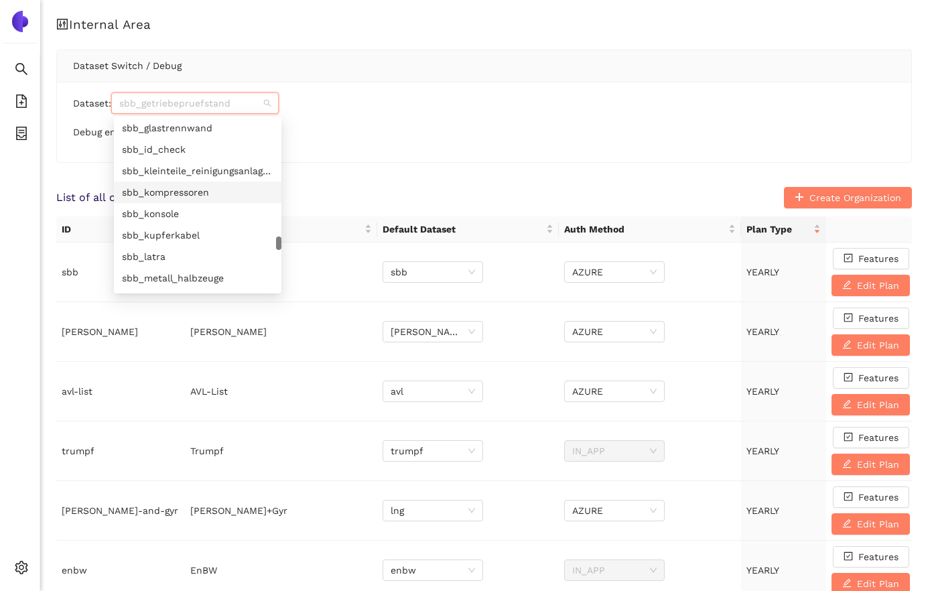
scroll to position [6117, 0]
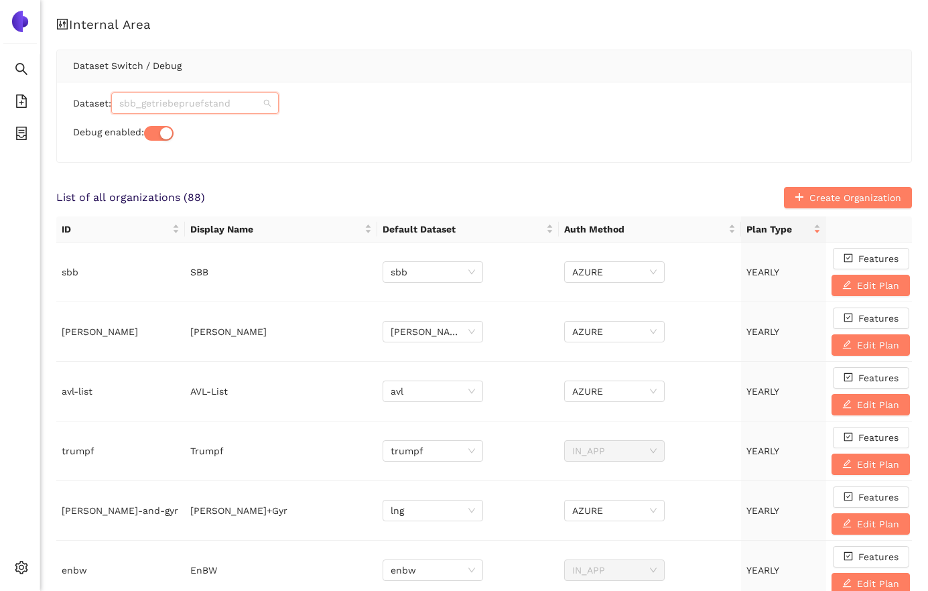
click at [236, 109] on span "sbb_getriebepruefstand" at bounding box center [194, 103] width 151 height 20
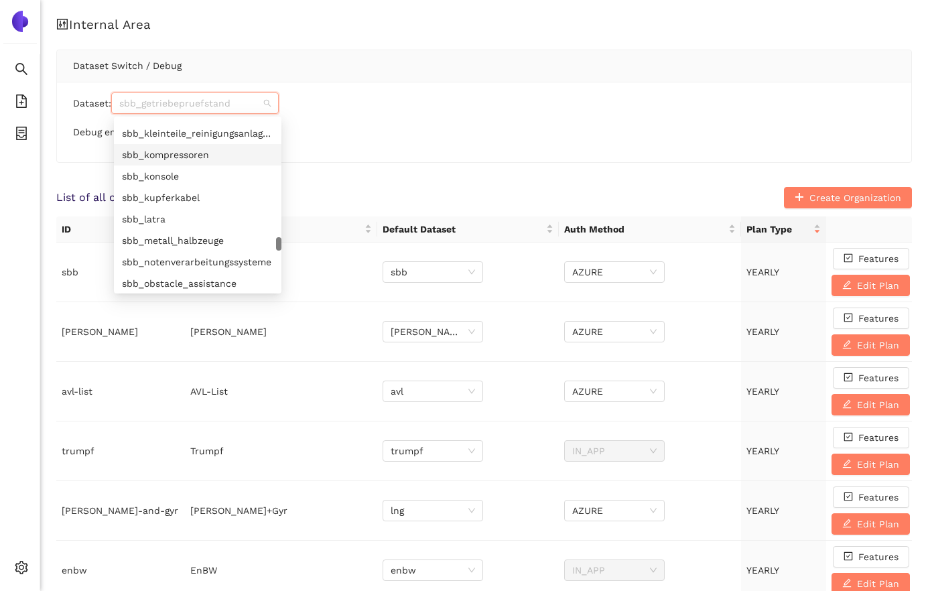
scroll to position [6153, 0]
click at [211, 157] on div "sbb_kompressoren" at bounding box center [197, 153] width 151 height 15
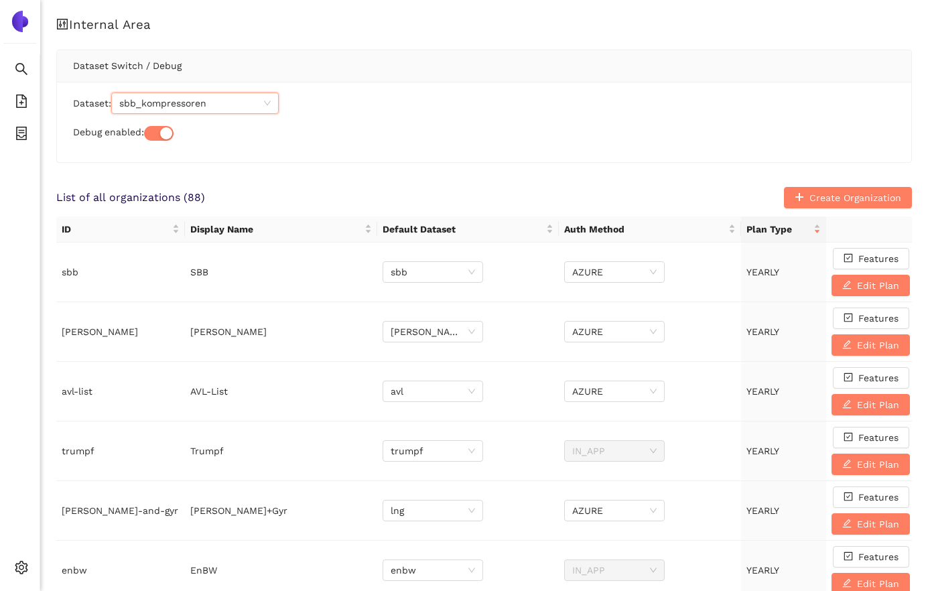
click at [219, 108] on span "sbb_kompressoren" at bounding box center [194, 103] width 151 height 20
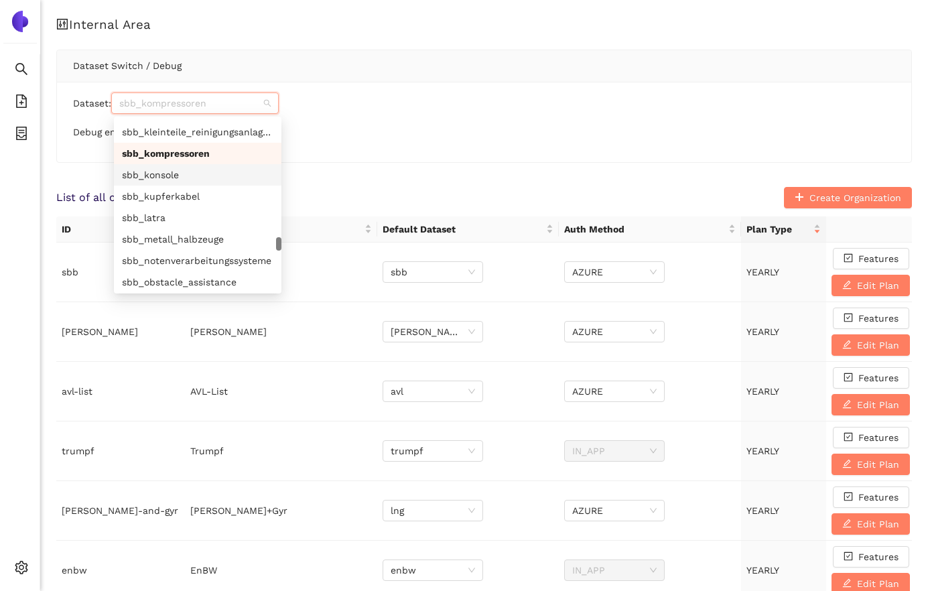
click at [183, 170] on div "sbb_konsole" at bounding box center [197, 175] width 151 height 15
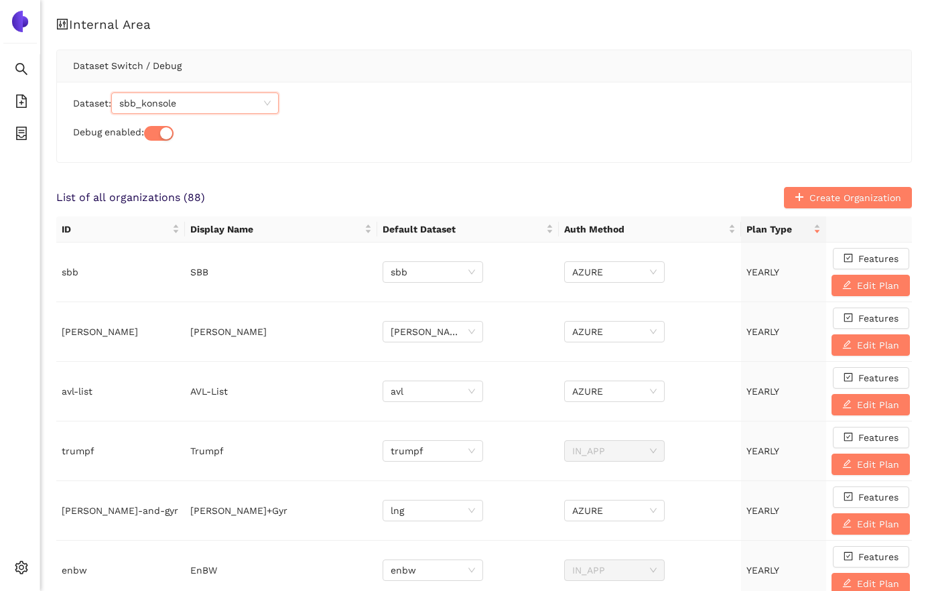
click at [193, 107] on span "sbb_konsole" at bounding box center [194, 103] width 151 height 20
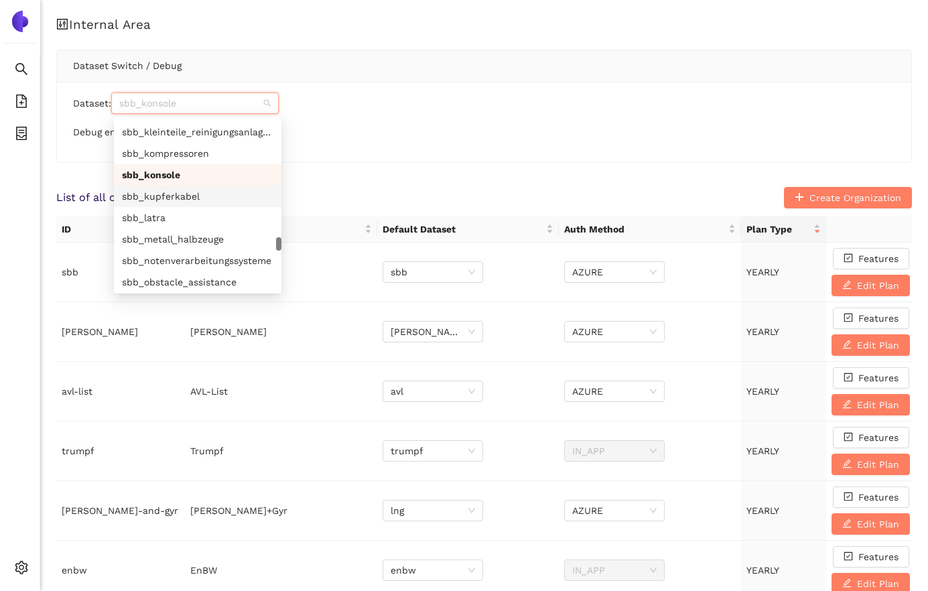
click at [225, 202] on div "sbb_kupferkabel" at bounding box center [197, 196] width 151 height 15
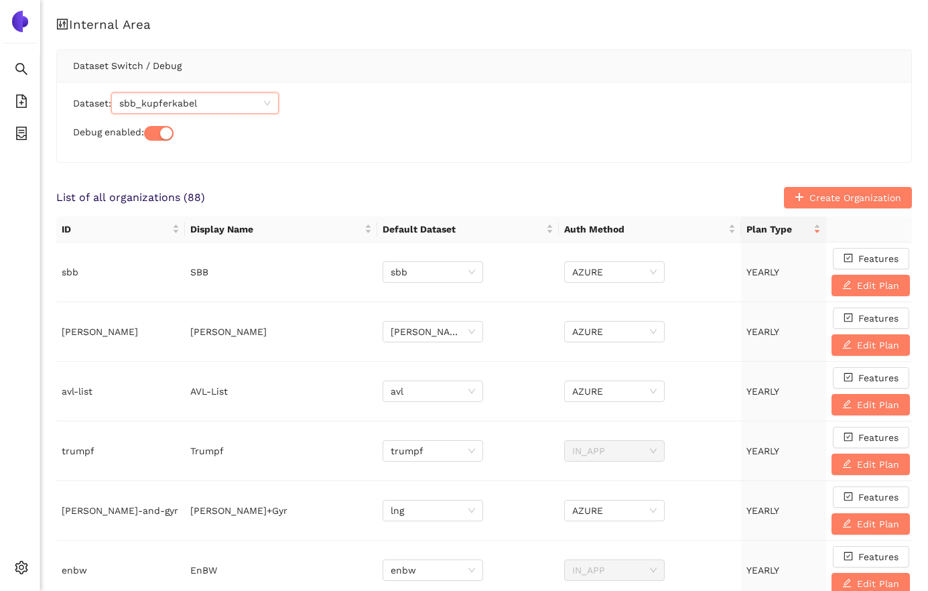
click at [210, 109] on span "sbb_kupferkabel" at bounding box center [194, 103] width 151 height 20
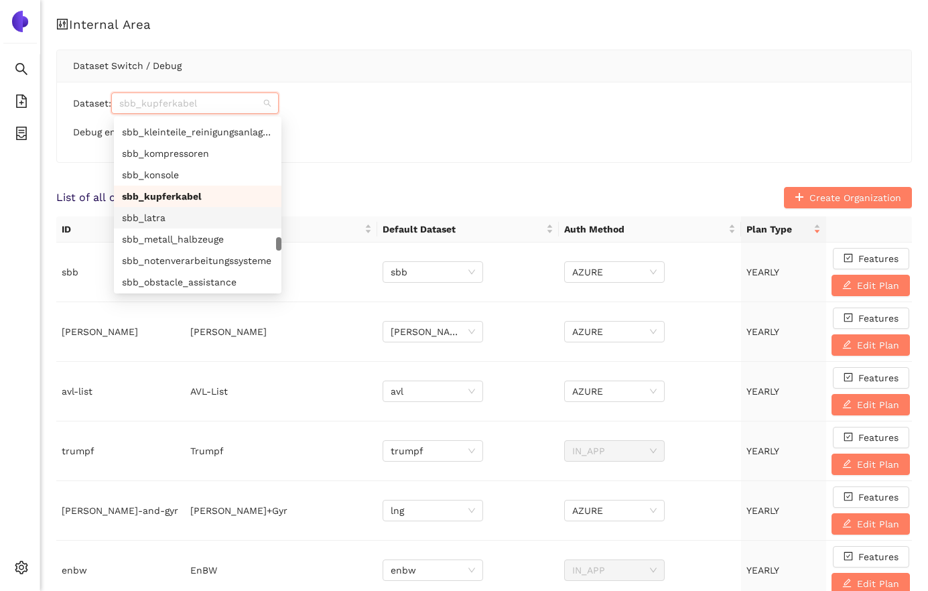
click at [202, 217] on div "sbb_latra" at bounding box center [197, 217] width 151 height 15
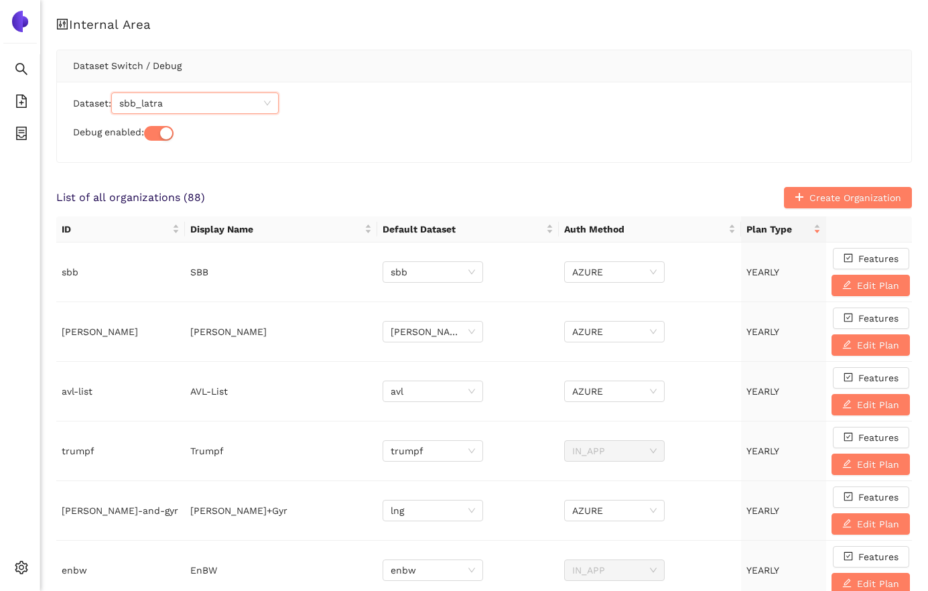
click at [172, 103] on span "sbb_latra" at bounding box center [194, 103] width 151 height 20
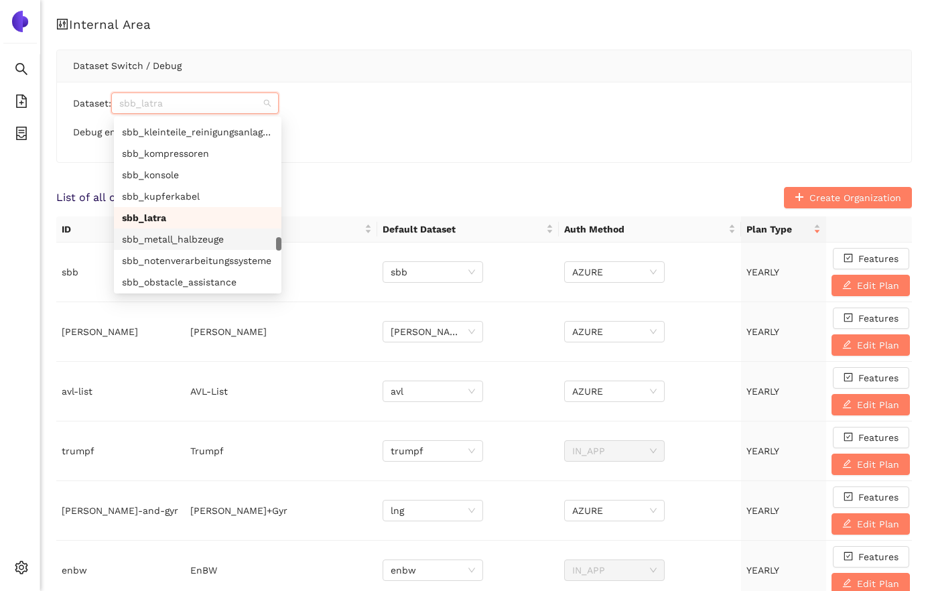
click at [181, 239] on div "sbb_metall_halbzeuge" at bounding box center [197, 239] width 151 height 15
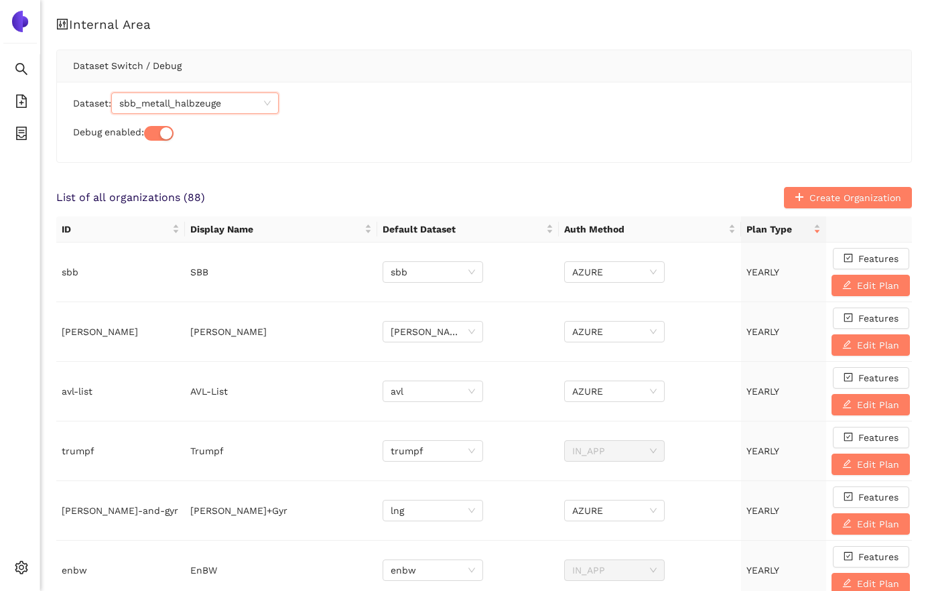
click at [212, 102] on span "sbb_metall_halbzeuge" at bounding box center [194, 103] width 151 height 20
click at [214, 107] on span "sbb_metall_halbzeuge" at bounding box center [194, 103] width 151 height 20
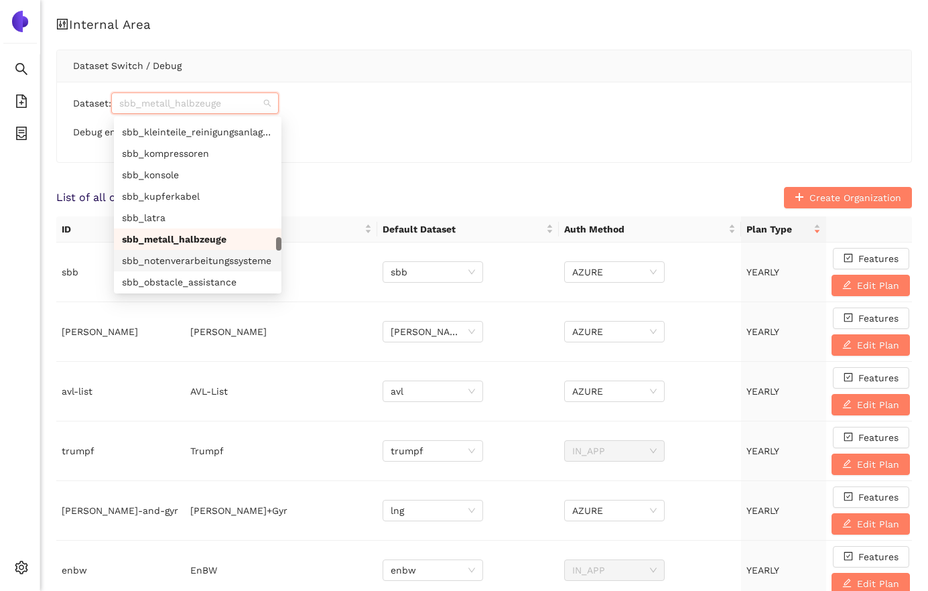
click at [212, 258] on div "sbb_notenverarbeitungssysteme" at bounding box center [197, 260] width 151 height 15
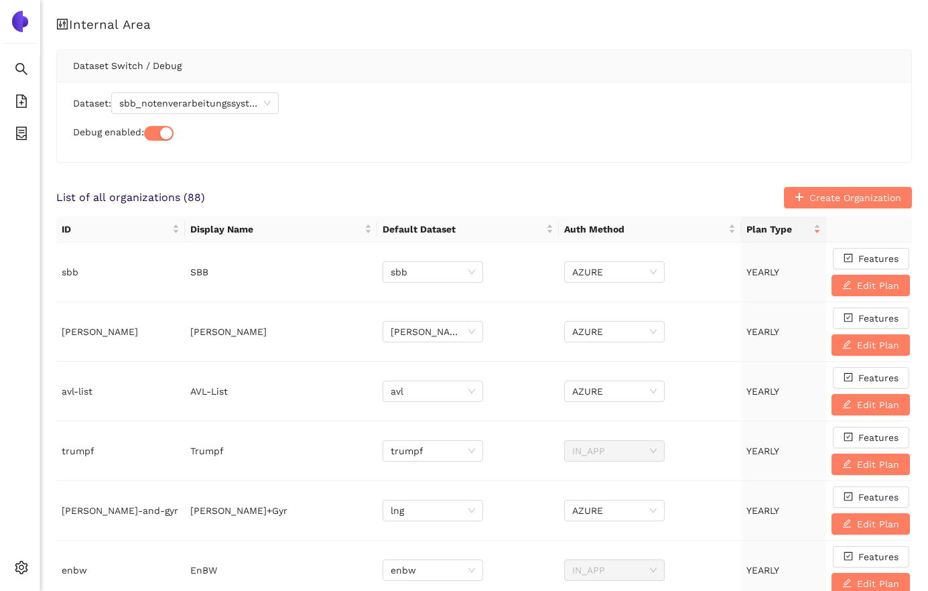
click at [134, 91] on div "Dataset: sbb_notenverarbeitungssysteme Debug enabled:" at bounding box center [484, 122] width 855 height 80
click at [140, 102] on span "sbb_notenverarbeitungssysteme" at bounding box center [194, 103] width 151 height 20
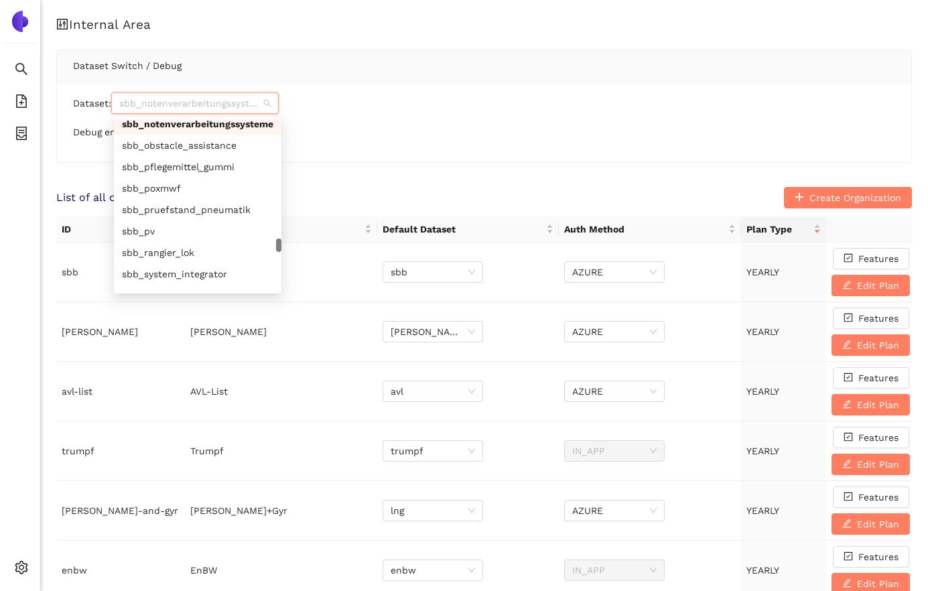
scroll to position [6291, 0]
click at [209, 133] on div "sbb_obstacle_assistance" at bounding box center [198, 143] width 168 height 21
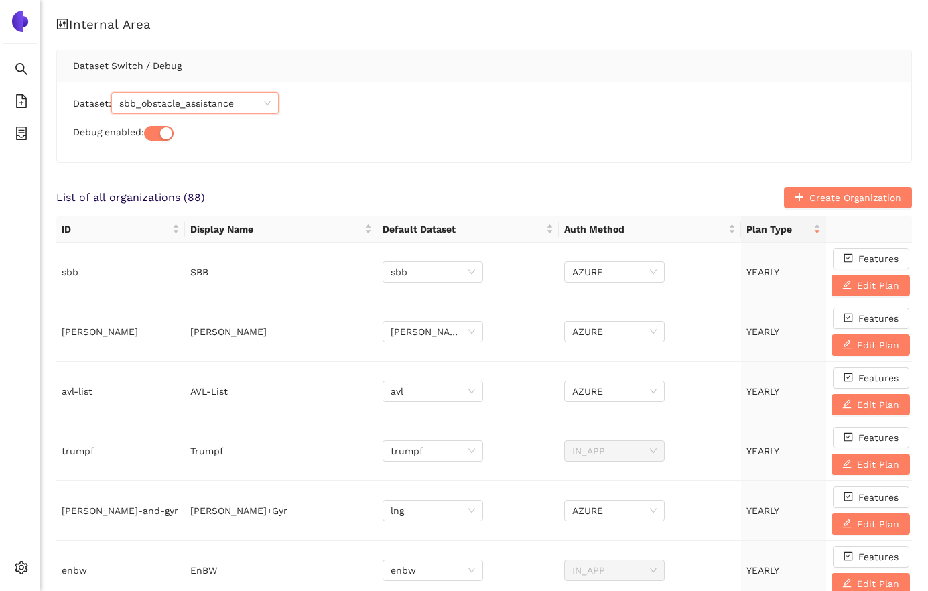
click at [183, 103] on span "sbb_obstacle_assistance" at bounding box center [194, 103] width 151 height 20
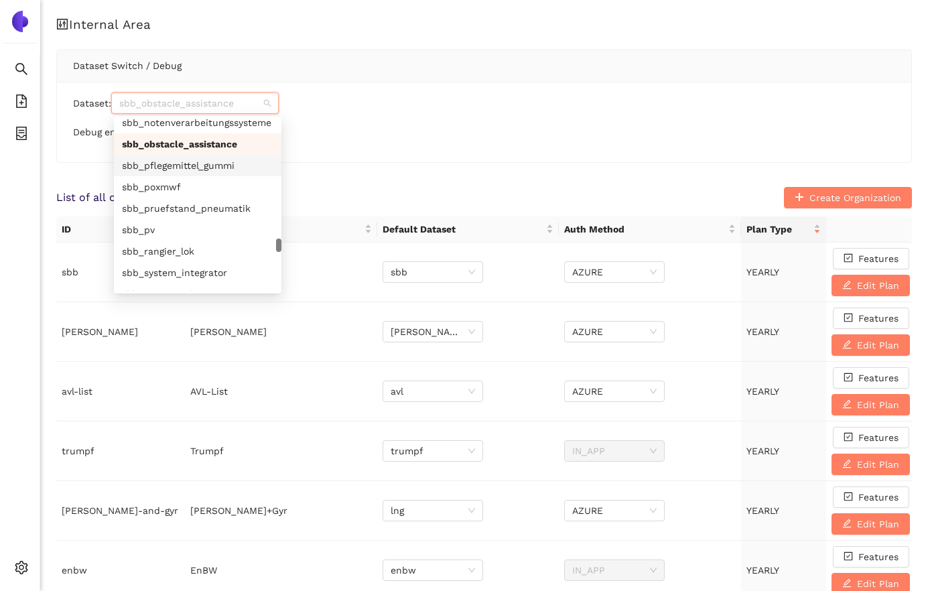
click at [178, 166] on div "sbb_pflegemittel_gummi" at bounding box center [197, 165] width 151 height 15
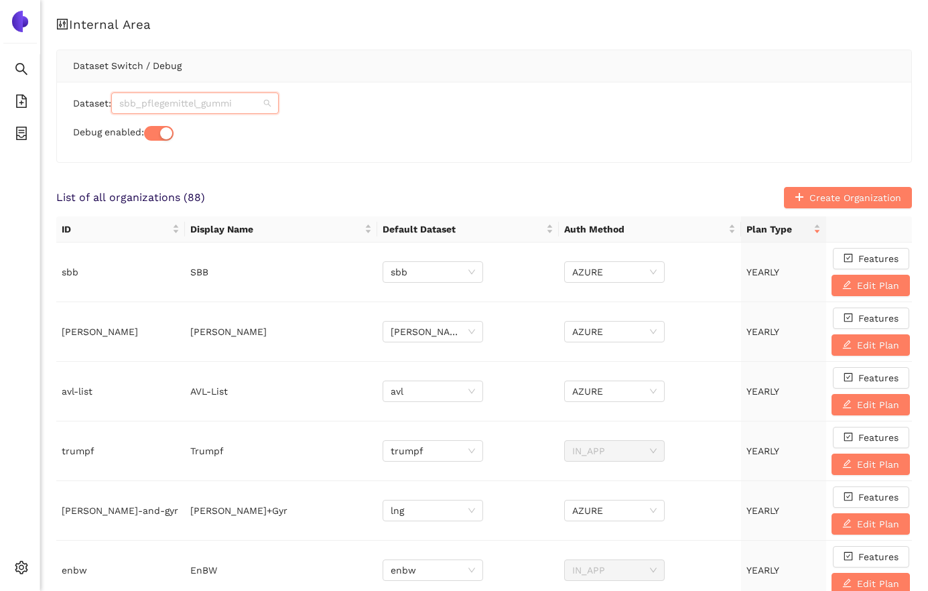
click at [214, 101] on span "sbb_pflegemittel_gummi" at bounding box center [194, 103] width 151 height 20
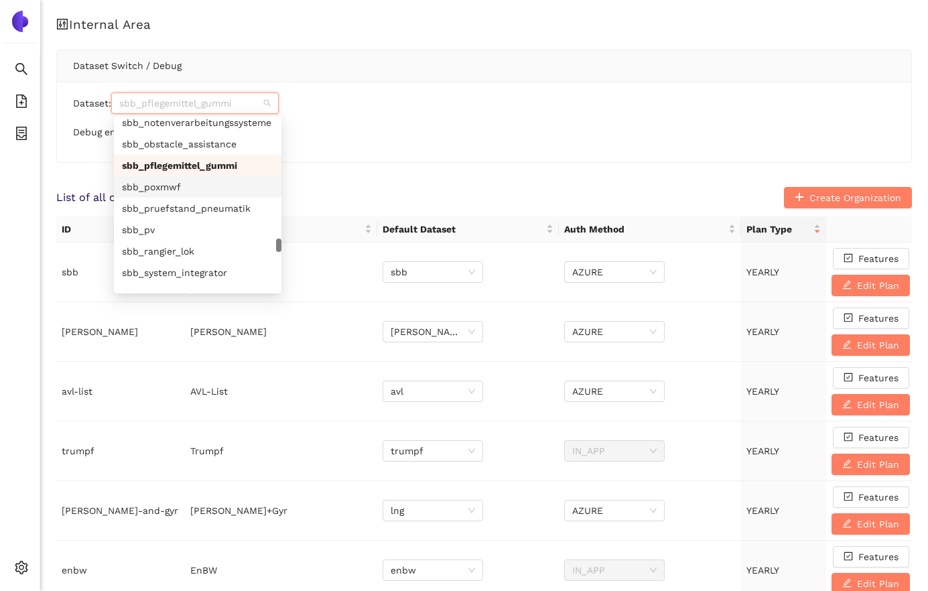
click at [198, 186] on div "sbb_poxmwf" at bounding box center [197, 187] width 151 height 15
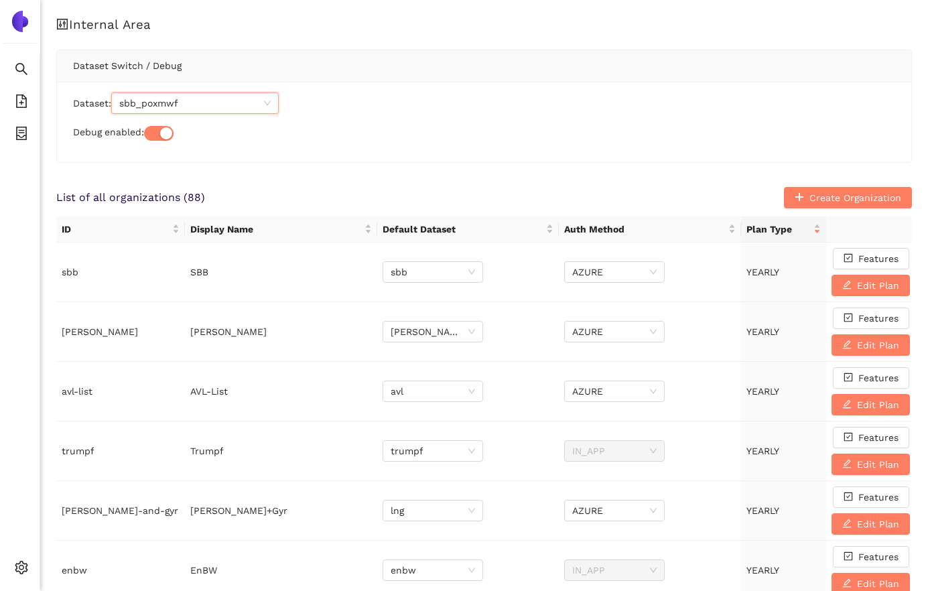
click at [199, 110] on span "sbb_poxmwf" at bounding box center [194, 103] width 151 height 20
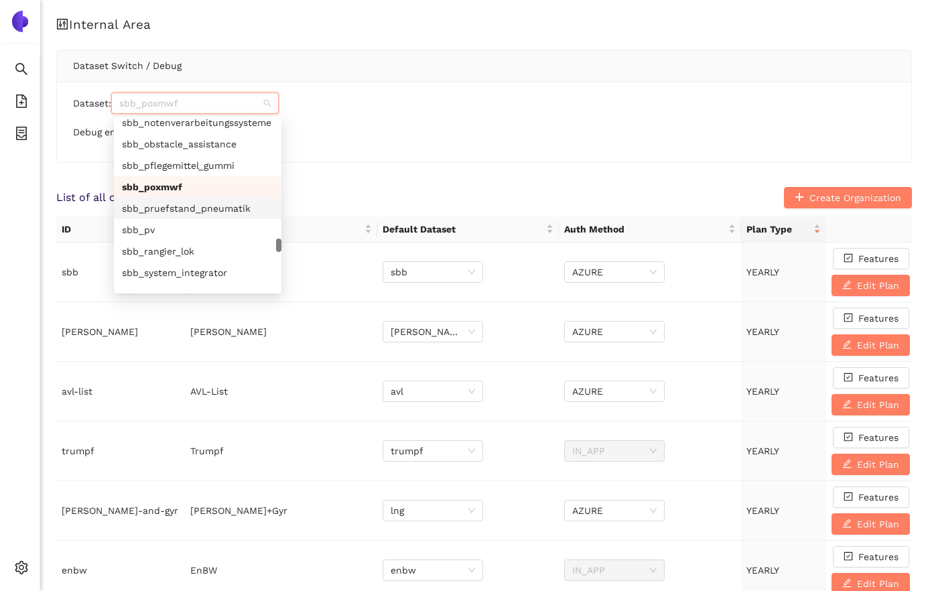
click at [205, 203] on div "sbb_pruefstand_pneumatik" at bounding box center [197, 208] width 151 height 15
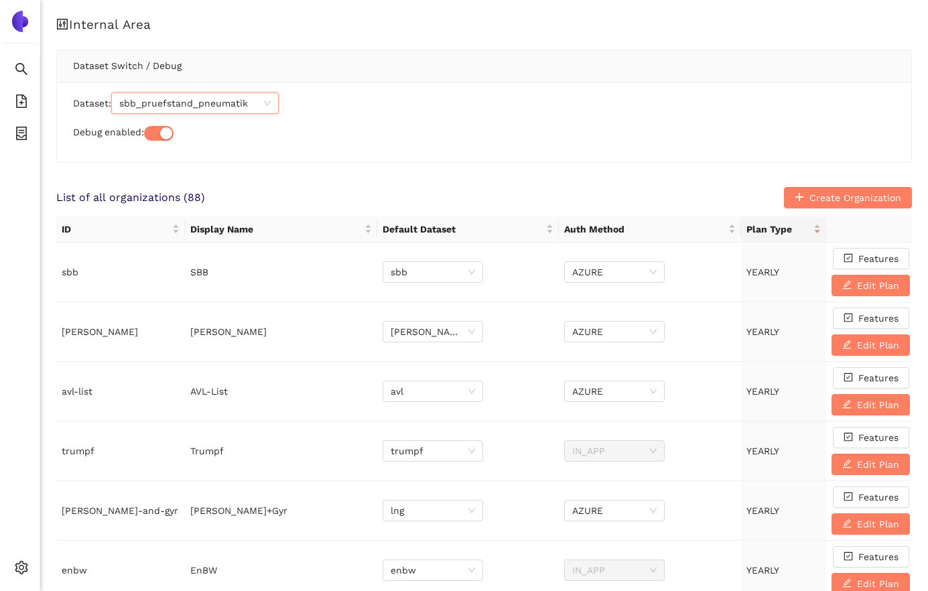
click at [188, 104] on span "sbb_pruefstand_pneumatik" at bounding box center [194, 103] width 151 height 20
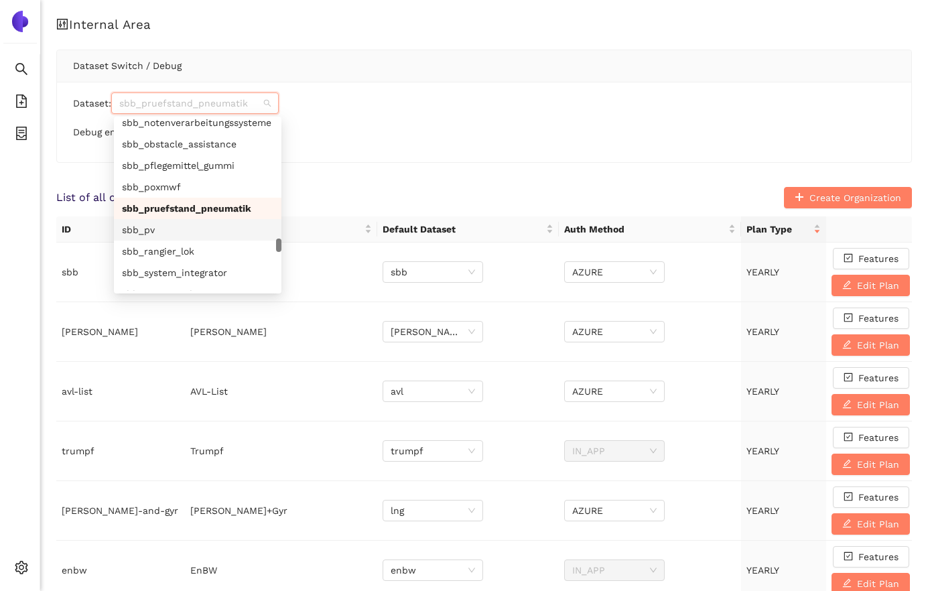
click at [182, 226] on div "sbb_pv" at bounding box center [197, 230] width 151 height 15
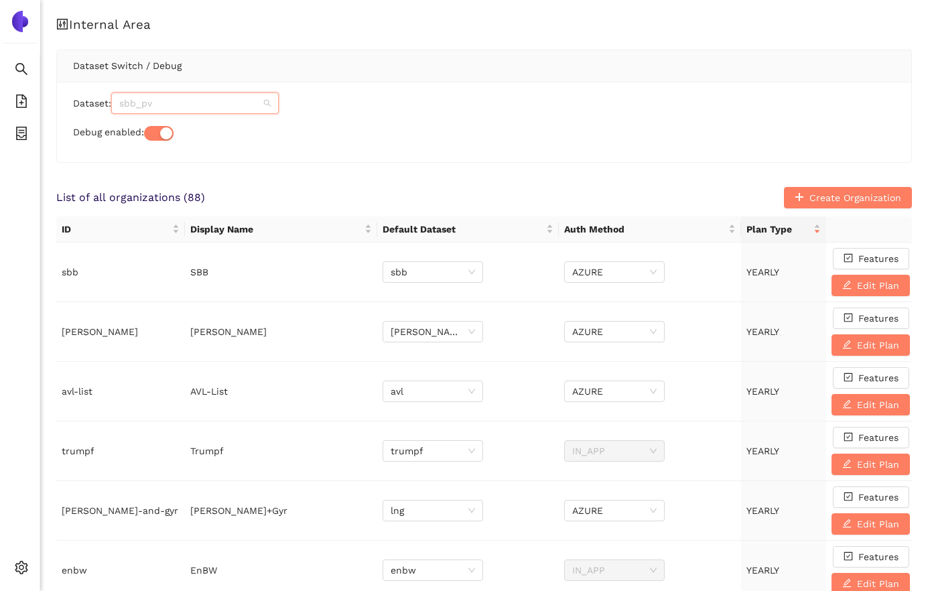
click at [201, 97] on span "sbb_pv" at bounding box center [194, 103] width 151 height 20
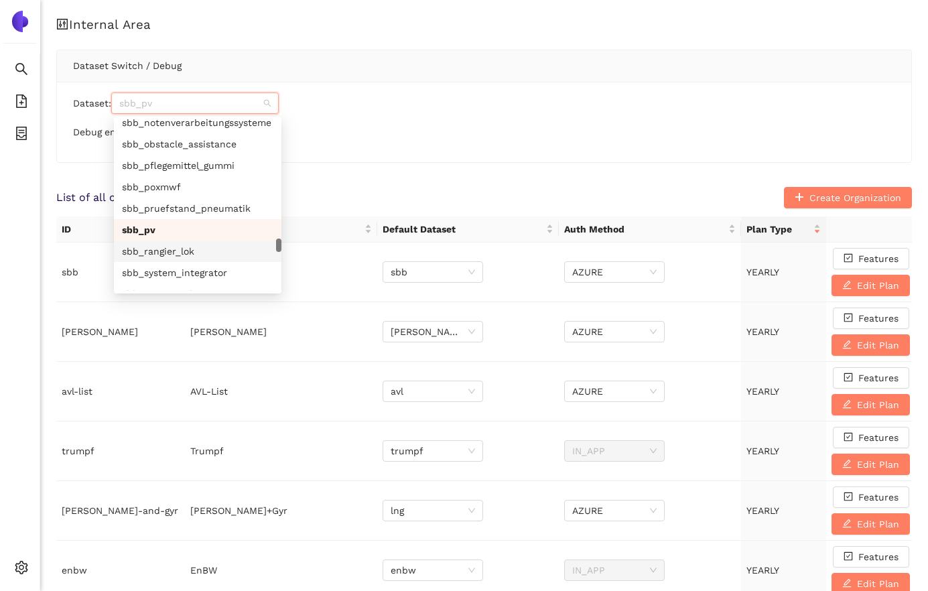
click at [176, 246] on div "sbb_rangier_lok" at bounding box center [197, 251] width 151 height 15
click at [209, 107] on span "sbb_rangier_lok" at bounding box center [194, 103] width 151 height 20
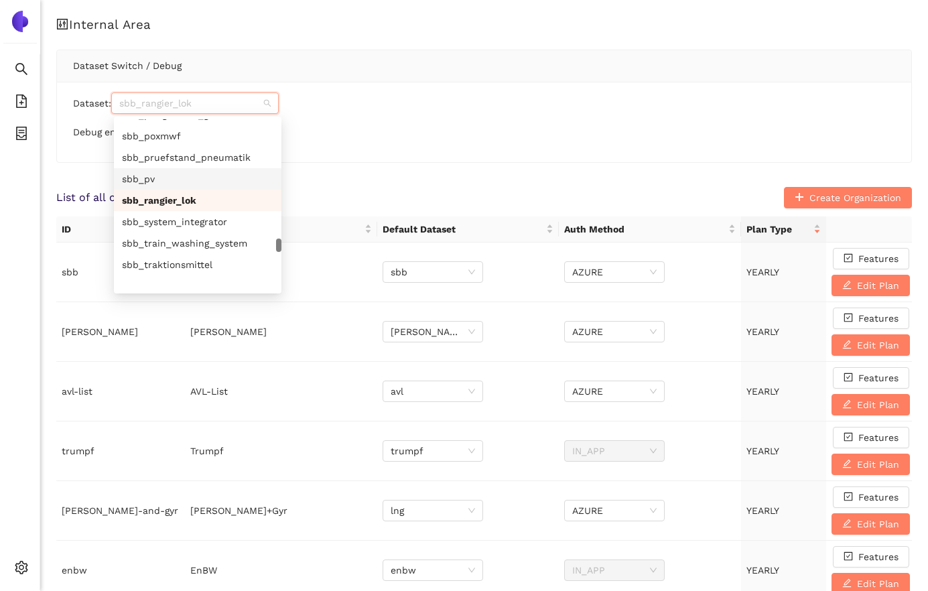
scroll to position [6345, 0]
click at [188, 225] on div "sbb_system_integrator" at bounding box center [197, 219] width 151 height 15
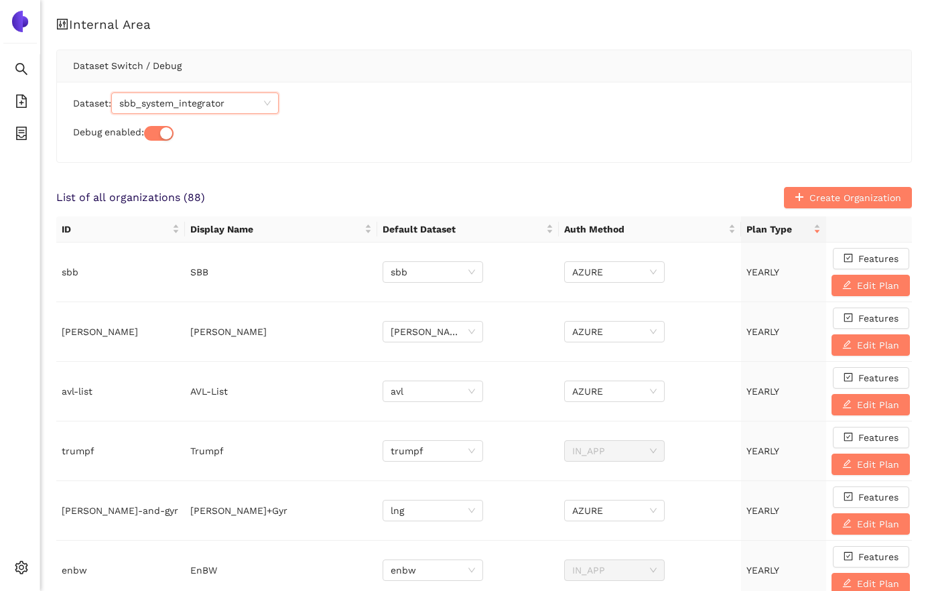
click at [151, 96] on span "sbb_system_integrator" at bounding box center [194, 103] width 151 height 20
click at [206, 103] on span "sbb_system_integrator" at bounding box center [194, 103] width 151 height 20
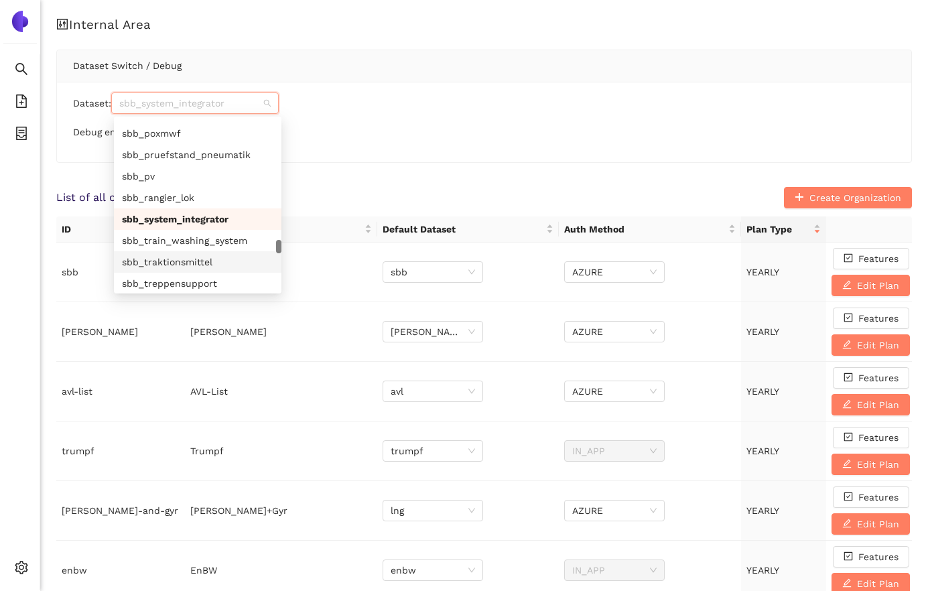
click at [206, 257] on div "sbb_traktionsmittel" at bounding box center [197, 262] width 151 height 15
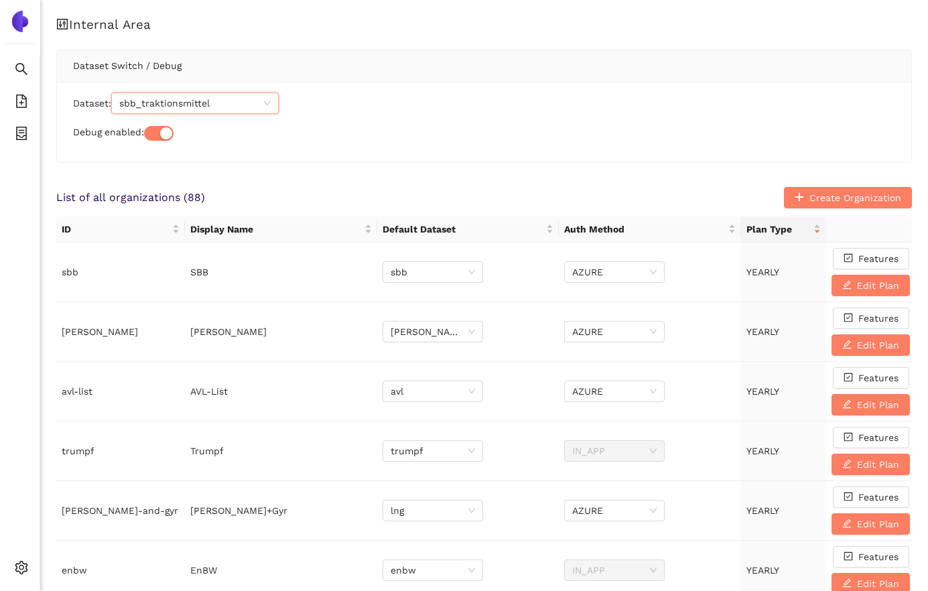
click at [206, 108] on span "sbb_traktionsmittel" at bounding box center [194, 103] width 151 height 20
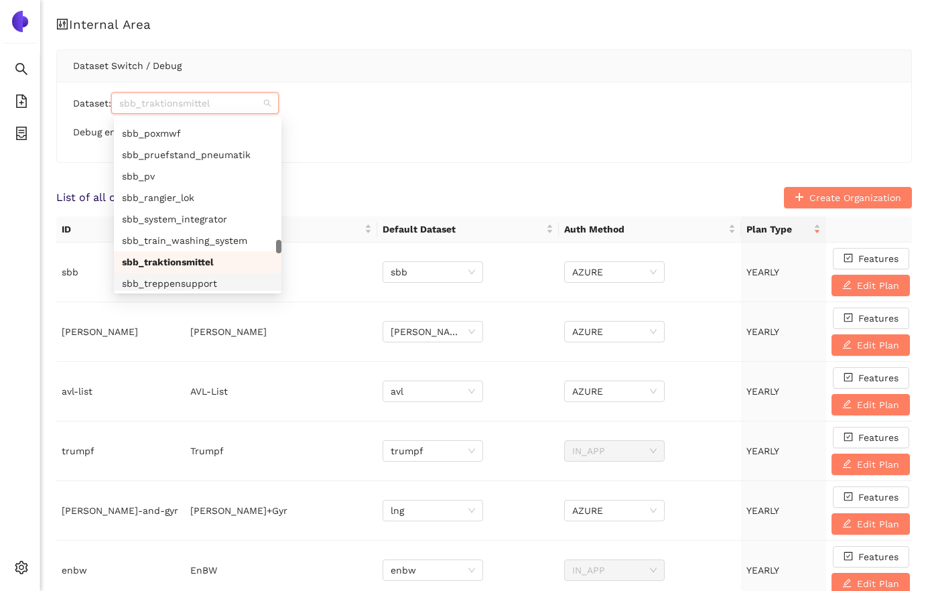
click at [205, 281] on div "sbb_treppensupport" at bounding box center [197, 283] width 151 height 15
click at [203, 100] on span "sbb_treppensupport" at bounding box center [194, 103] width 151 height 20
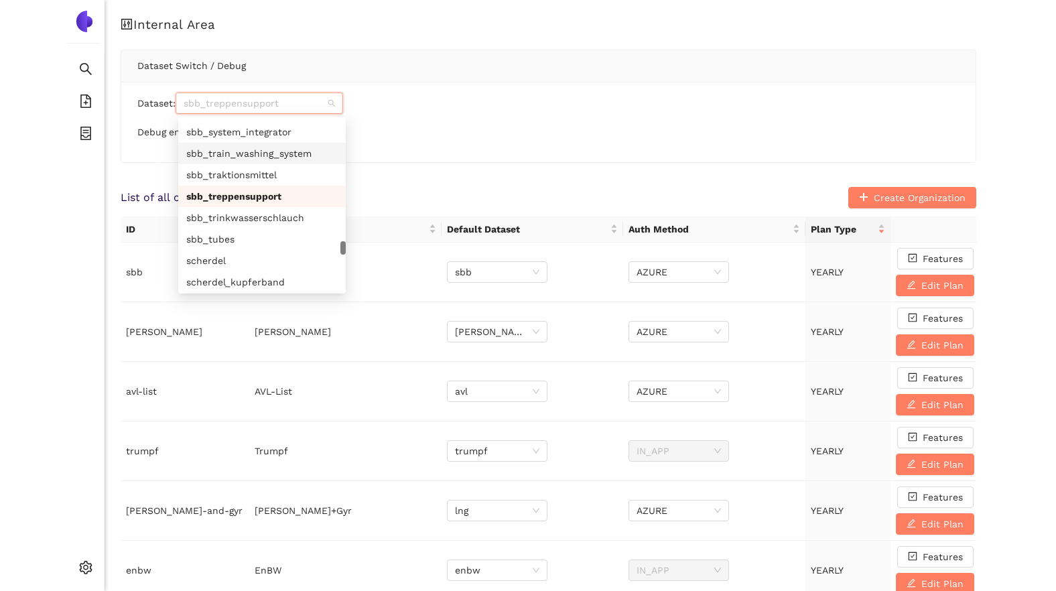
scroll to position [6432, 0]
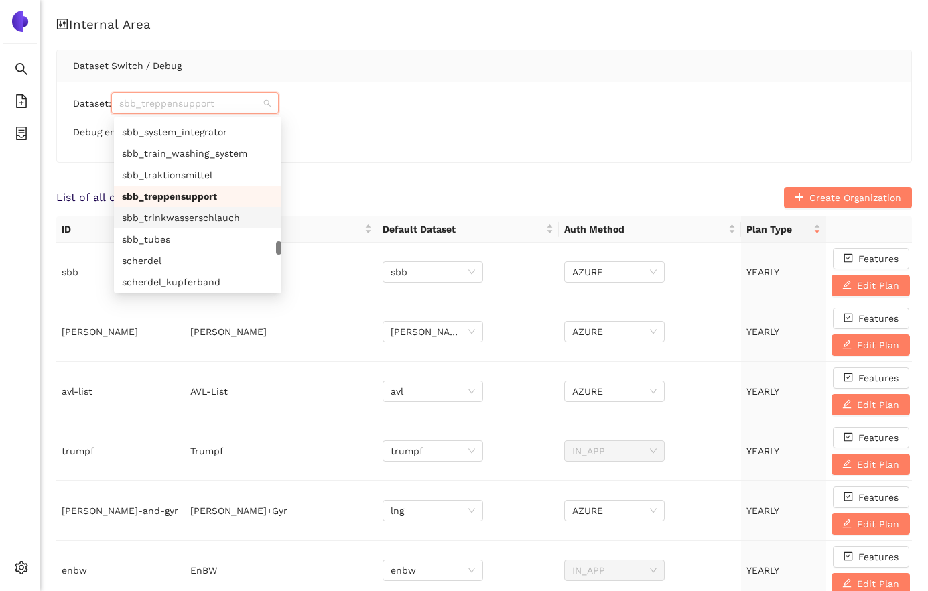
click at [184, 224] on div "sbb_trinkwasserschlauch" at bounding box center [197, 217] width 151 height 15
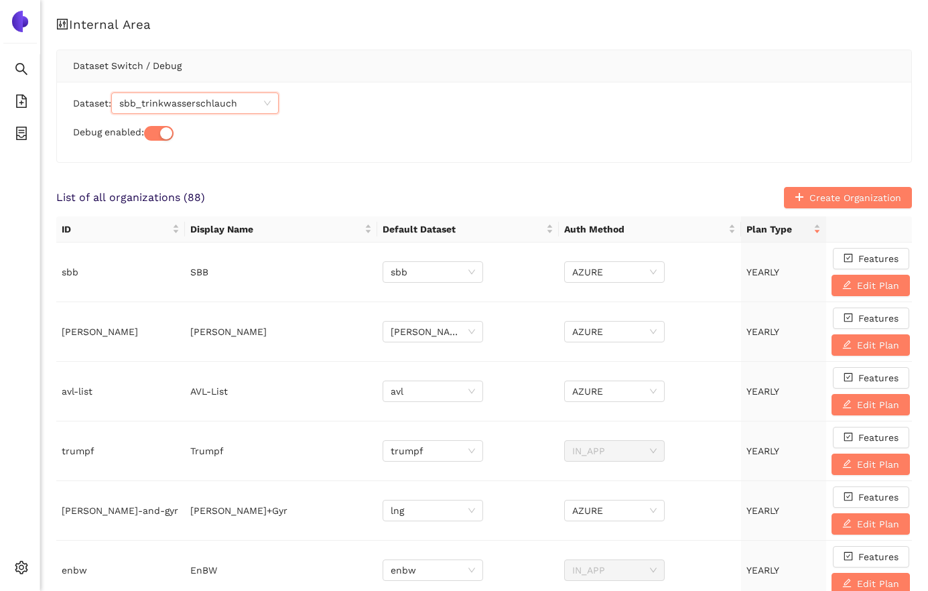
click at [241, 99] on span "sbb_trinkwasserschlauch" at bounding box center [194, 103] width 151 height 20
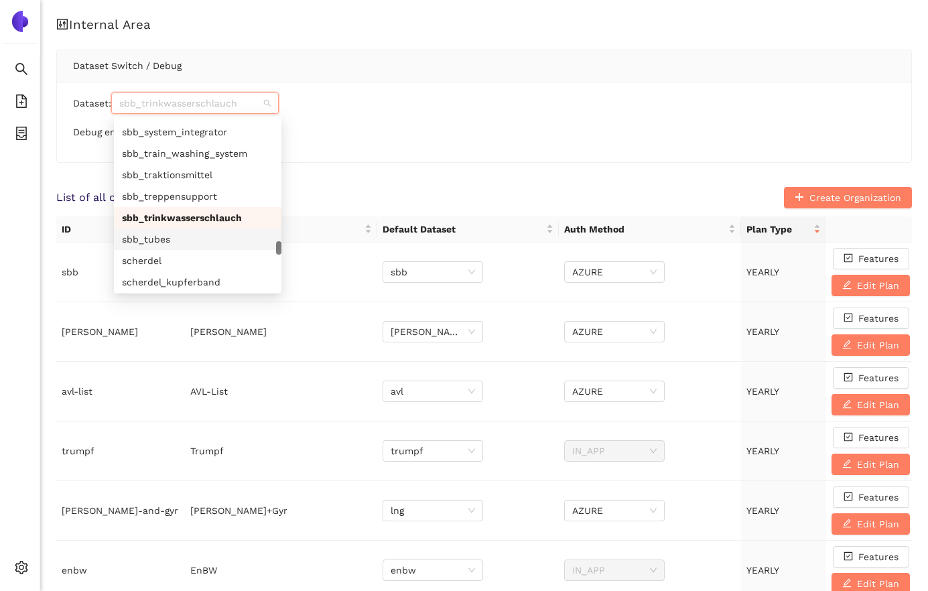
click at [209, 238] on div "sbb_tubes" at bounding box center [197, 239] width 151 height 15
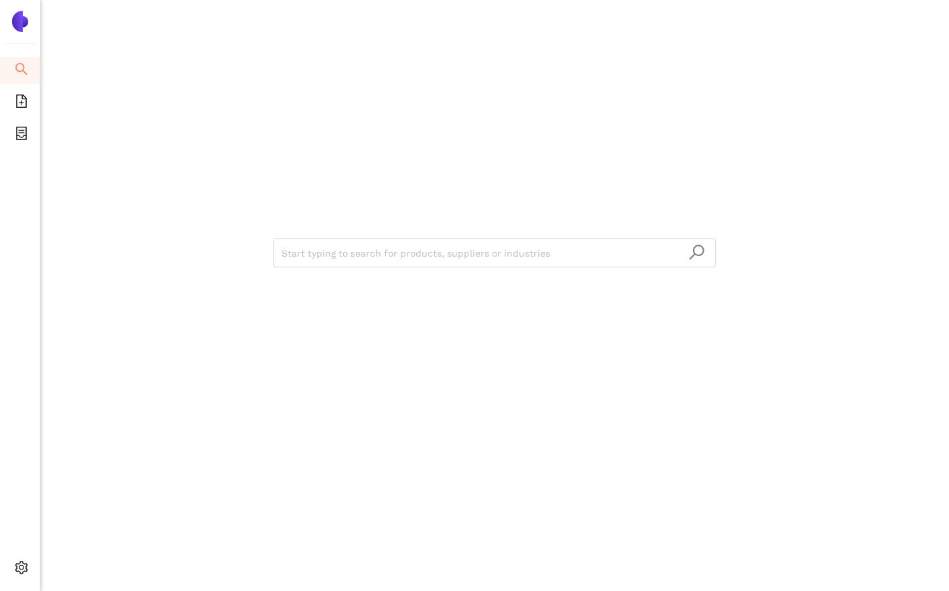
click at [177, 82] on div "Start typing to search for products, suppliers or industries" at bounding box center [494, 251] width 804 height 503
click at [141, 94] on div "Start typing to search for products, suppliers or industries" at bounding box center [494, 251] width 804 height 503
